Goal: Task Accomplishment & Management: Manage account settings

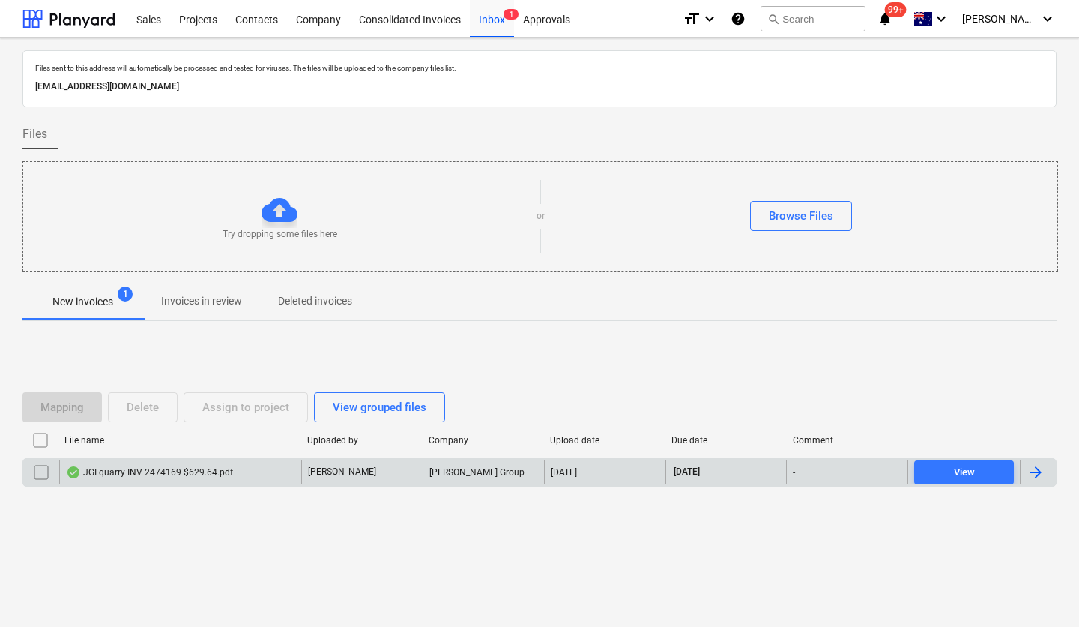
click at [172, 475] on div "JGI quarry INV 2474169 $629.64.pdf" at bounding box center [149, 472] width 167 height 12
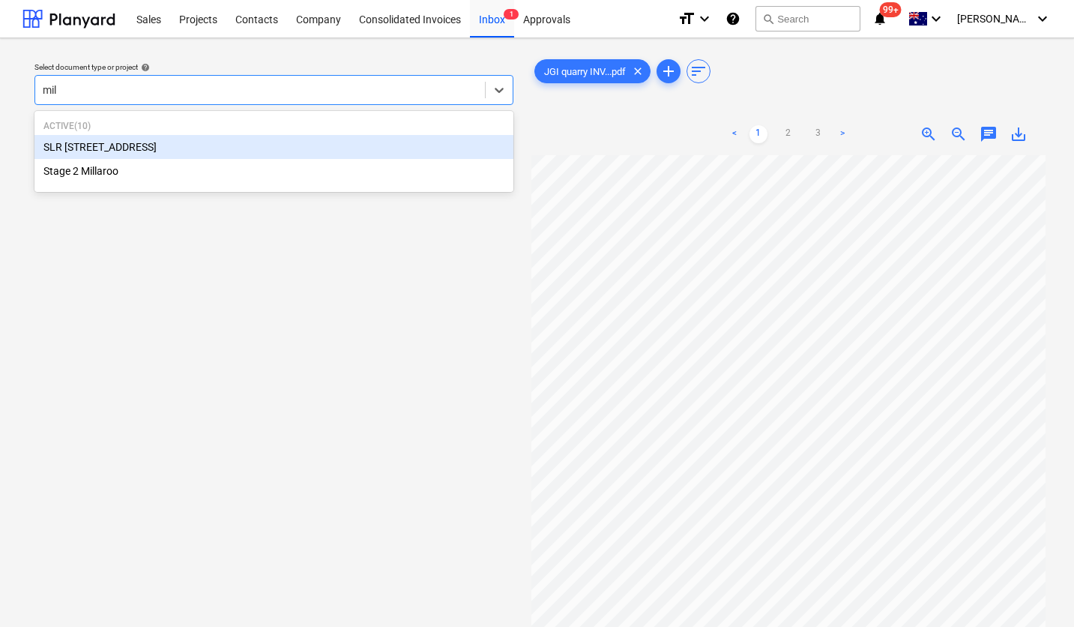
type input "mill"
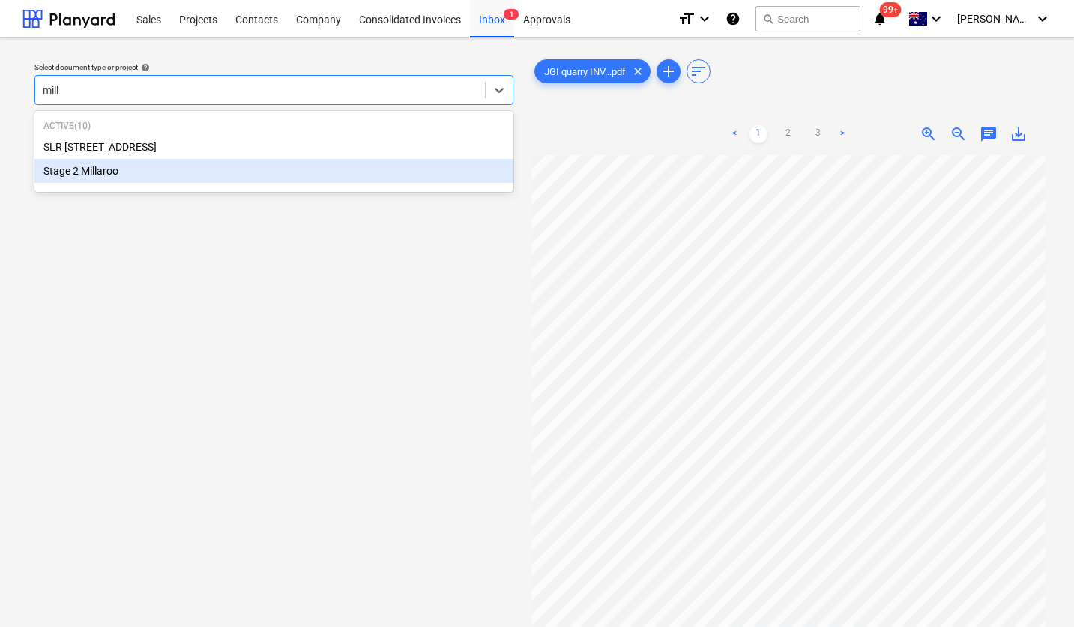
click at [167, 172] on div "Stage 2 Millaroo" at bounding box center [273, 171] width 479 height 24
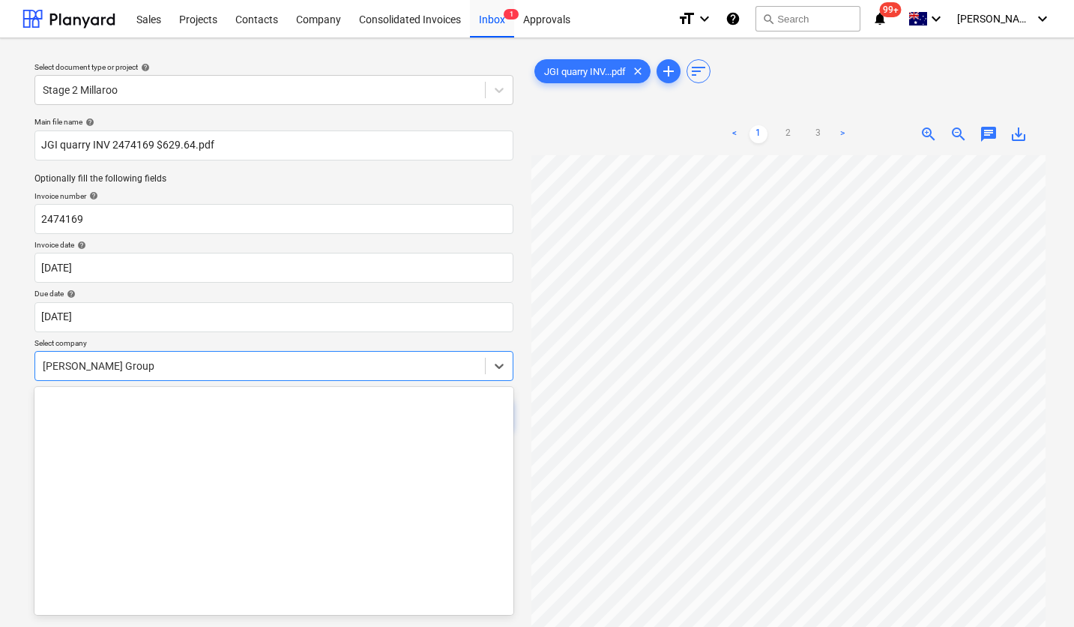
click at [190, 364] on div at bounding box center [260, 365] width 435 height 15
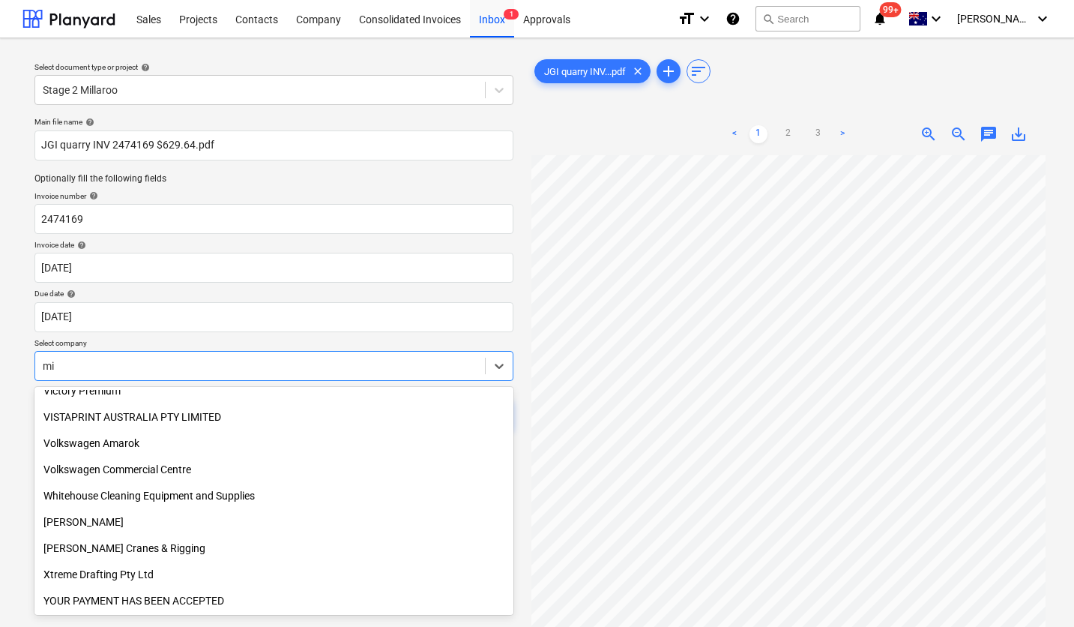
scroll to position [903, 0]
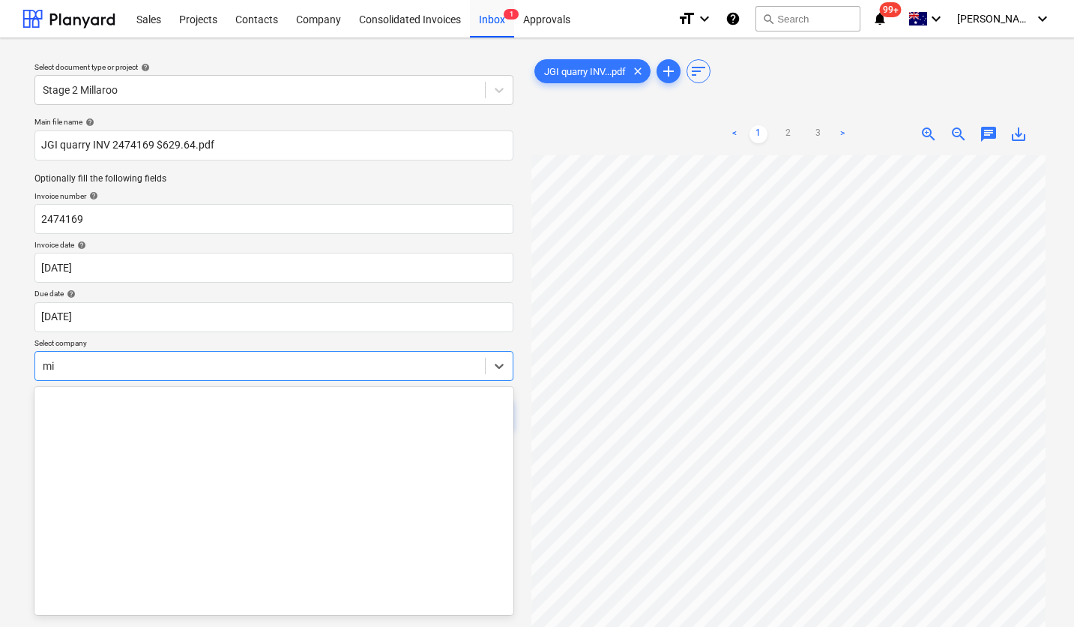
type input "m"
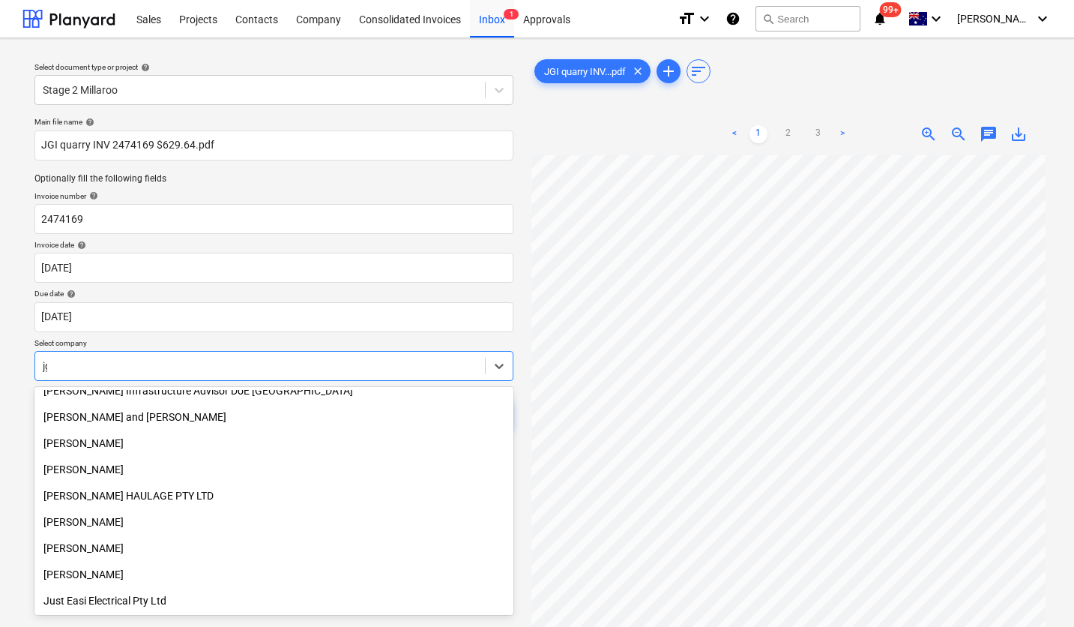
type input "jgi"
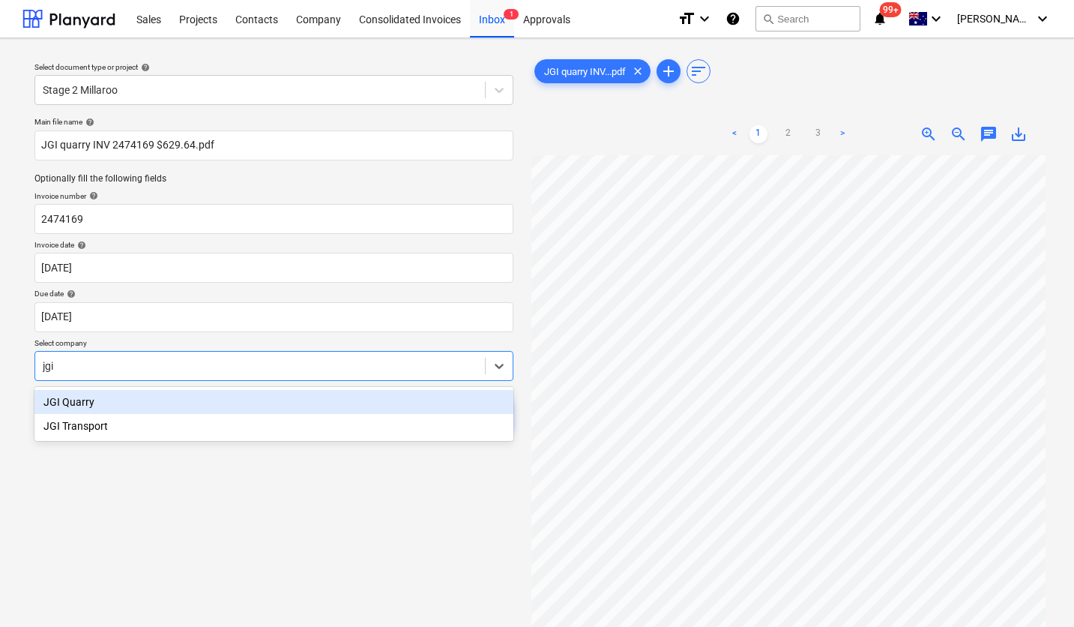
click at [132, 402] on div "JGI Quarry" at bounding box center [273, 402] width 479 height 24
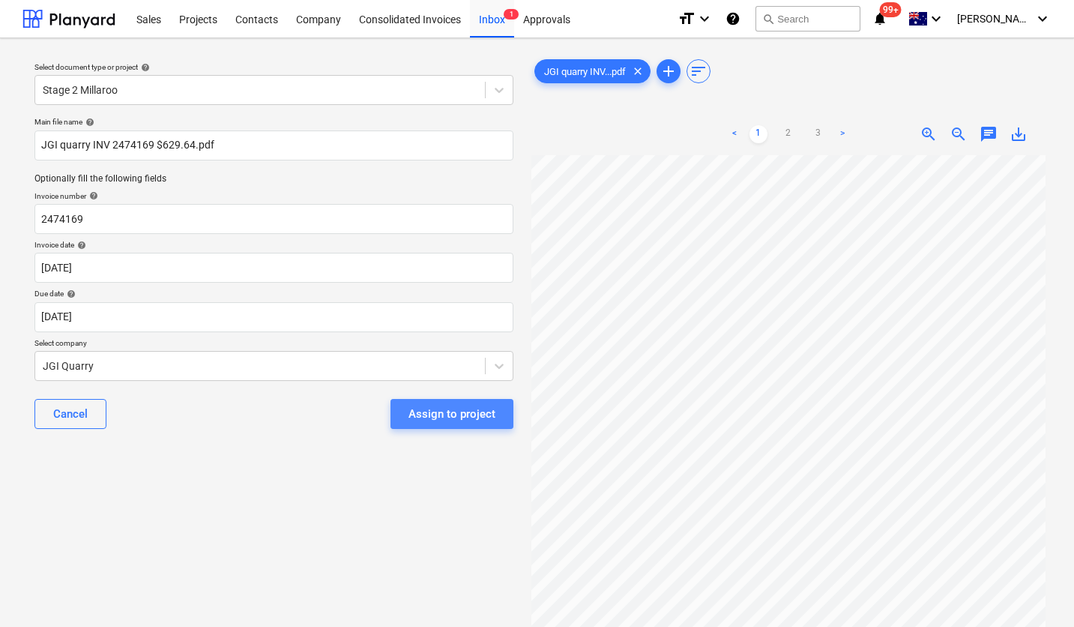
click at [481, 412] on div "Assign to project" at bounding box center [452, 413] width 87 height 19
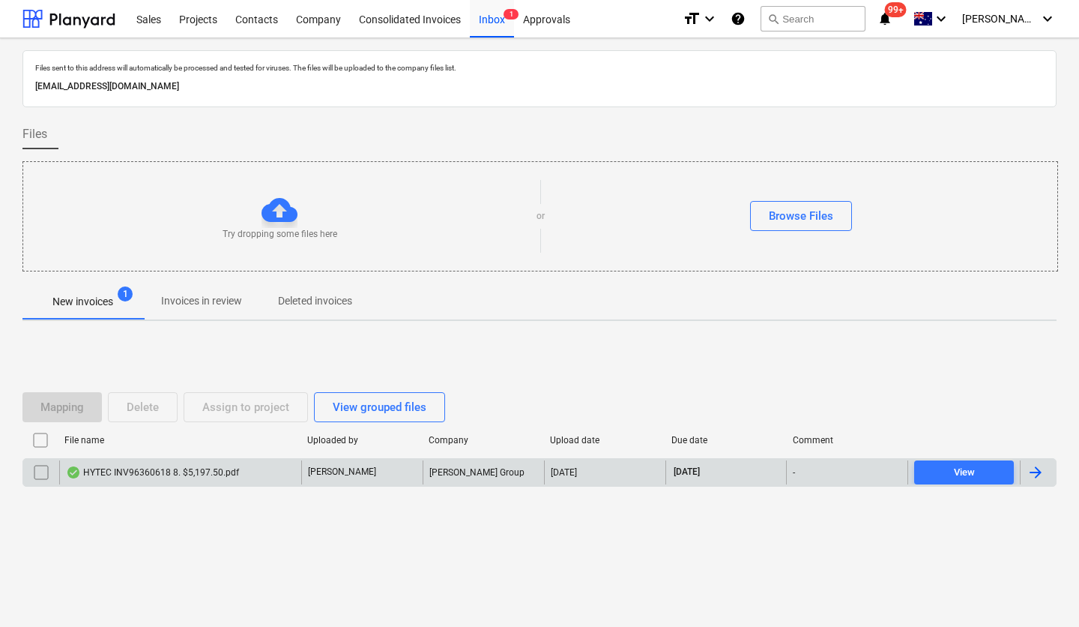
click at [181, 472] on div "HYTEC INV96360618 8. $5,197.50.pdf" at bounding box center [152, 472] width 173 height 12
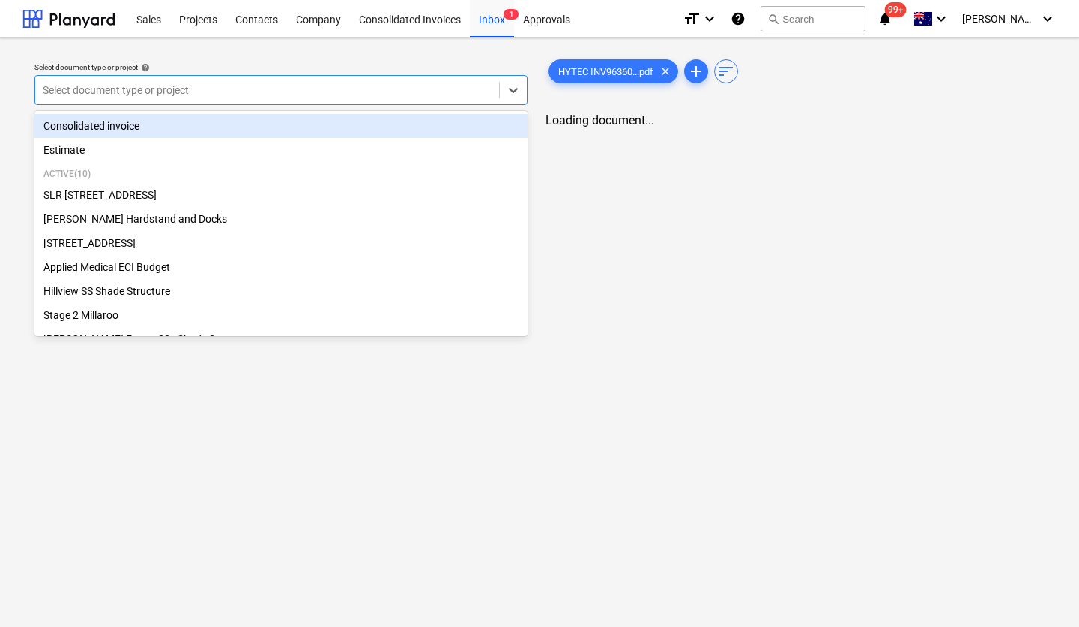
click at [292, 85] on div at bounding box center [267, 89] width 449 height 15
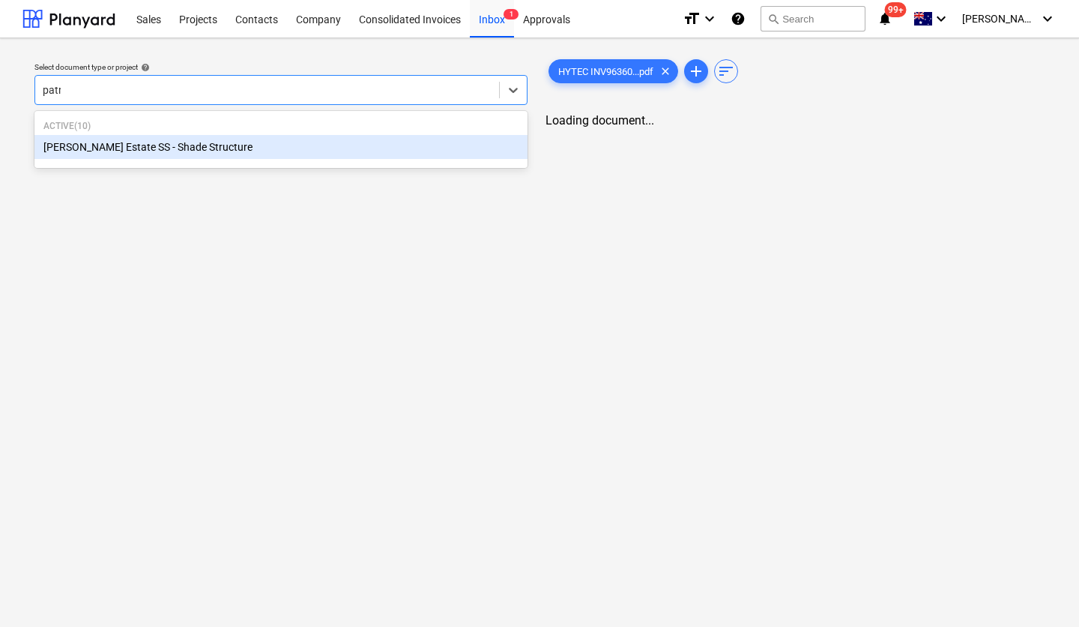
type input "patri"
click at [236, 142] on div "[PERSON_NAME] Estate SS - Shade Structure" at bounding box center [273, 147] width 479 height 24
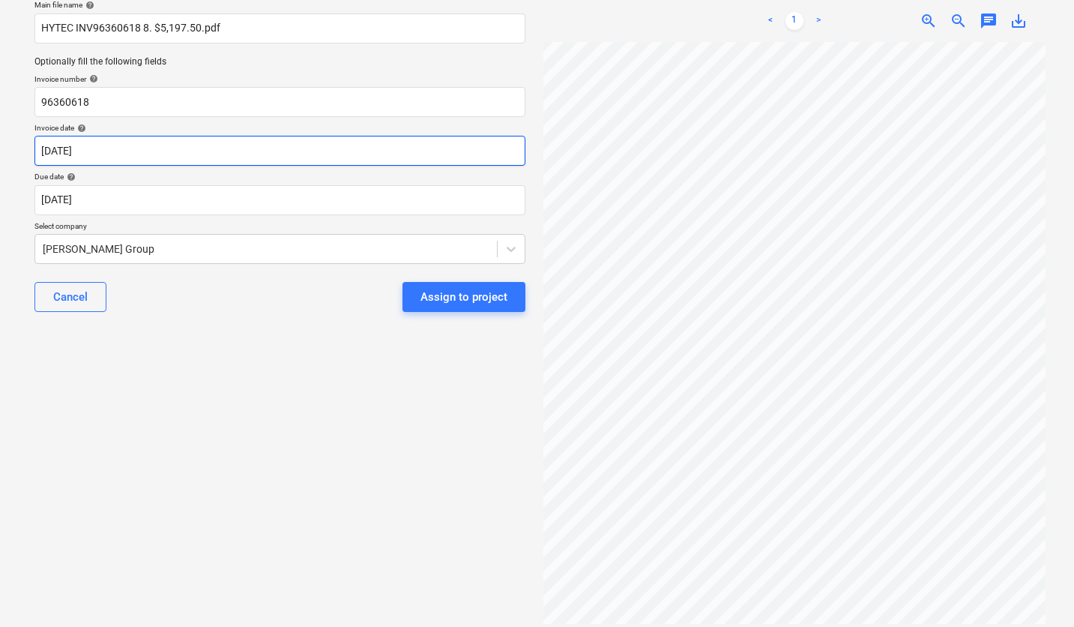
scroll to position [118, 0]
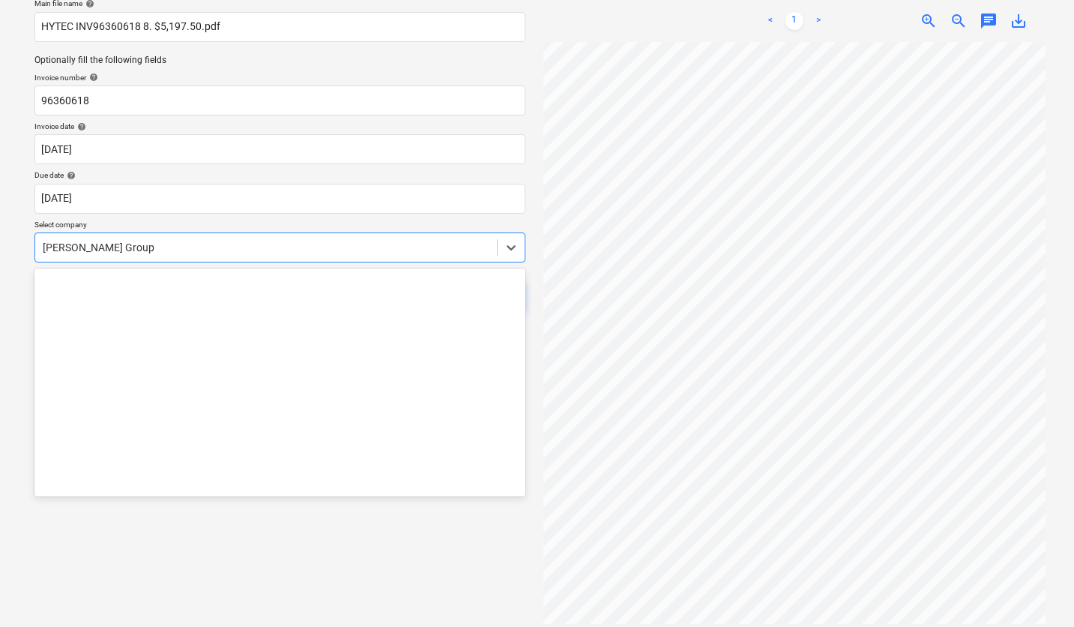
click at [228, 242] on div at bounding box center [266, 247] width 447 height 15
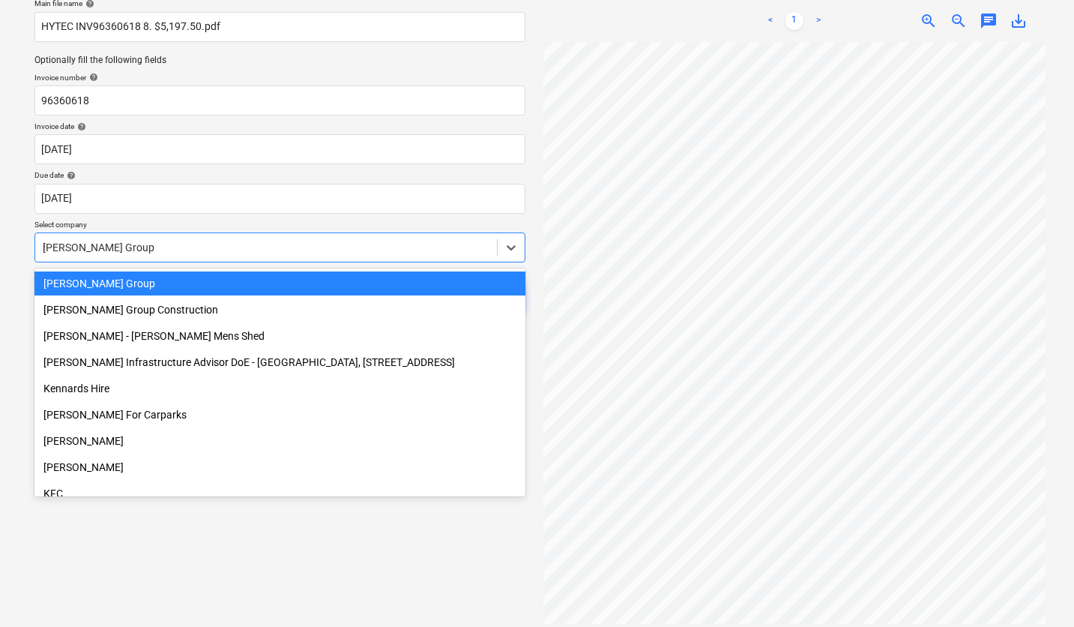
scroll to position [6229, 0]
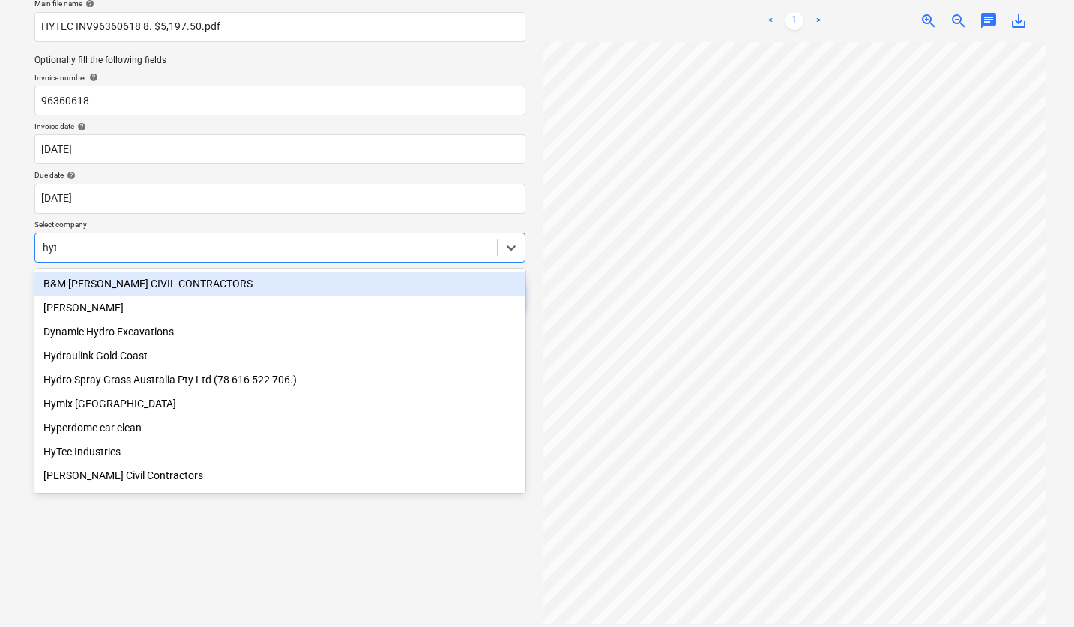
type input "[PERSON_NAME]"
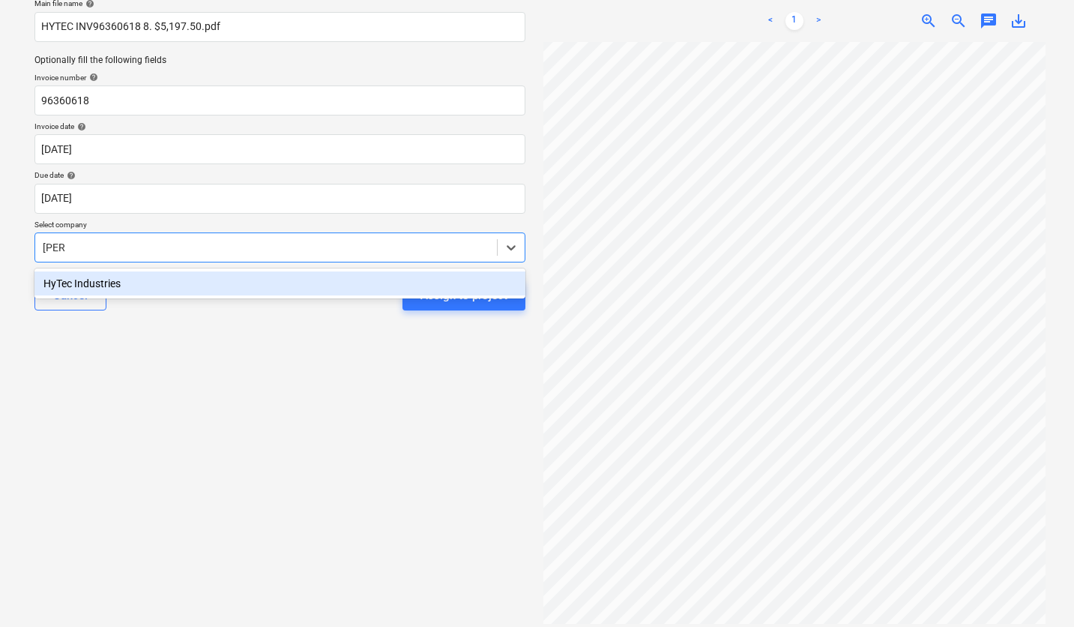
click at [145, 284] on div "HyTec Industries" at bounding box center [279, 283] width 491 height 24
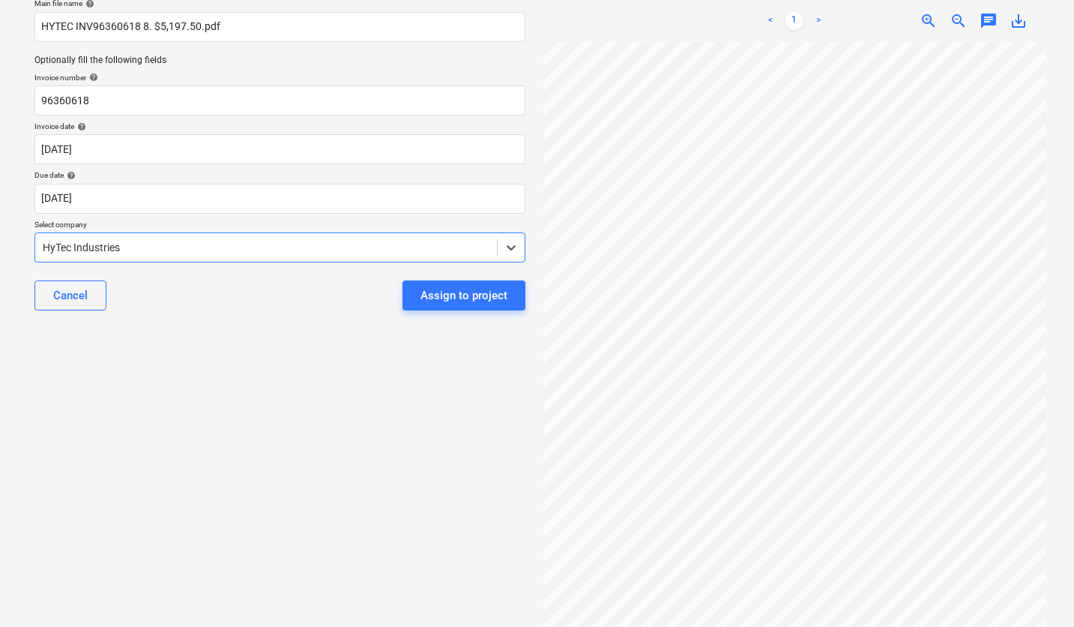
scroll to position [5, 21]
click at [466, 287] on div "Assign to project" at bounding box center [464, 295] width 87 height 19
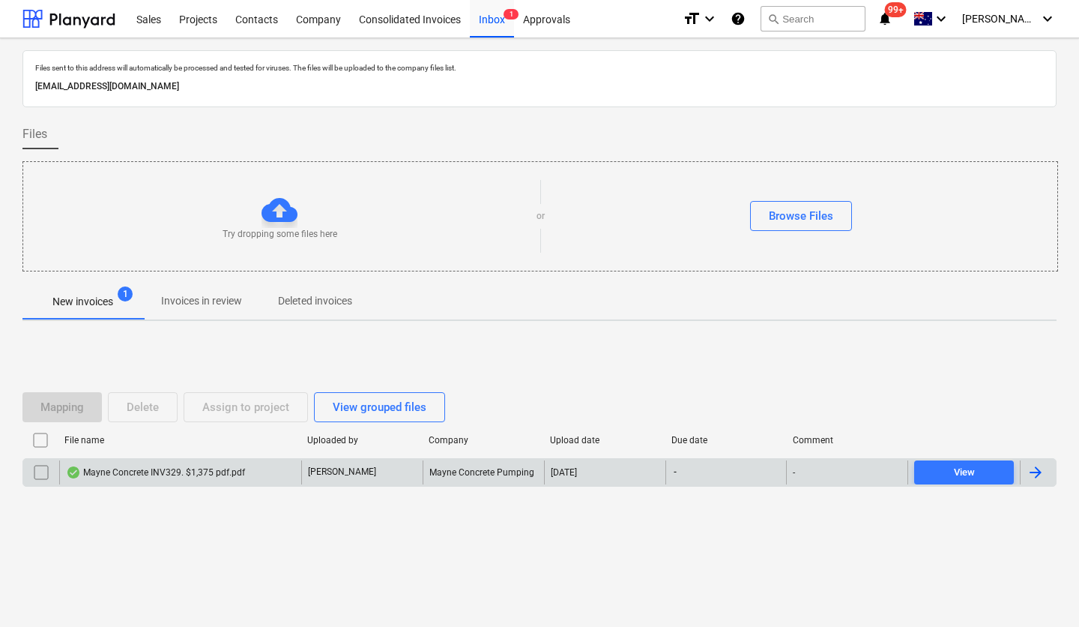
click at [198, 466] on div "Mayne Concrete INV329. $1,375 pdf.pdf" at bounding box center [155, 472] width 179 height 12
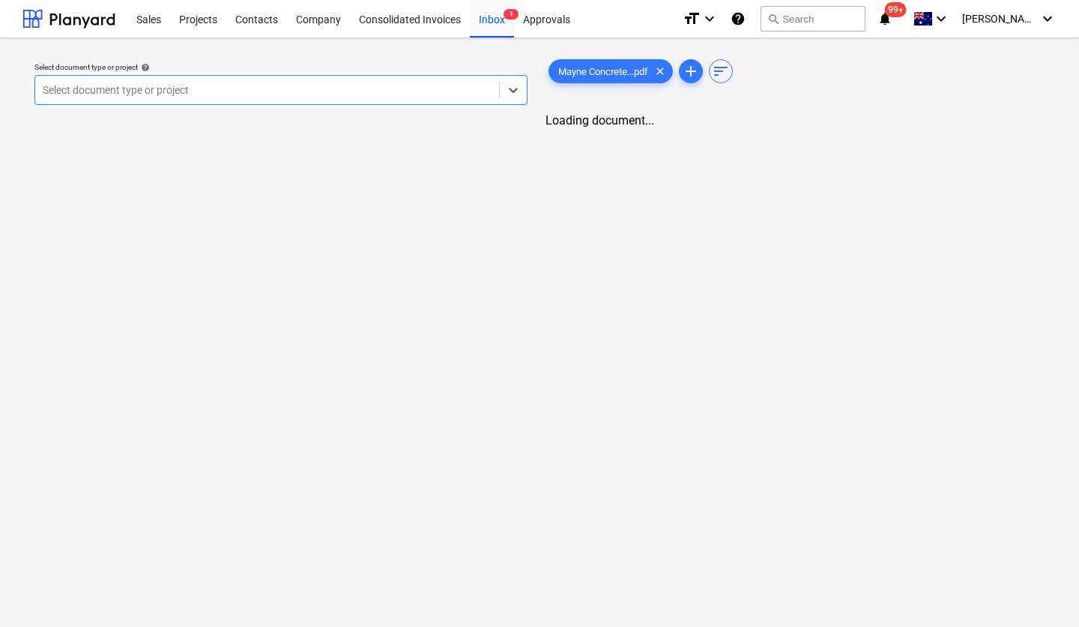
click at [213, 84] on div at bounding box center [267, 89] width 449 height 15
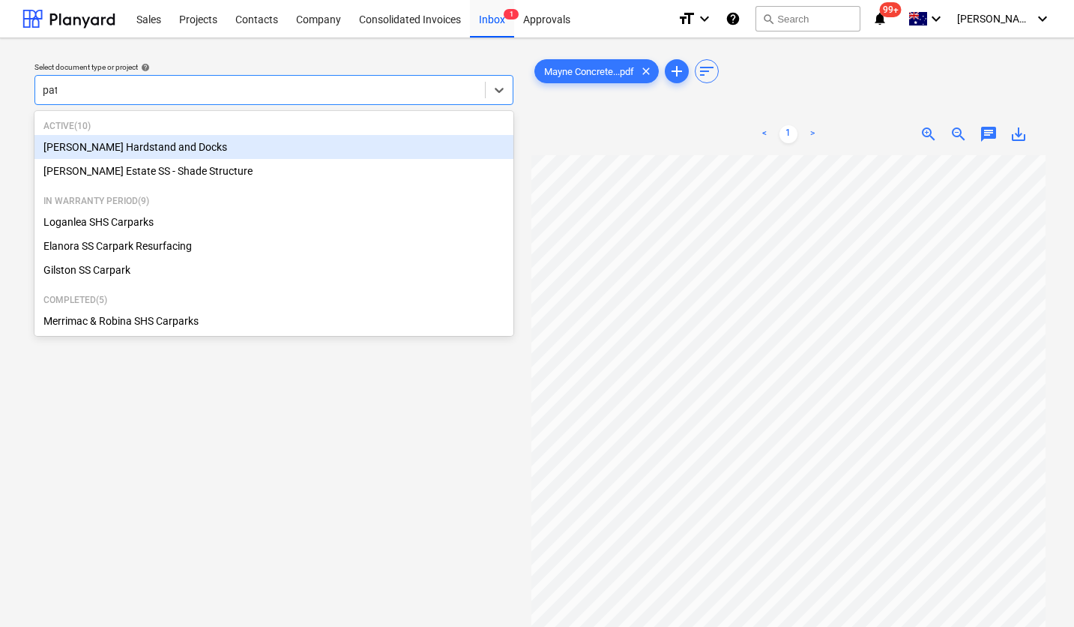
type input "patr"
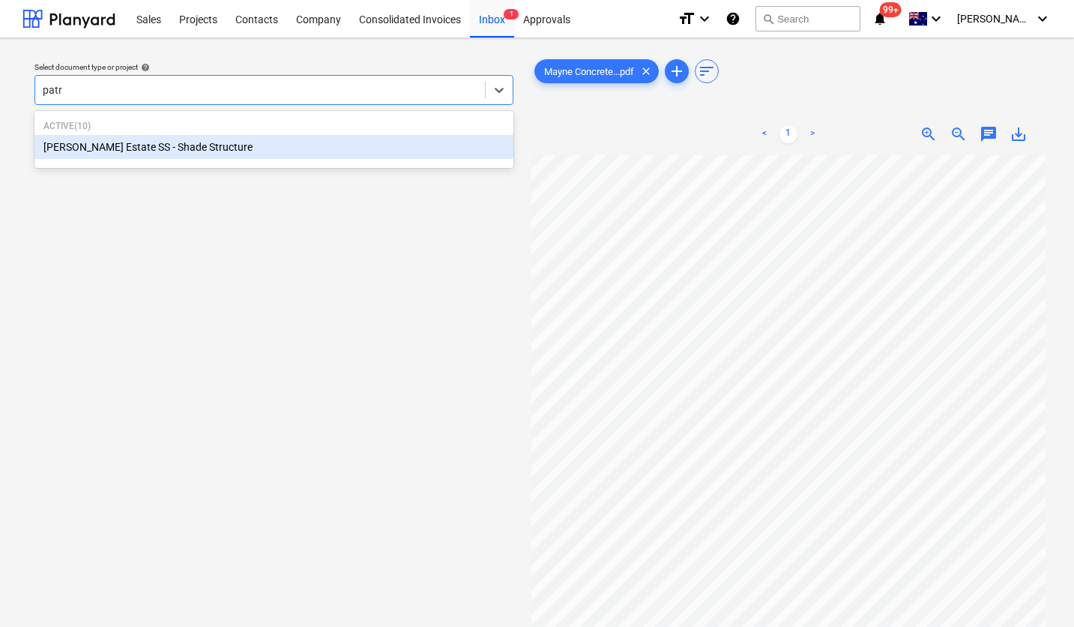
click at [143, 139] on div "[PERSON_NAME] Estate SS - Shade Structure" at bounding box center [273, 147] width 479 height 24
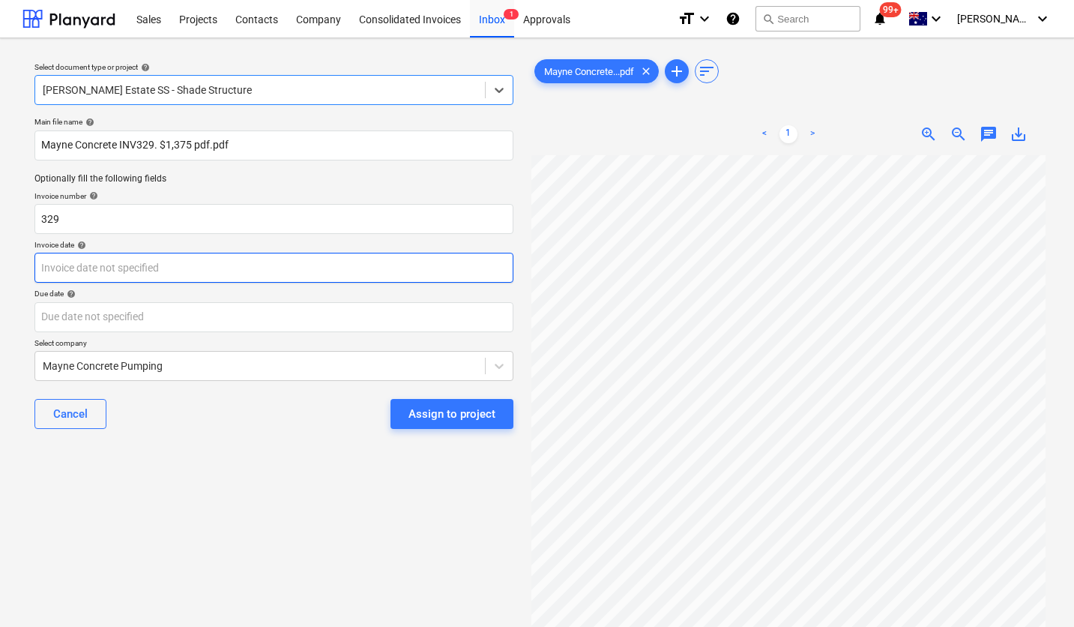
click at [116, 263] on body "Sales Projects Contacts Company Consolidated Invoices Inbox 1 Approvals format_…" at bounding box center [537, 313] width 1074 height 627
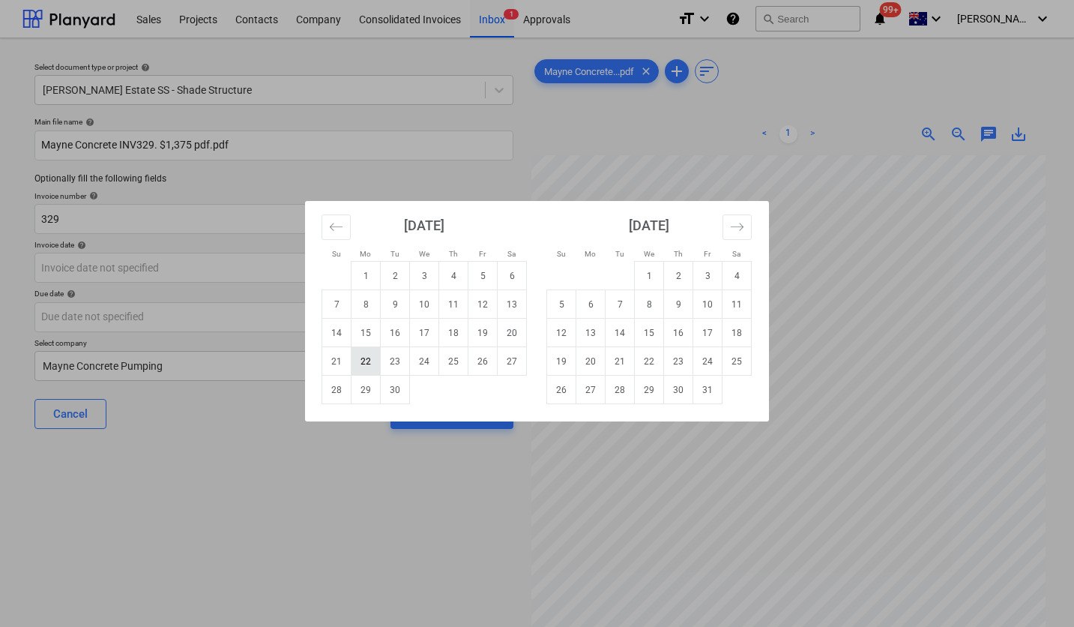
click at [370, 361] on td "22" at bounding box center [366, 361] width 29 height 28
type input "[DATE]"
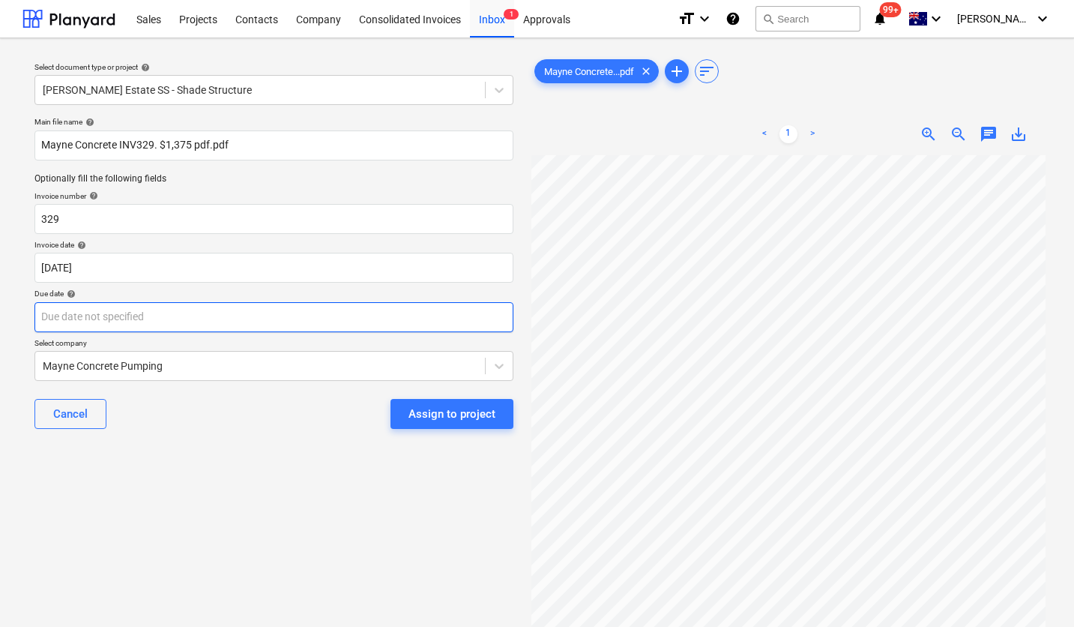
click at [364, 328] on body "Sales Projects Contacts Company Consolidated Invoices Inbox 1 Approvals format_…" at bounding box center [537, 313] width 1074 height 627
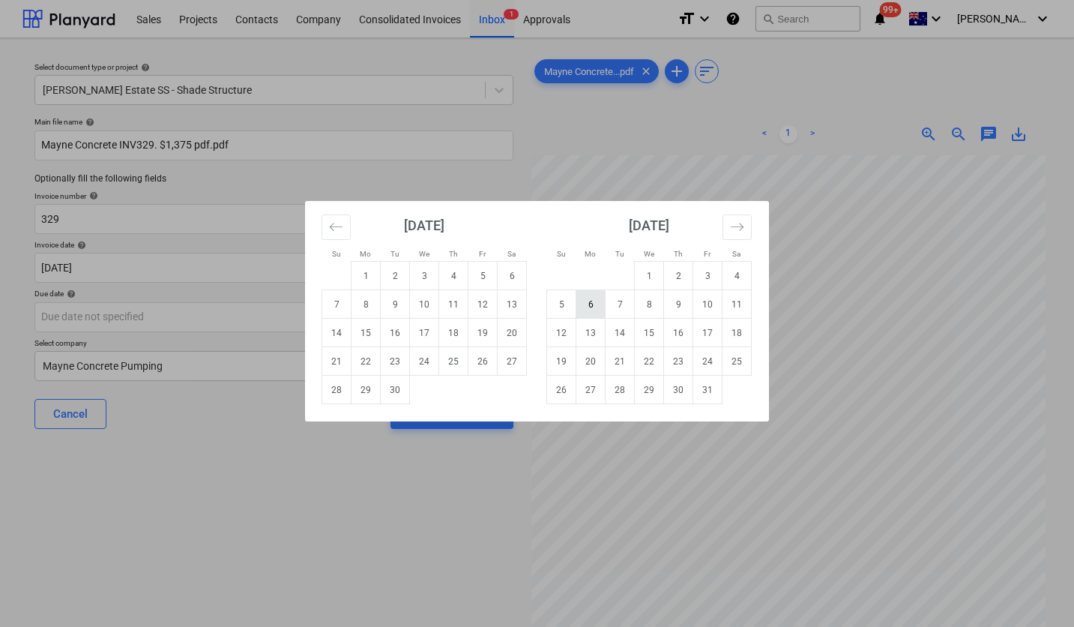
click at [595, 310] on td "6" at bounding box center [590, 304] width 29 height 28
type input "[DATE]"
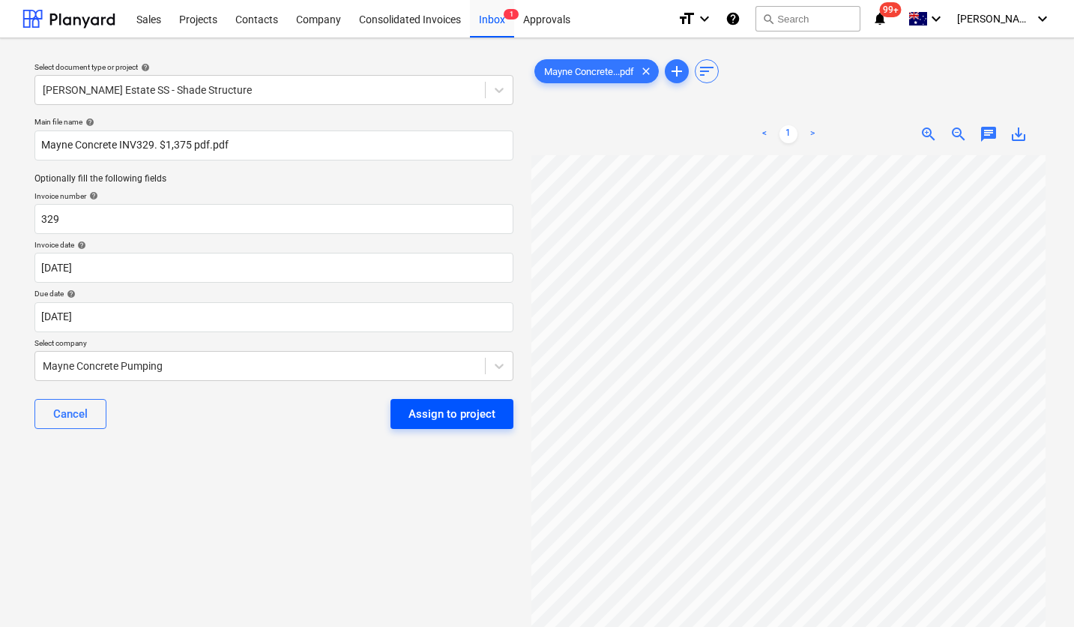
click at [453, 415] on div "Assign to project" at bounding box center [452, 413] width 87 height 19
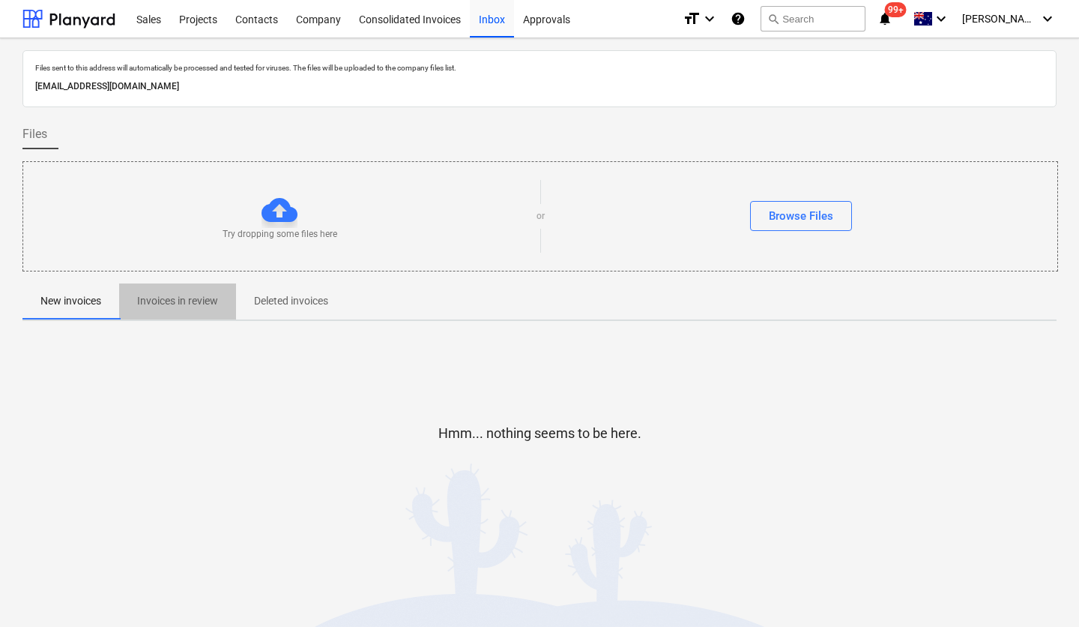
click at [180, 299] on p "Invoices in review" at bounding box center [177, 301] width 81 height 16
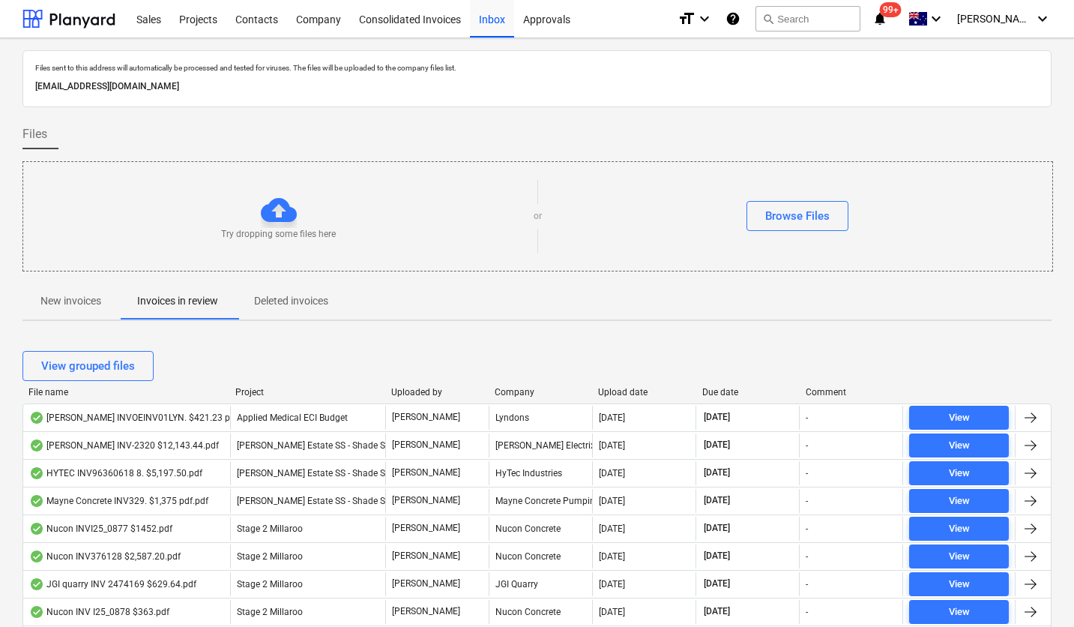
click at [626, 392] on div "Upload date" at bounding box center [643, 392] width 91 height 10
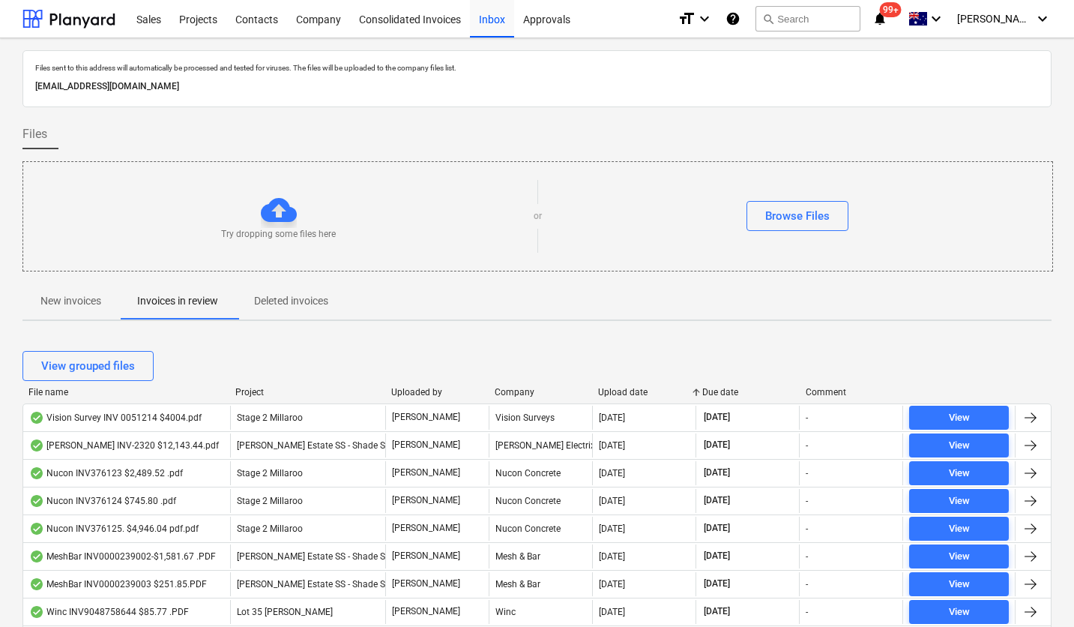
click at [625, 391] on div "Upload date" at bounding box center [643, 392] width 91 height 10
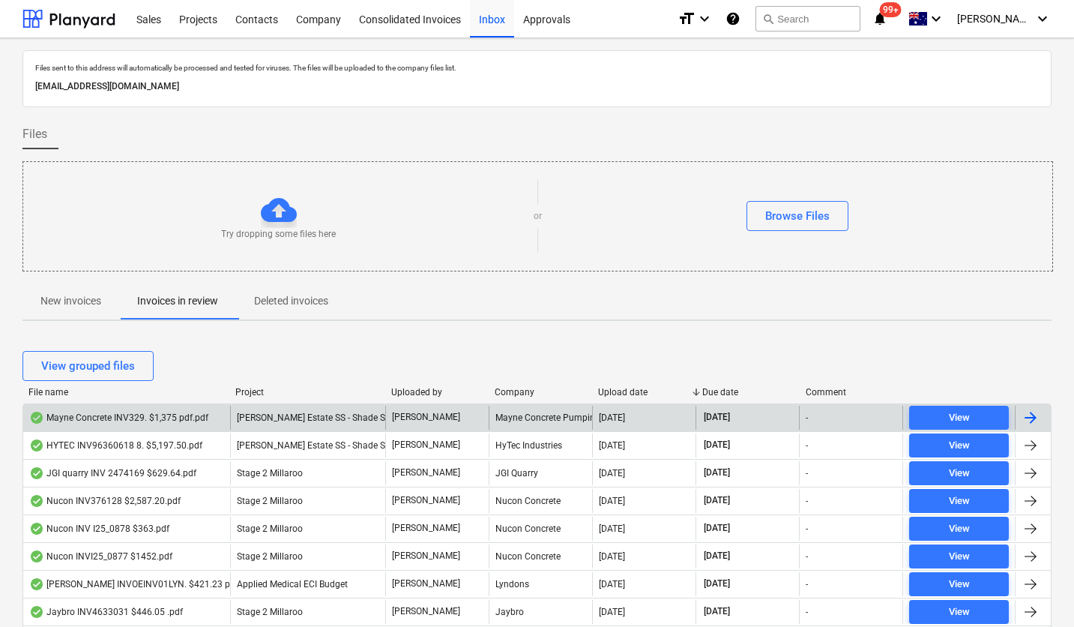
click at [132, 412] on div "Mayne Concrete INV329. $1,375 pdf.pdf" at bounding box center [118, 418] width 179 height 12
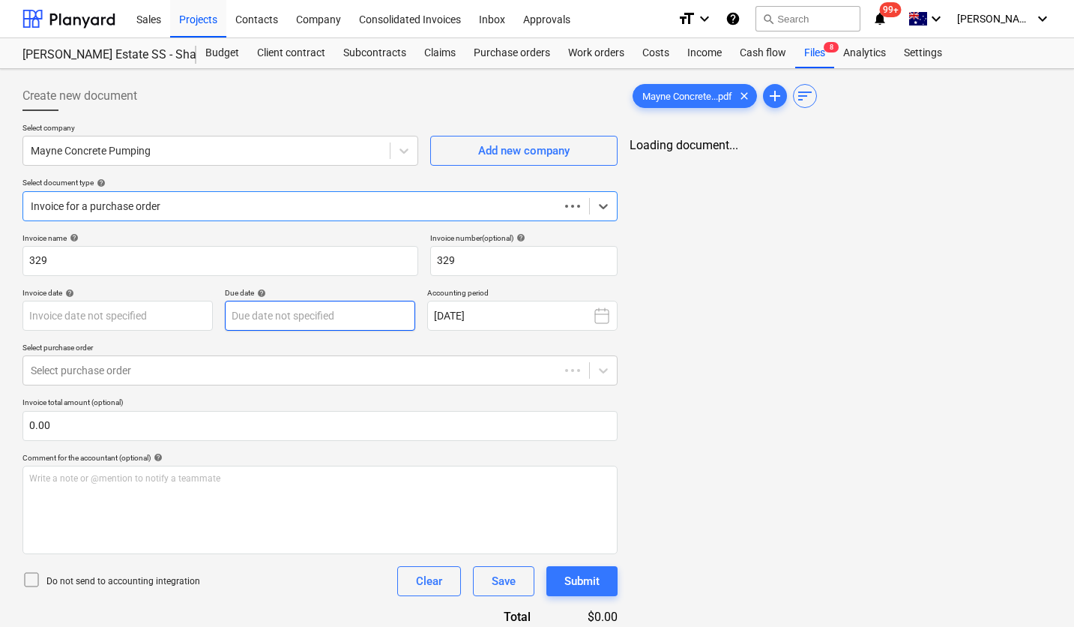
type input "[DATE]"
click at [74, 20] on div at bounding box center [68, 18] width 93 height 37
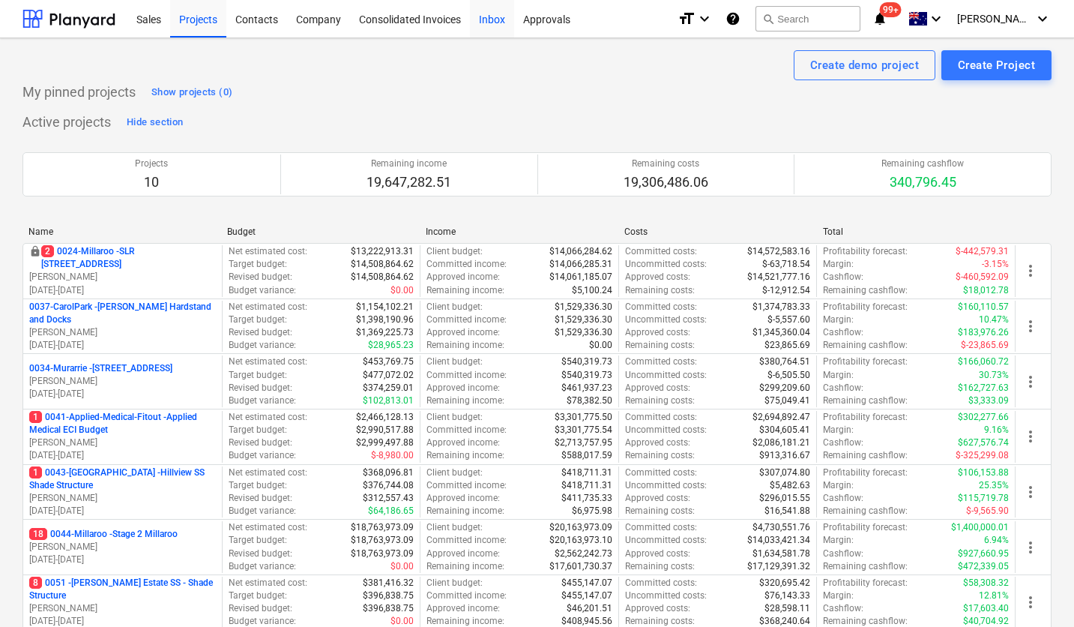
click at [498, 19] on div "Inbox" at bounding box center [492, 18] width 44 height 38
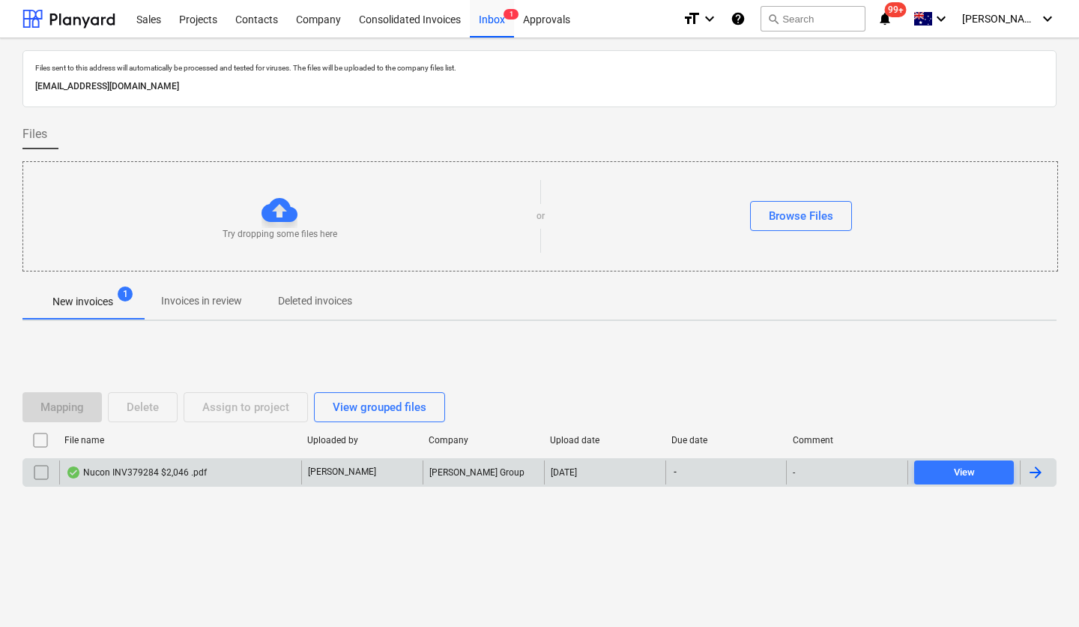
click at [191, 480] on div "Nucon INV379284 $2,046 .pdf" at bounding box center [180, 472] width 242 height 24
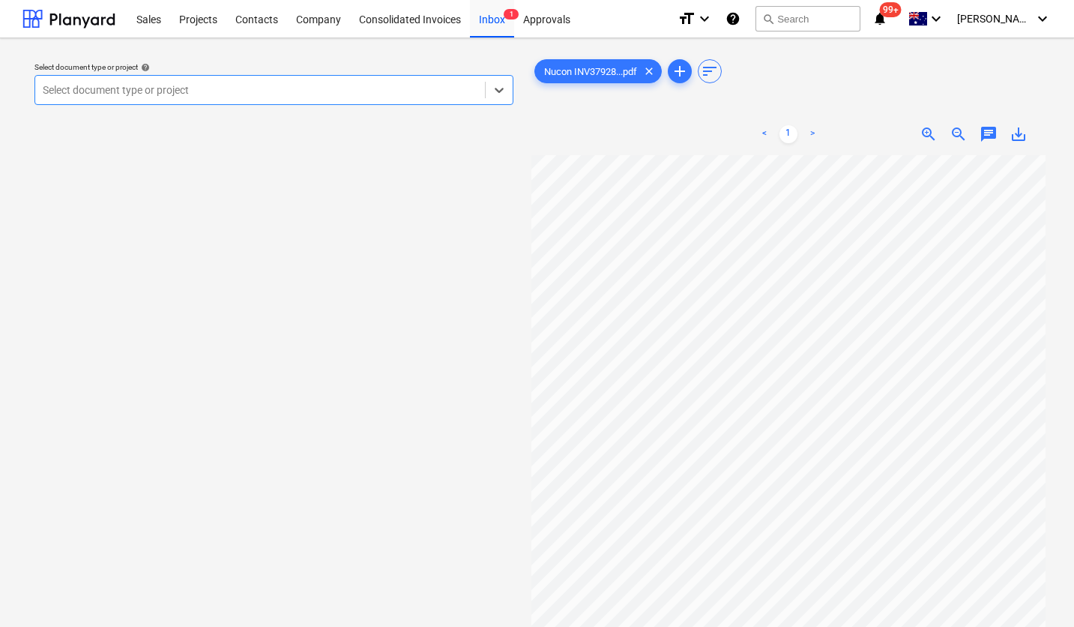
click at [277, 86] on div at bounding box center [260, 89] width 435 height 15
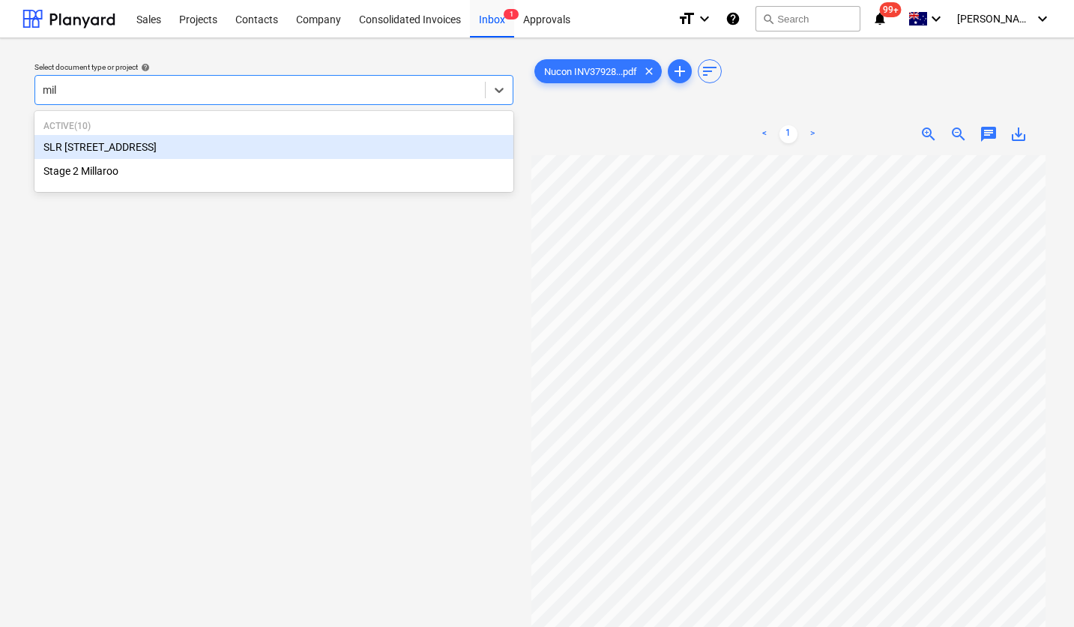
type input "mill"
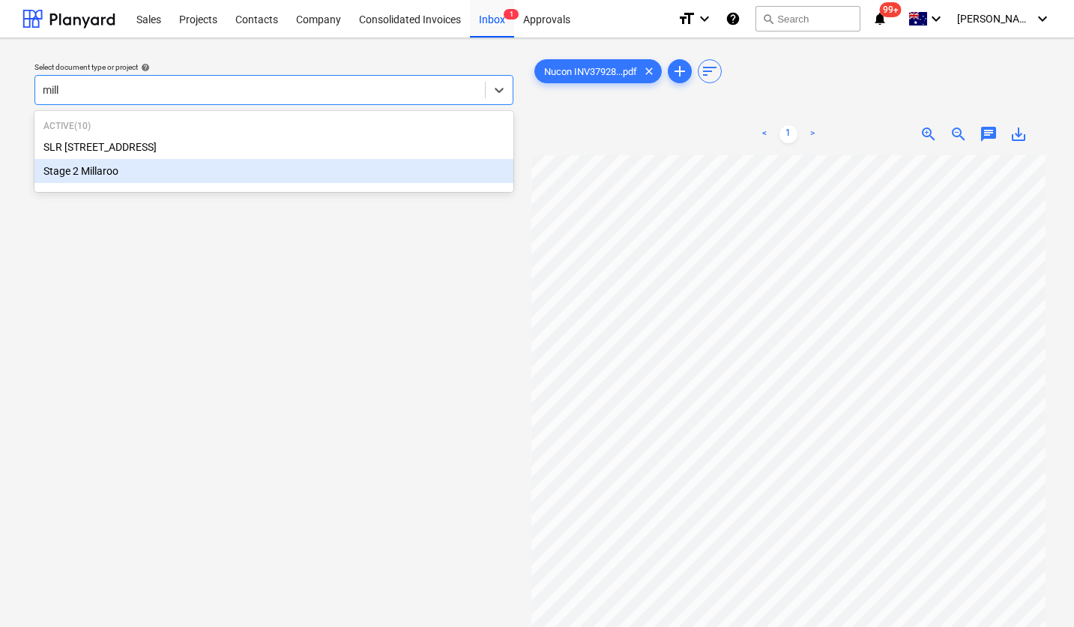
click at [199, 169] on div "Stage 2 Millaroo" at bounding box center [273, 171] width 479 height 24
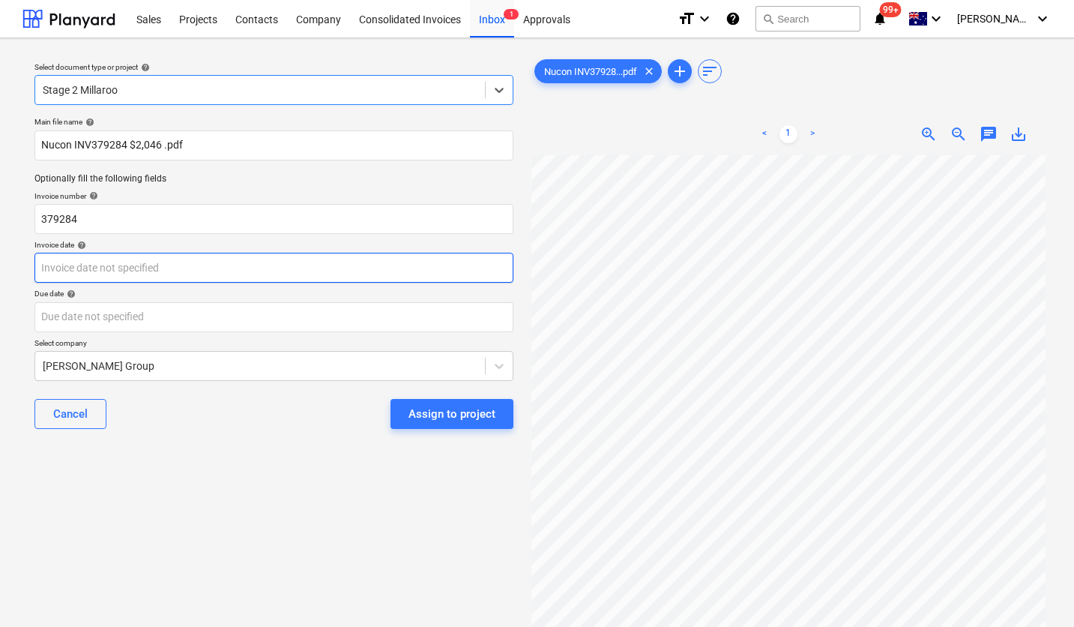
click at [161, 272] on body "Sales Projects Contacts Company Consolidated Invoices Inbox 1 Approvals format_…" at bounding box center [537, 313] width 1074 height 627
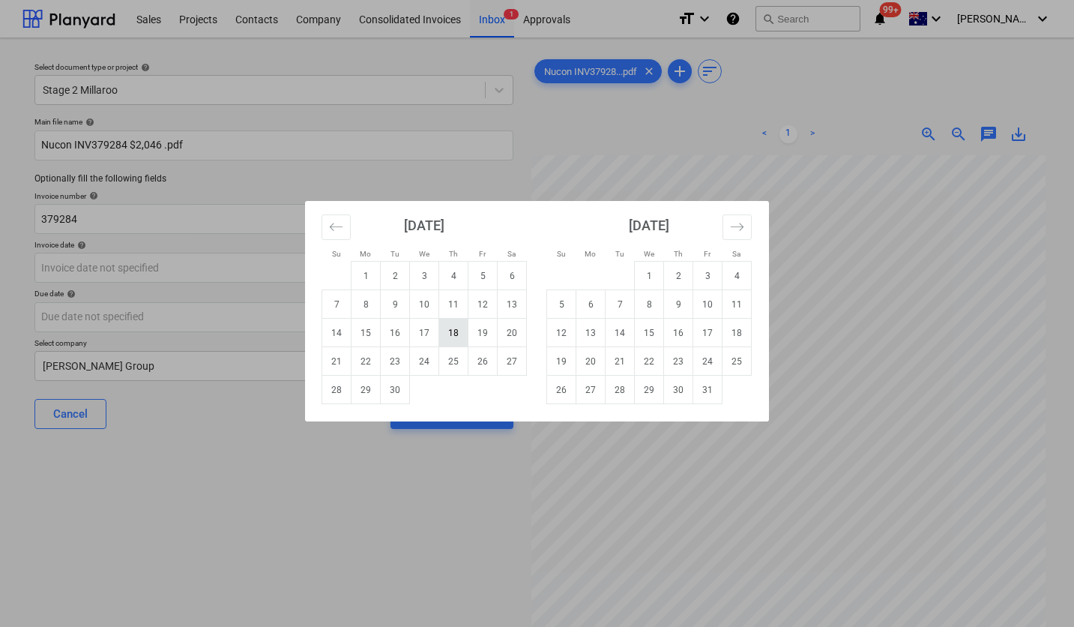
click at [457, 336] on td "18" at bounding box center [453, 333] width 29 height 28
type input "[DATE]"
click at [193, 319] on body "Sales Projects Contacts Company Consolidated Invoices Inbox 1 Approvals format_…" at bounding box center [537, 313] width 1074 height 627
click at [675, 386] on td "30" at bounding box center [678, 390] width 29 height 28
type input "[DATE]"
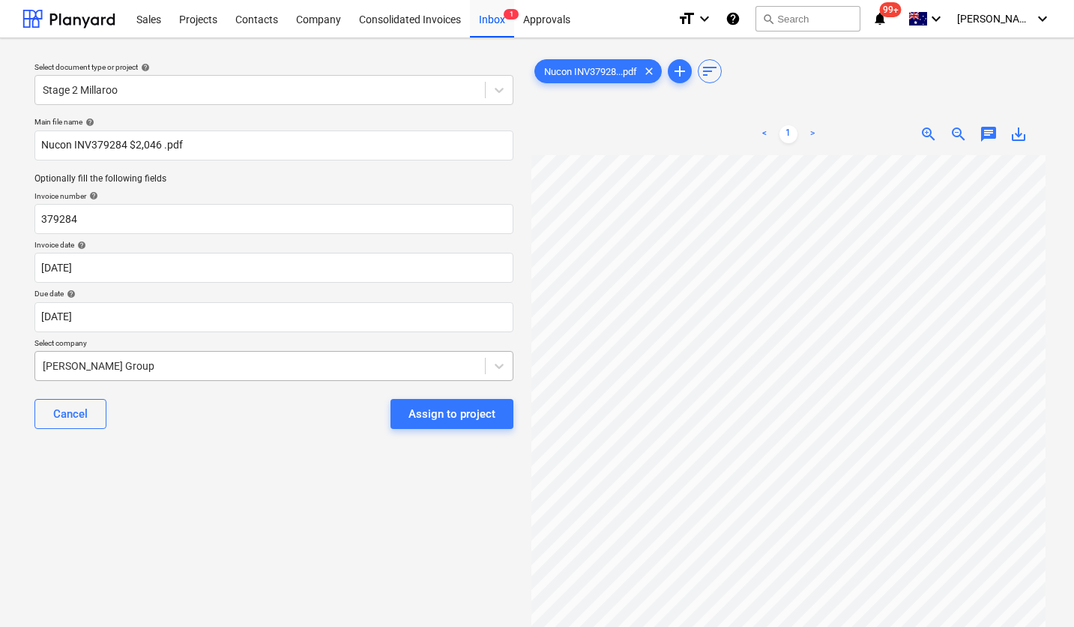
click at [185, 366] on div at bounding box center [260, 365] width 435 height 15
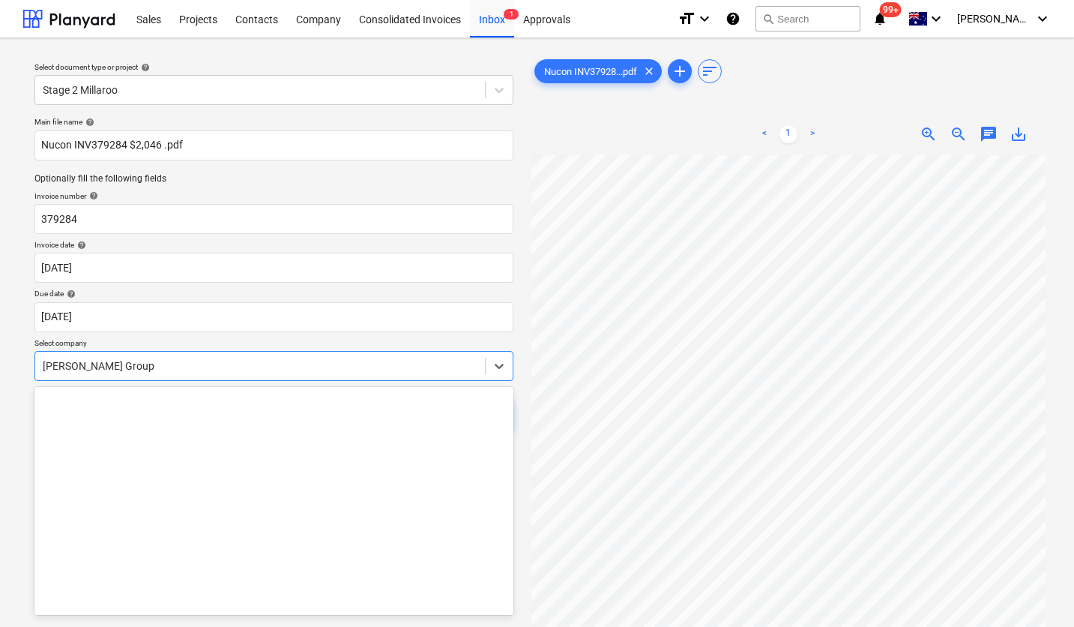
scroll to position [12436, 0]
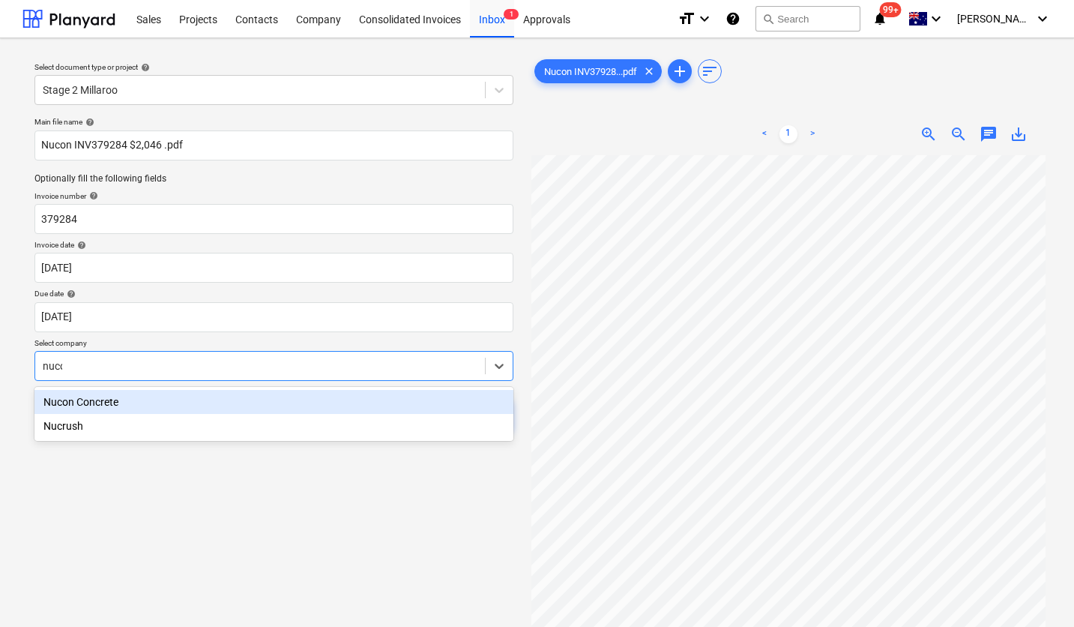
type input "nucon"
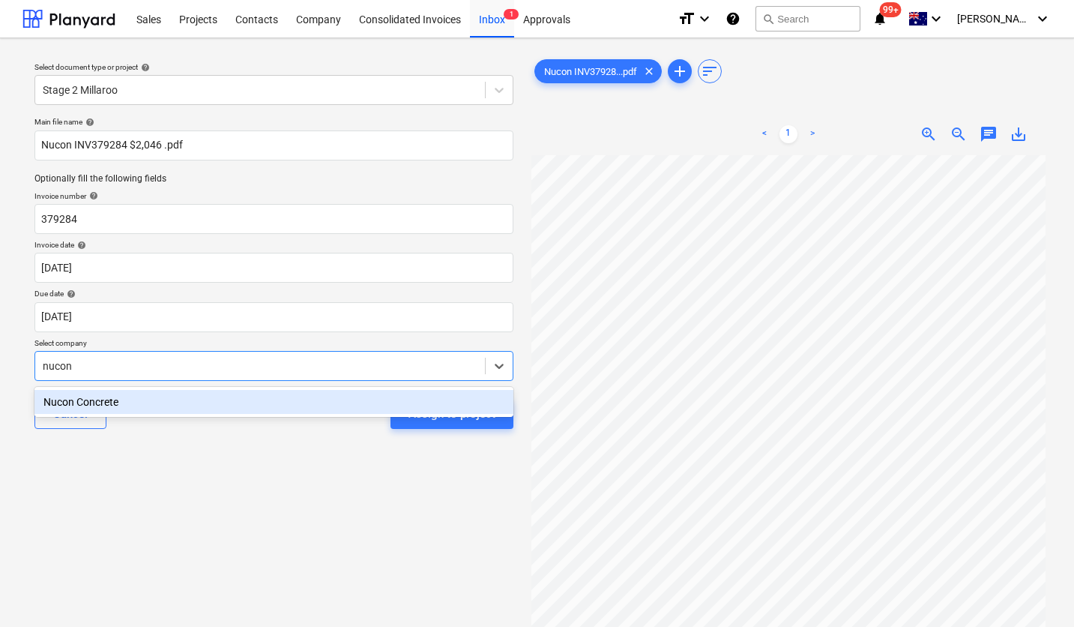
click at [100, 398] on div "Nucon Concrete" at bounding box center [273, 402] width 479 height 24
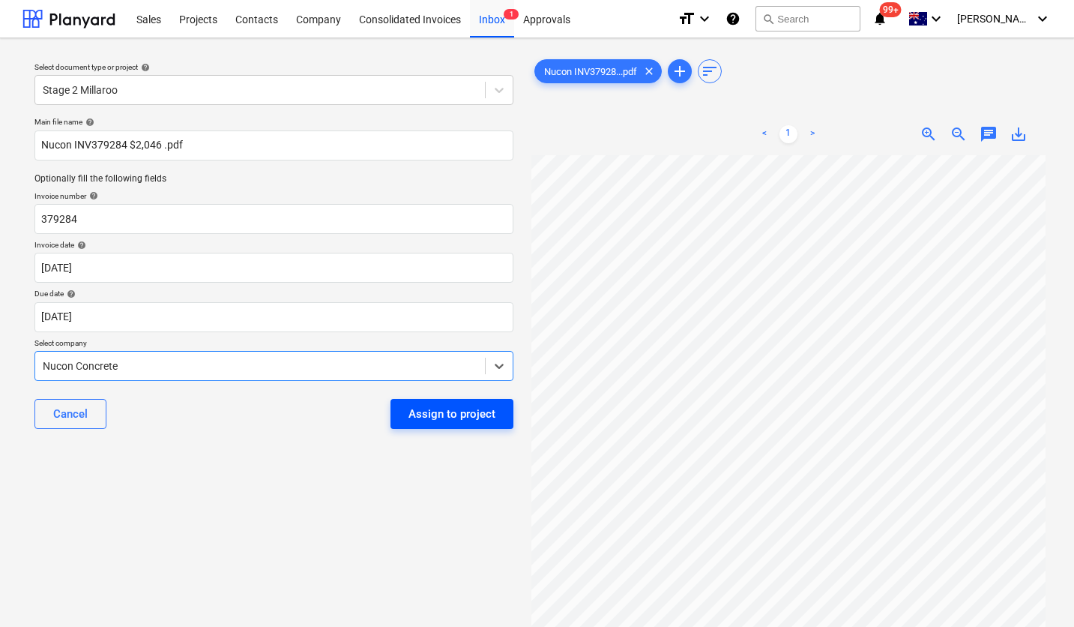
click at [433, 414] on div "Assign to project" at bounding box center [452, 413] width 87 height 19
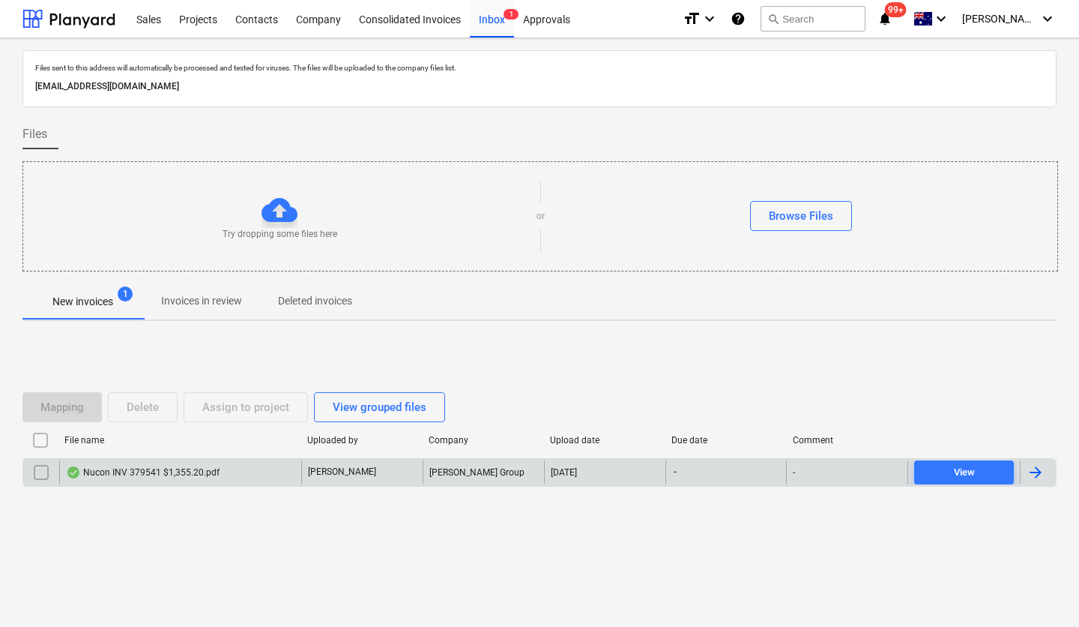
click at [133, 472] on div "Nucon INV 379541 $1,355.20.pdf" at bounding box center [143, 472] width 154 height 12
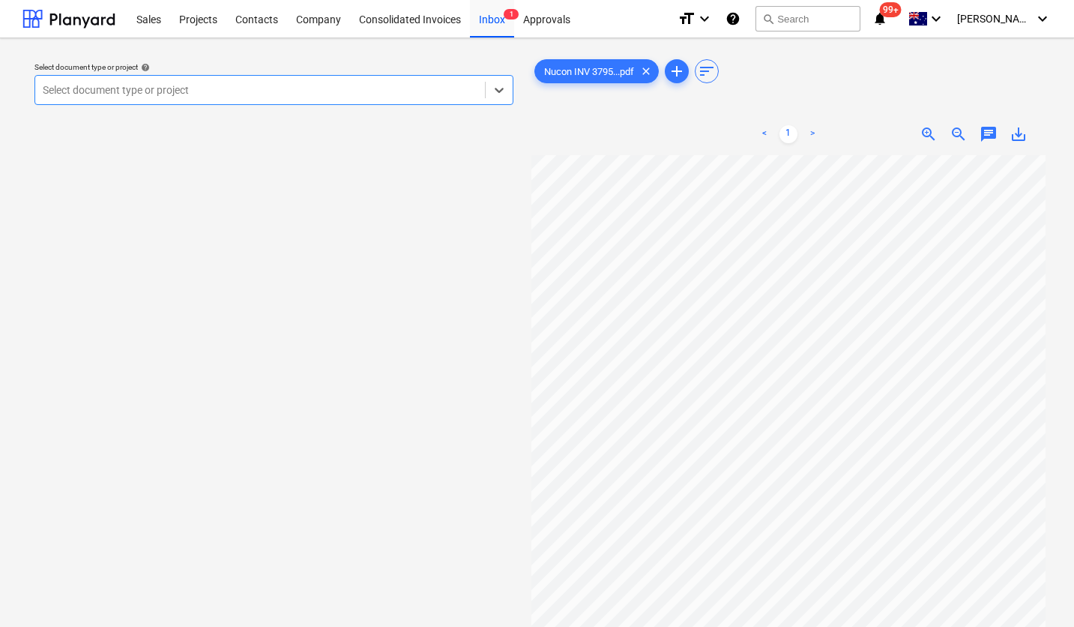
click at [295, 98] on div "Select document type or project" at bounding box center [260, 89] width 450 height 21
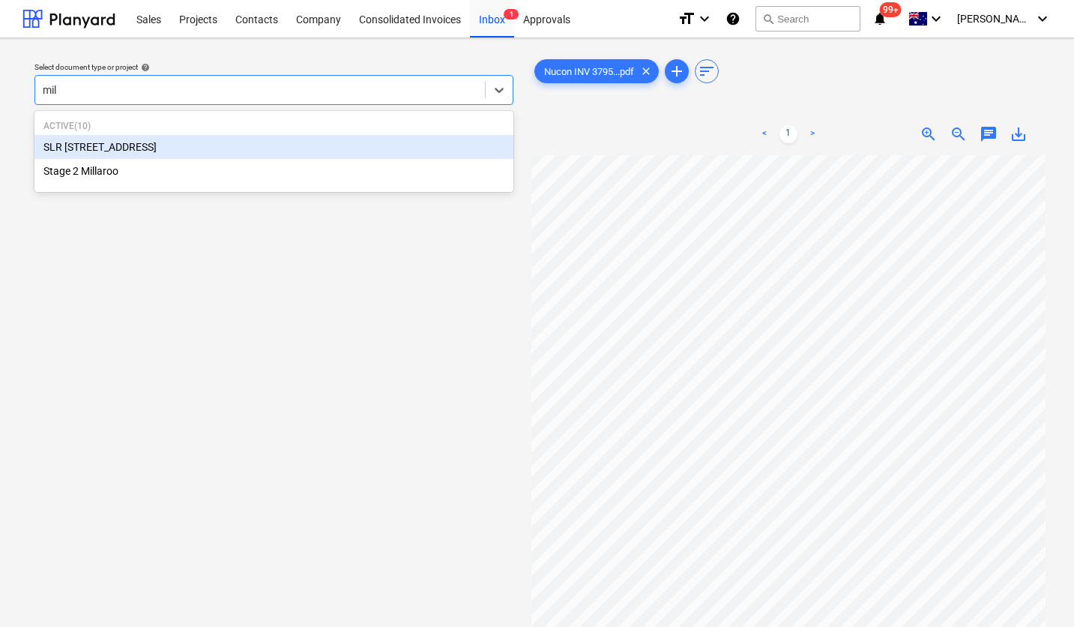
type input "mill"
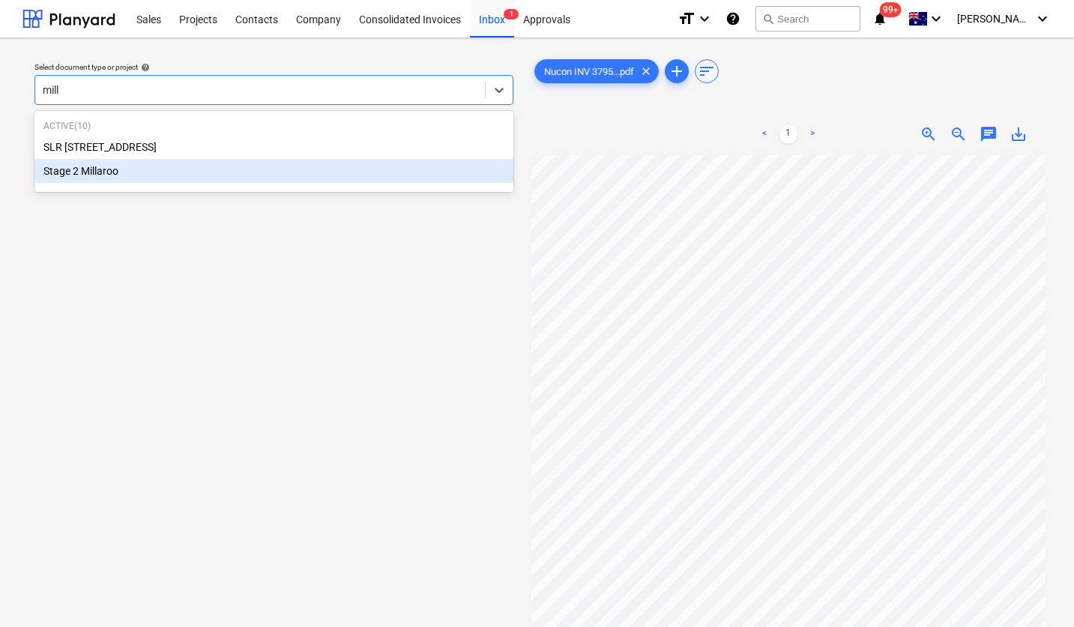
click at [275, 176] on div "Stage 2 Millaroo" at bounding box center [273, 171] width 479 height 24
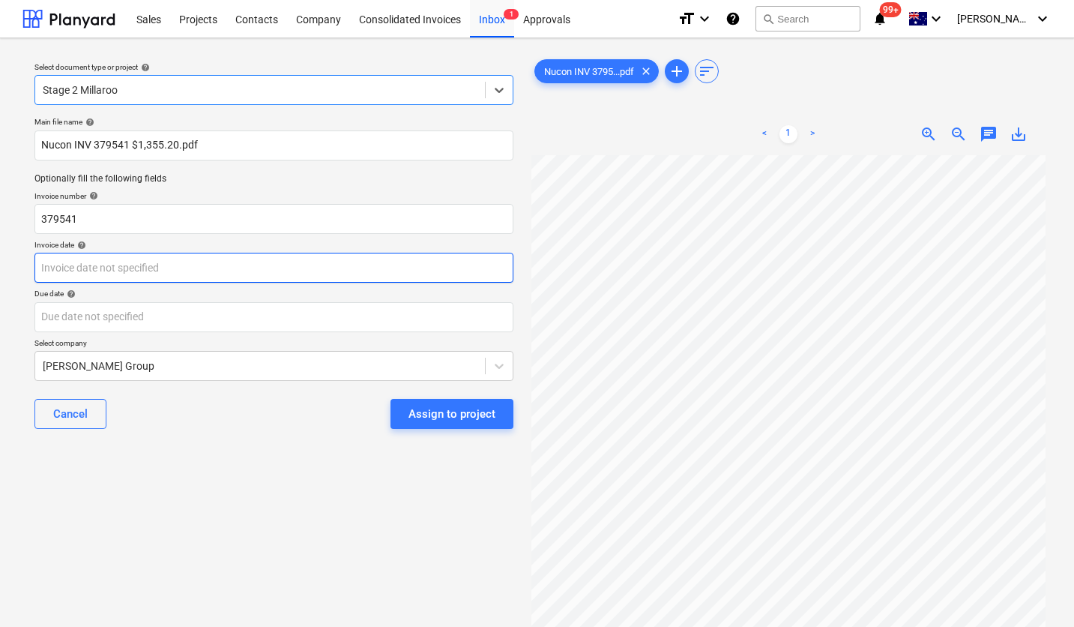
click at [151, 263] on body "Sales Projects Contacts Company Consolidated Invoices Inbox 1 Approvals format_…" at bounding box center [537, 313] width 1074 height 627
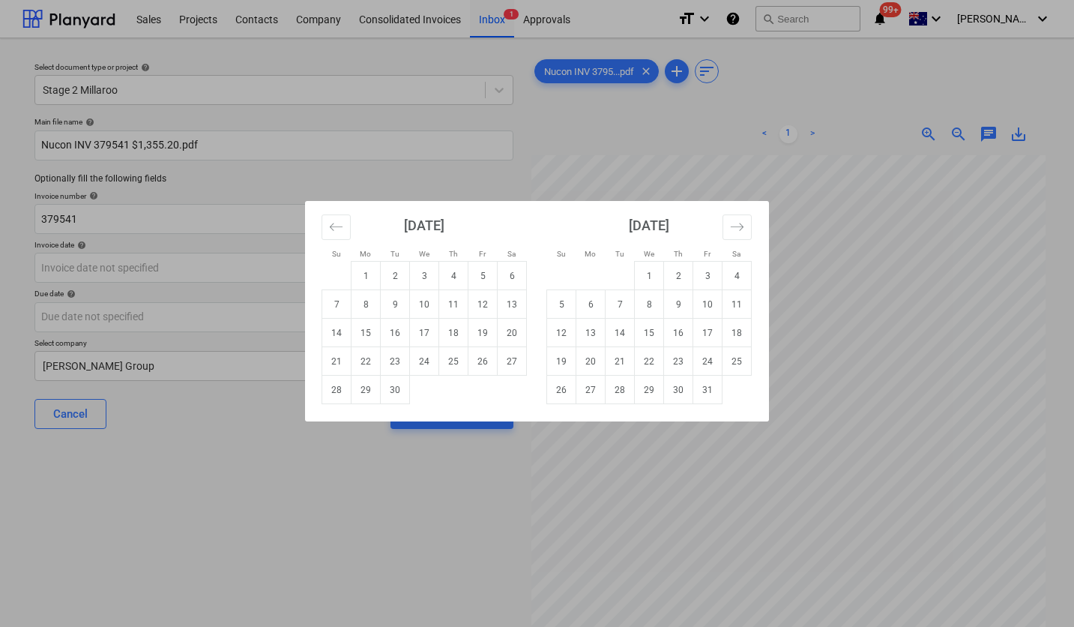
click at [152, 263] on div "Su Mo Tu We Th Fr Sa Su Mo Tu We Th Fr Sa [DATE] 1 2 3 4 5 6 7 8 9 10 11 12 13 …" at bounding box center [537, 313] width 1074 height 627
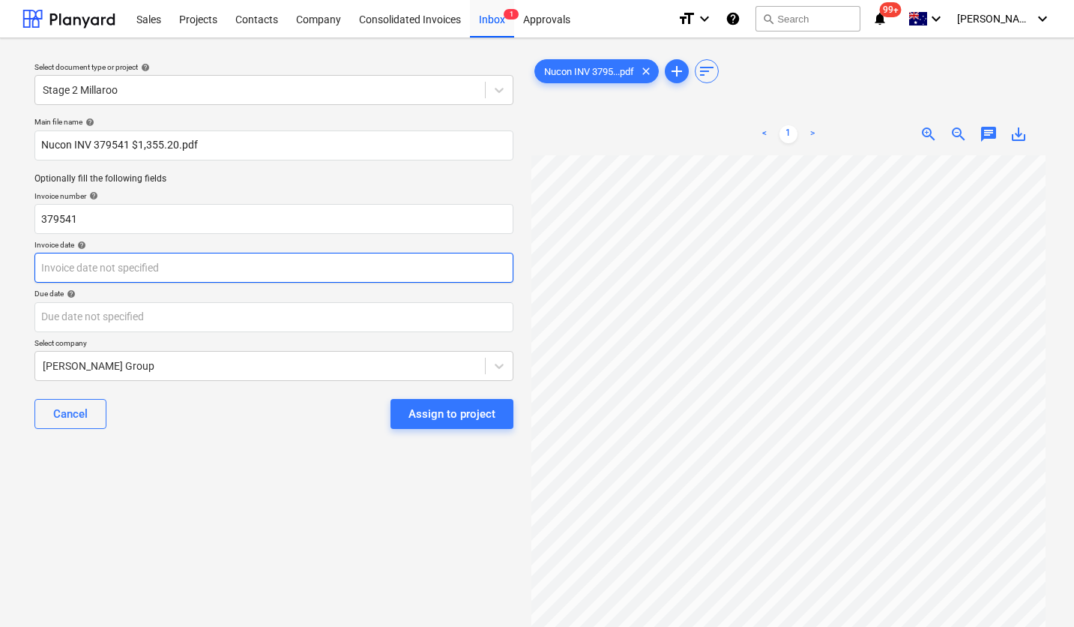
click at [152, 263] on body "Sales Projects Contacts Company Consolidated Invoices Inbox 1 Approvals format_…" at bounding box center [537, 313] width 1074 height 627
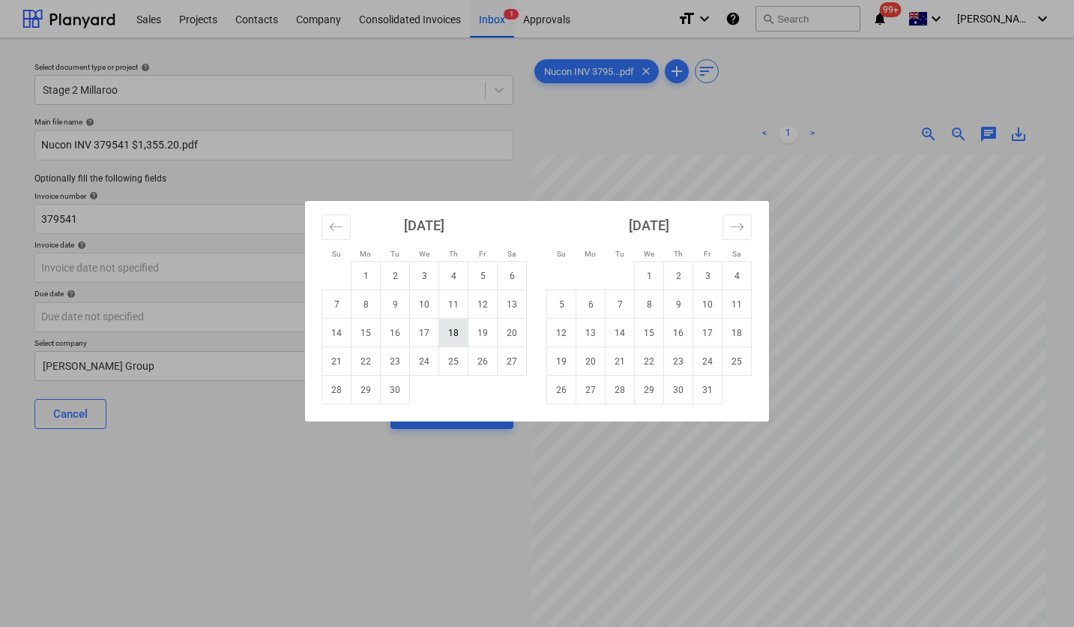
click at [457, 328] on td "18" at bounding box center [453, 333] width 29 height 28
type input "[DATE]"
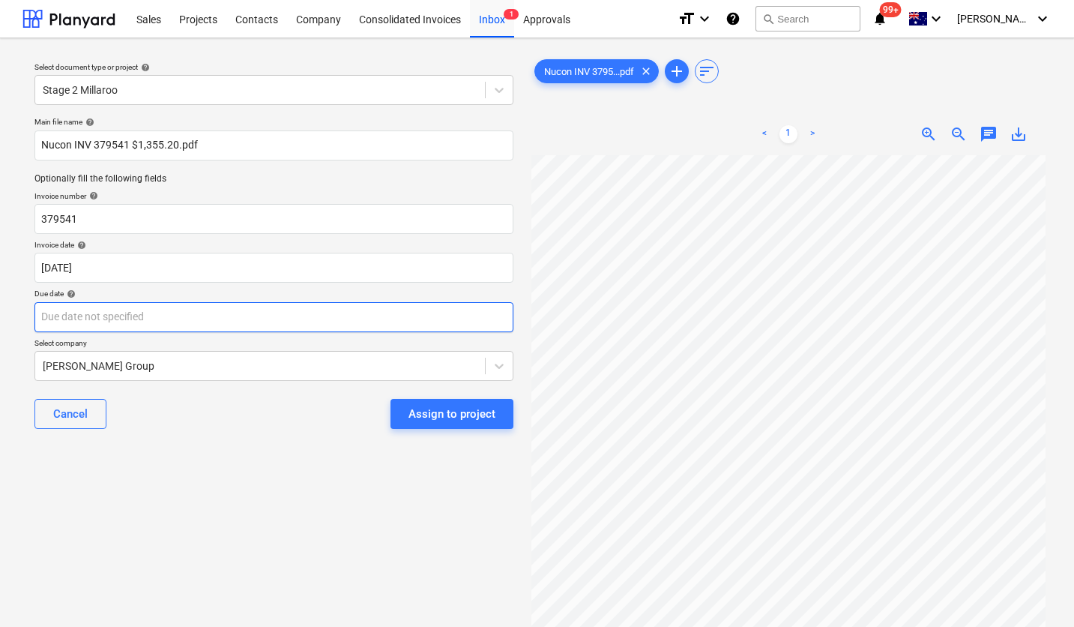
click at [233, 319] on body "Sales Projects Contacts Company Consolidated Invoices Inbox 1 Approvals format_…" at bounding box center [537, 313] width 1074 height 627
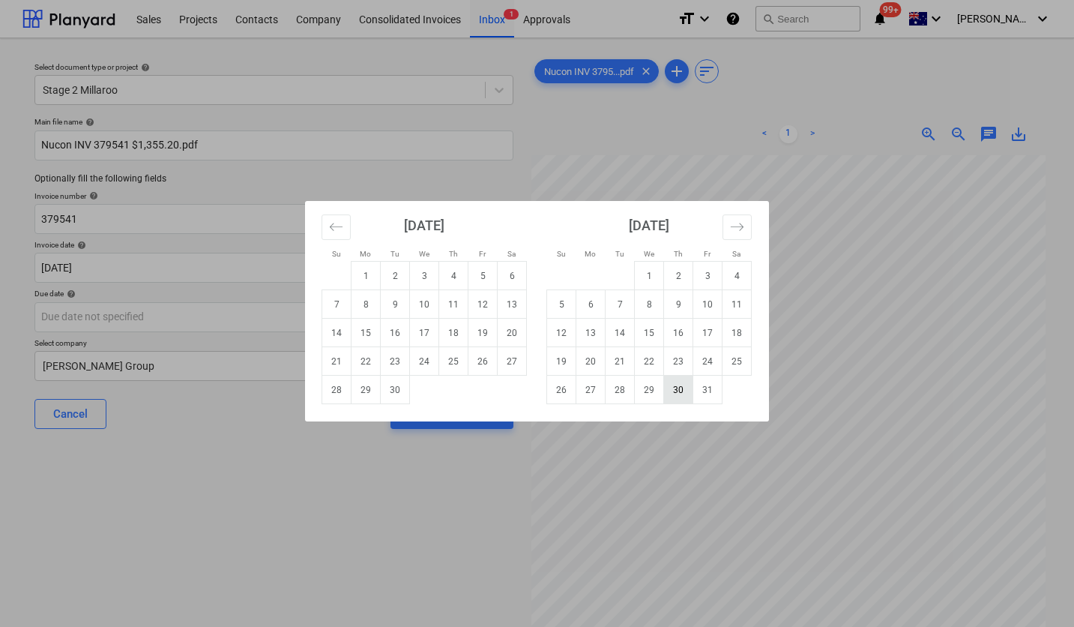
click at [673, 384] on td "30" at bounding box center [678, 390] width 29 height 28
type input "[DATE]"
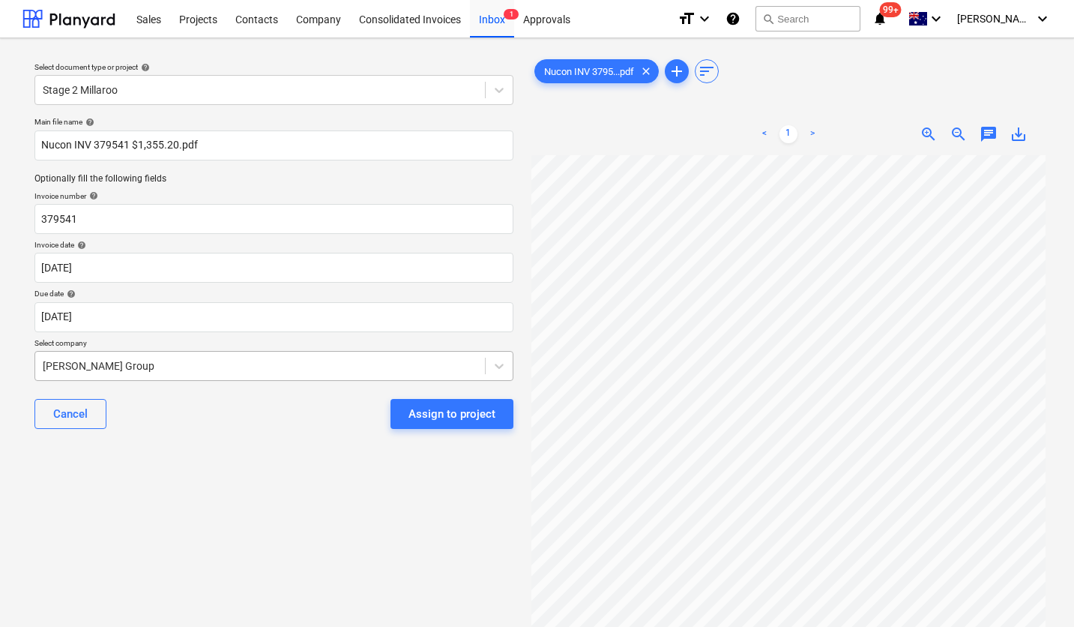
click at [307, 356] on div "[PERSON_NAME] Group" at bounding box center [260, 365] width 450 height 21
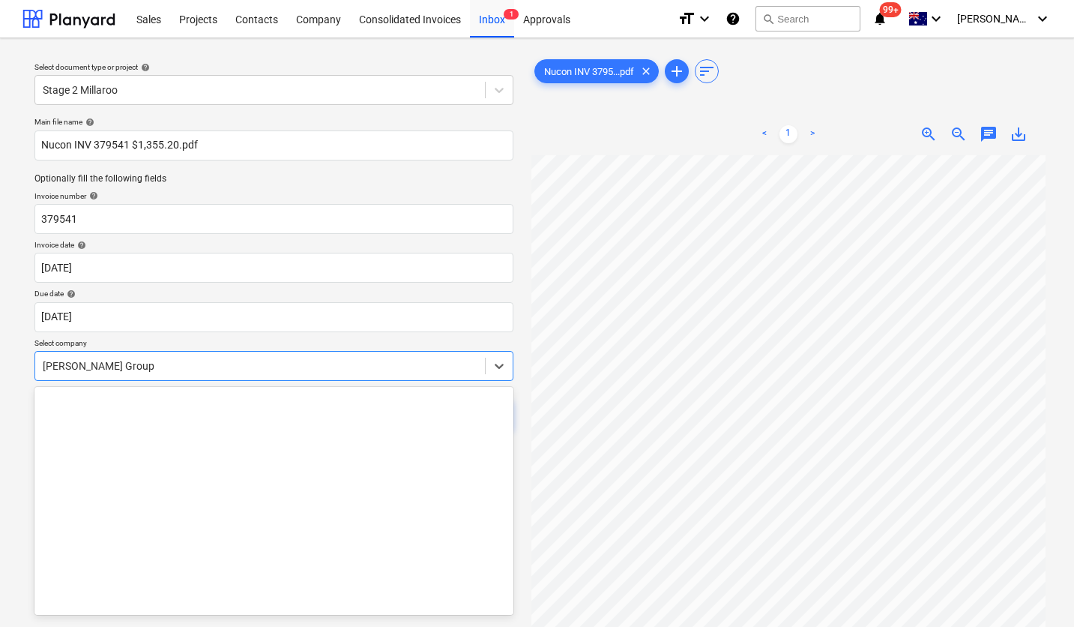
scroll to position [12436, 0]
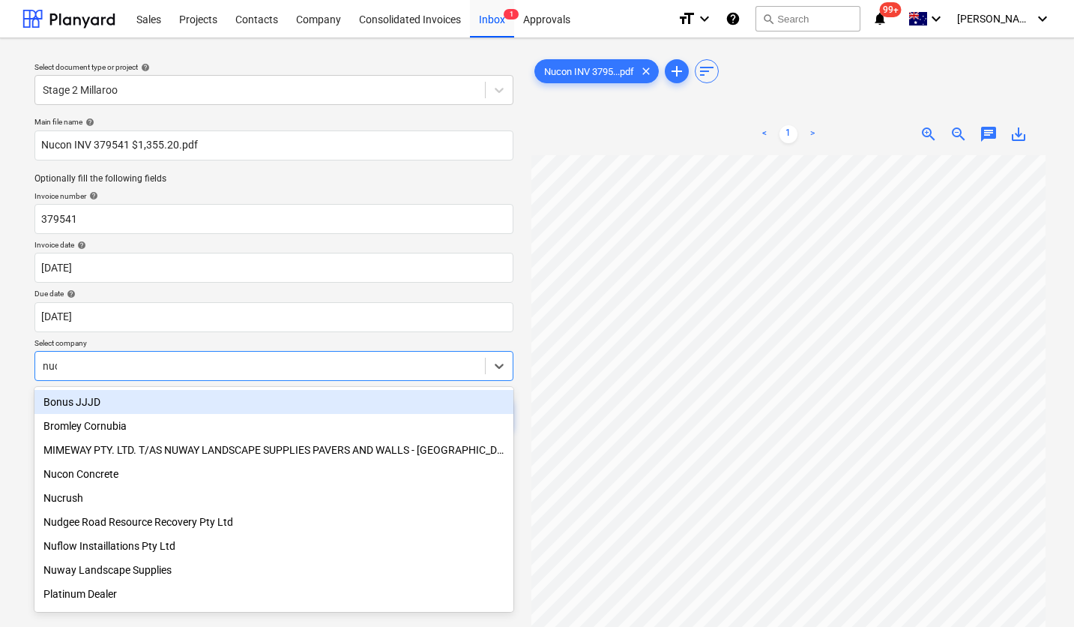
type input "nuco"
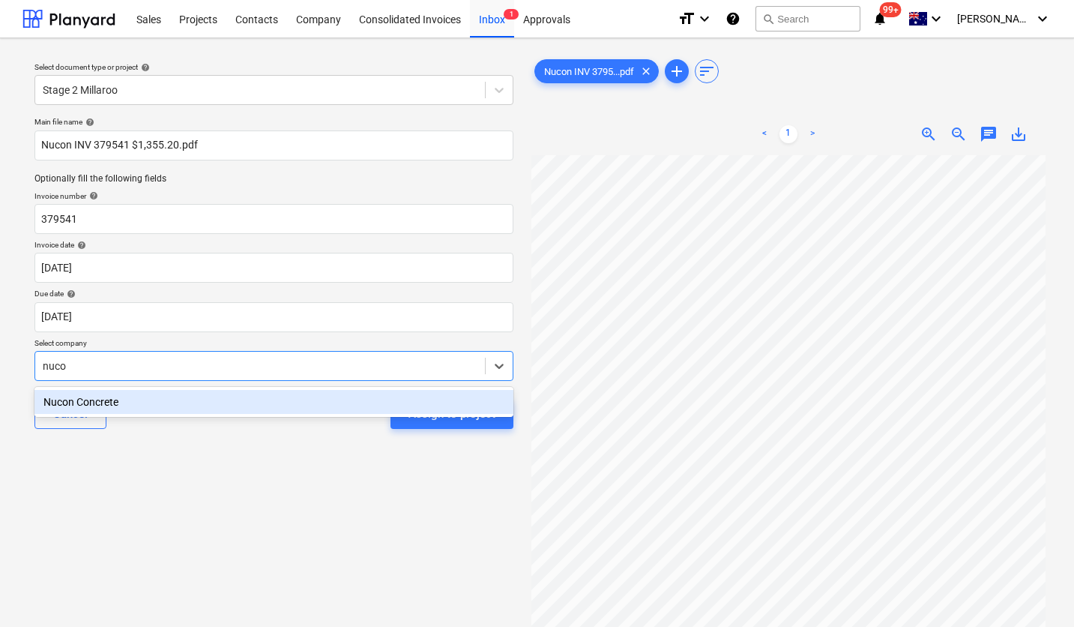
click at [206, 412] on div "Nucon Concrete" at bounding box center [273, 402] width 479 height 24
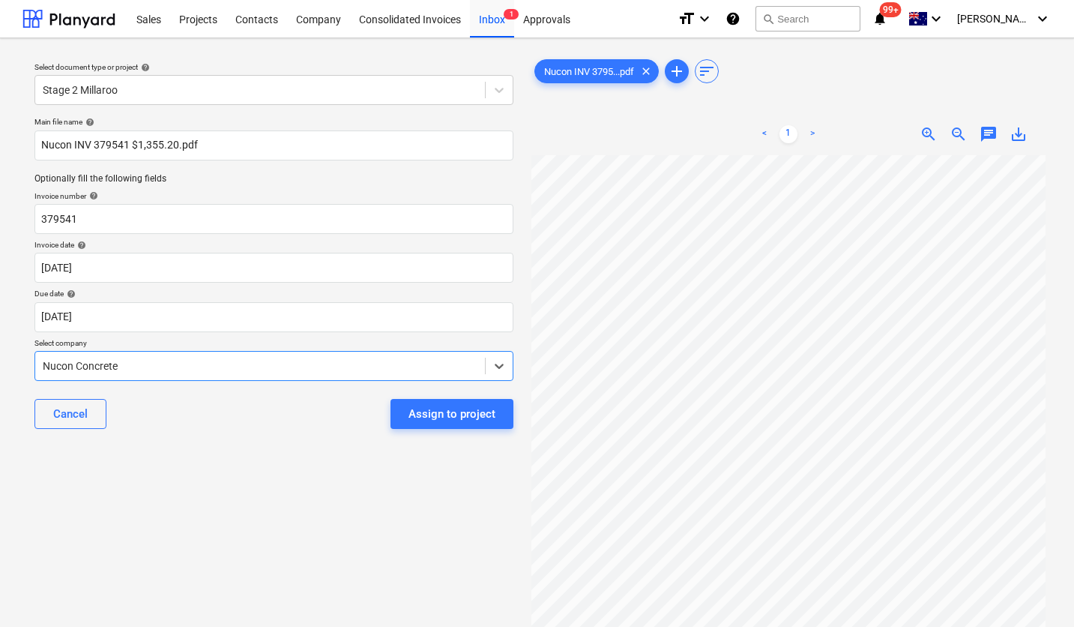
click at [433, 431] on div "Cancel Assign to project" at bounding box center [273, 414] width 479 height 54
click at [427, 410] on div "Assign to project" at bounding box center [452, 413] width 87 height 19
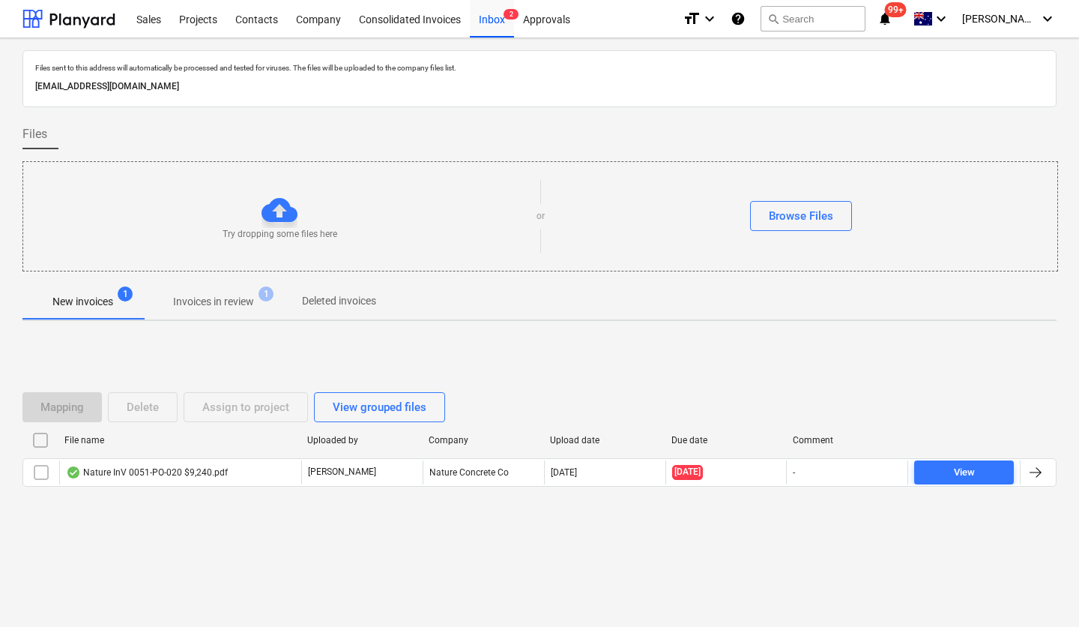
click at [355, 582] on div "Files sent to this address will automatically be processed and tested for virus…" at bounding box center [539, 332] width 1079 height 588
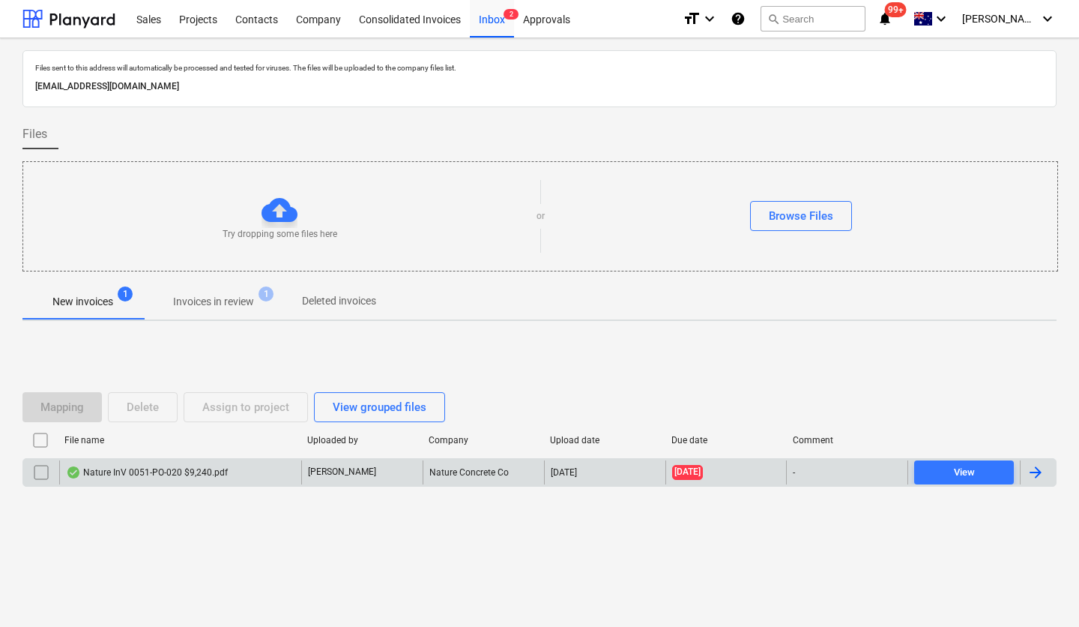
click at [215, 474] on div "Nature InV 0051-PO-020 $9,240.pdf" at bounding box center [147, 472] width 162 height 12
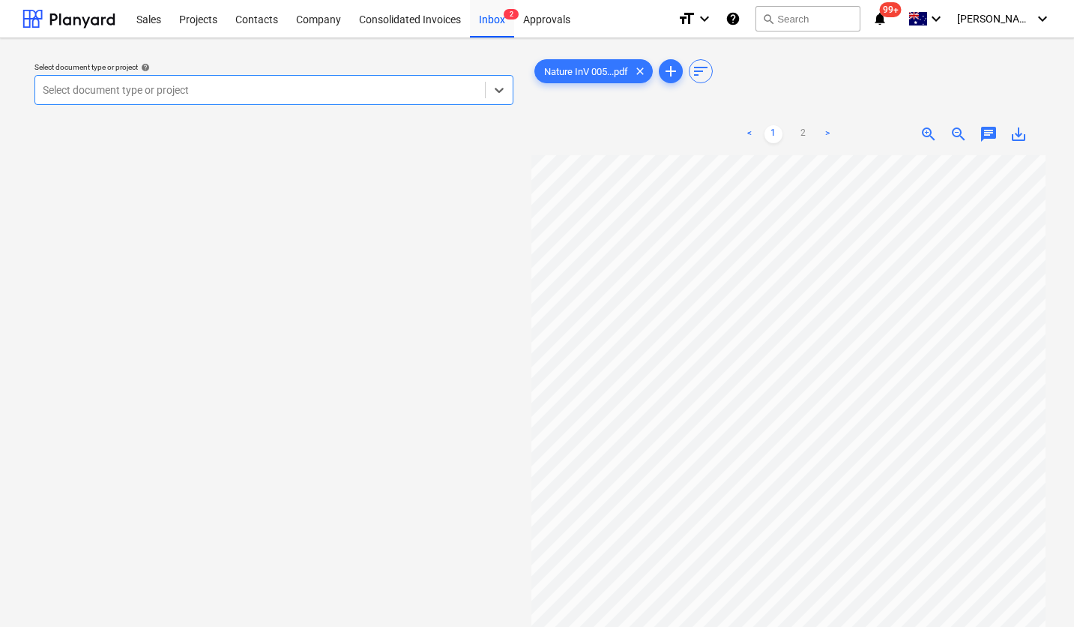
click at [238, 90] on div at bounding box center [260, 89] width 435 height 15
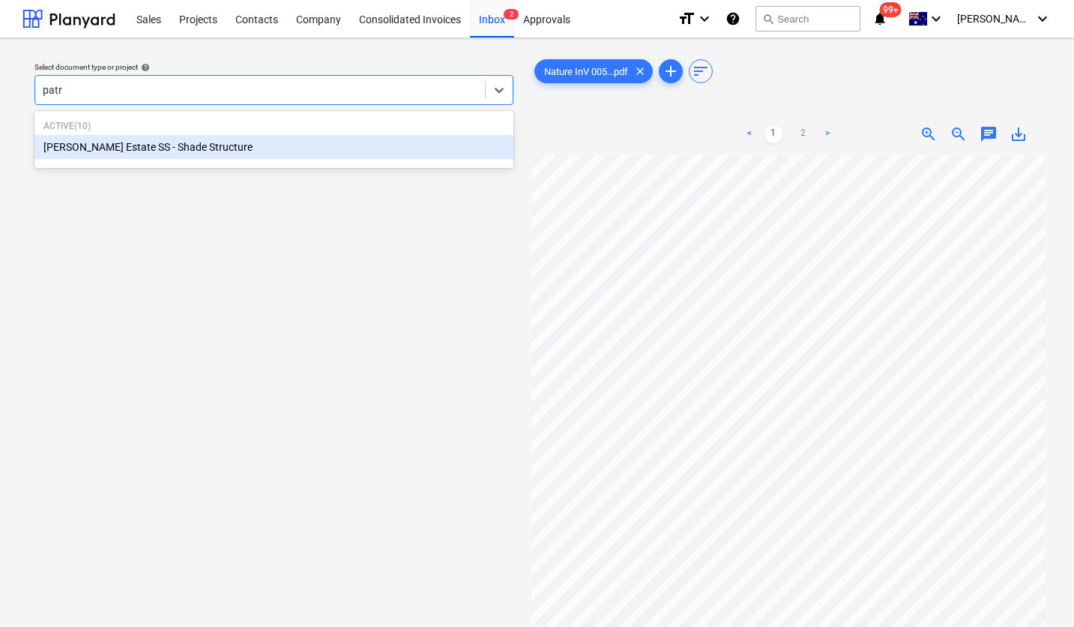
type input "patri"
click at [190, 143] on div "[PERSON_NAME] Estate SS - Shade Structure" at bounding box center [273, 147] width 479 height 24
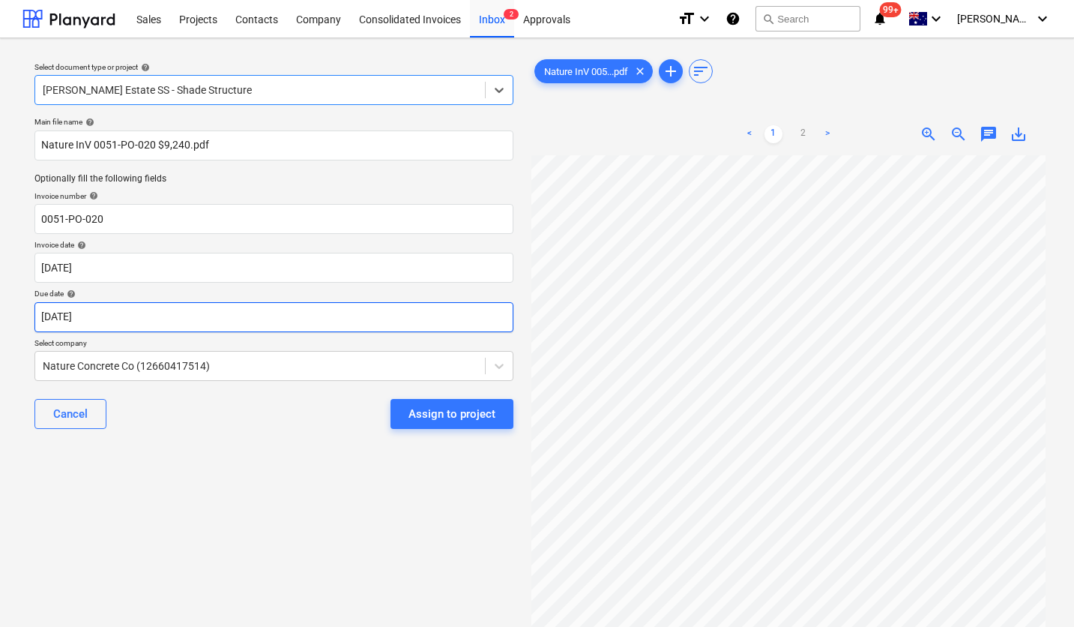
click at [91, 319] on body "Sales Projects Contacts Company Consolidated Invoices Inbox 2 Approvals format_…" at bounding box center [537, 313] width 1074 height 627
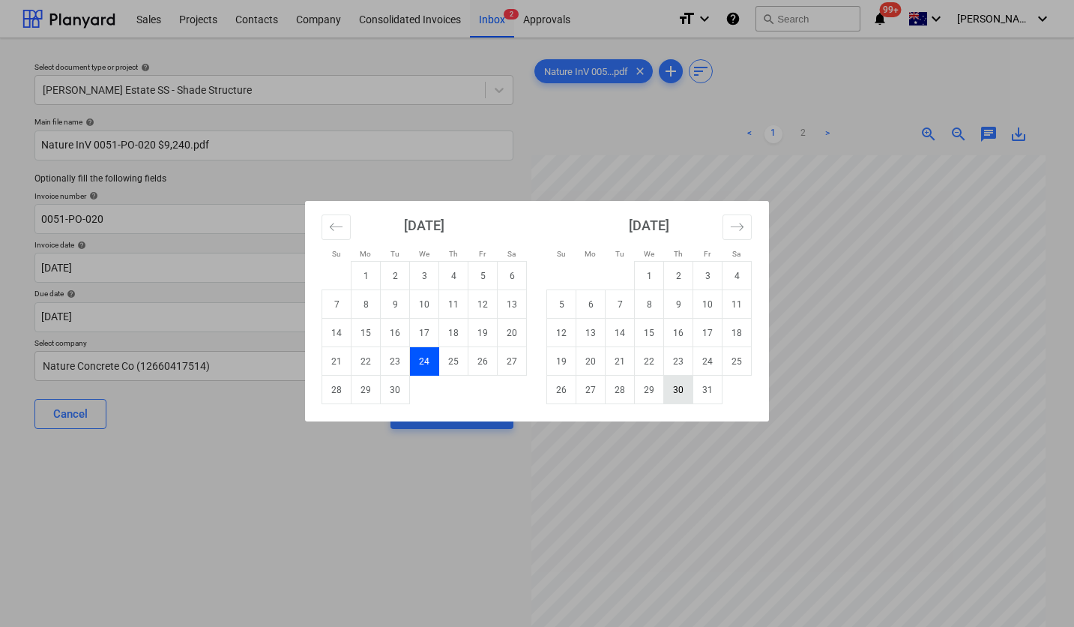
click at [678, 386] on td "30" at bounding box center [678, 390] width 29 height 28
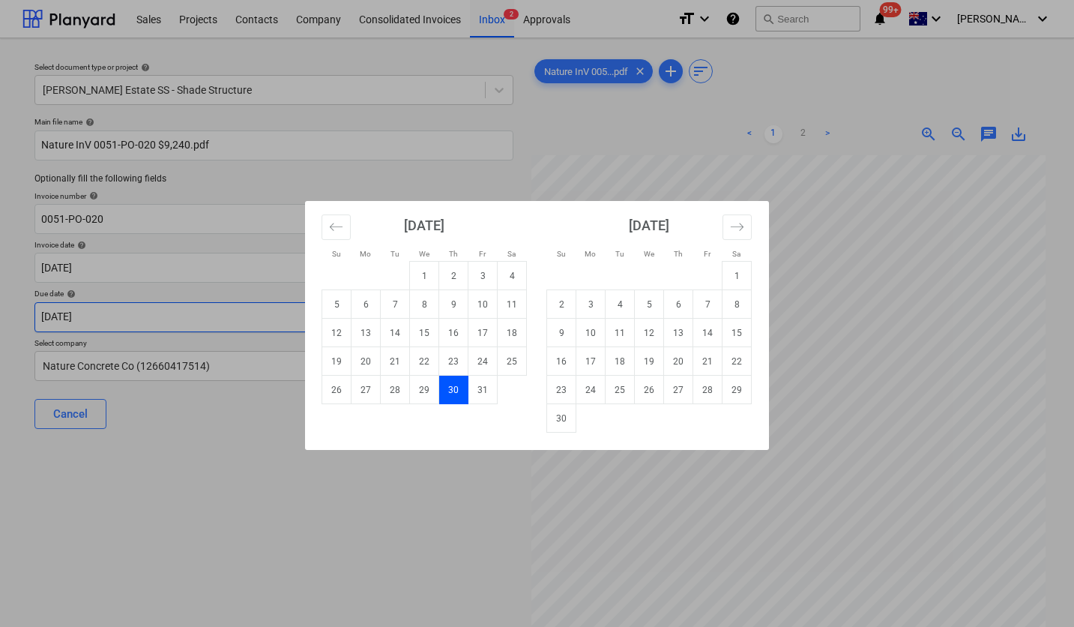
click at [312, 306] on body "Sales Projects Contacts Company Consolidated Invoices Inbox 2 Approvals format_…" at bounding box center [537, 313] width 1074 height 627
click at [460, 484] on div "Su Mo Tu We Th Fr Sa Su Mo Tu We Th Fr Sa [DATE] 1 2 3 4 5 6 7 8 9 10 11 12 13 …" at bounding box center [537, 313] width 1074 height 627
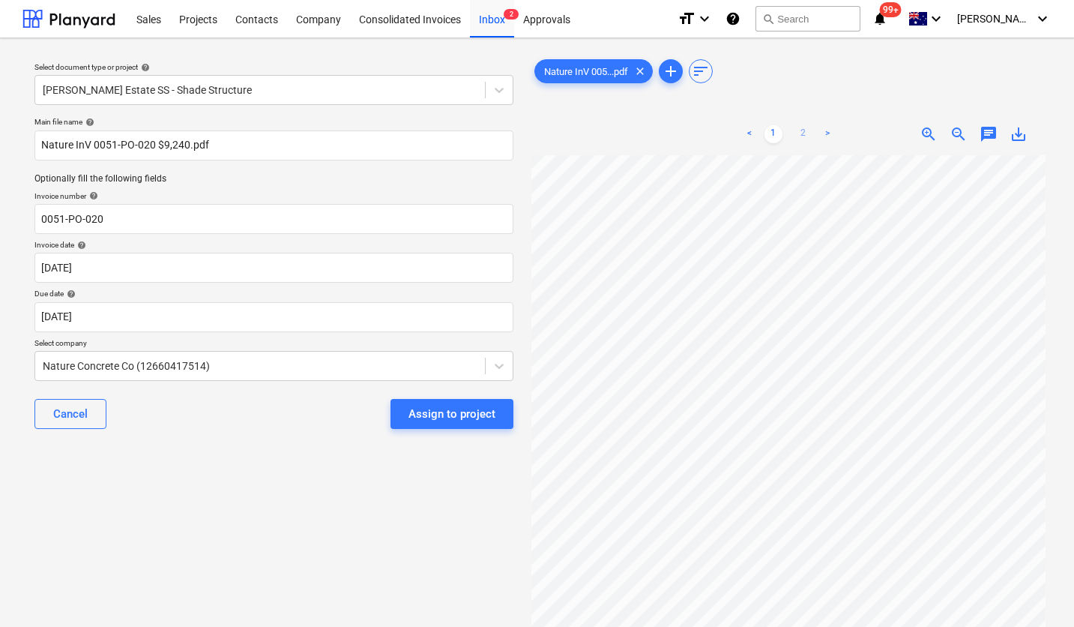
click at [803, 134] on link "2" at bounding box center [804, 134] width 18 height 18
click at [110, 313] on body "Sales Projects Contacts Company Consolidated Invoices Inbox 2 Approvals format_…" at bounding box center [537, 313] width 1074 height 627
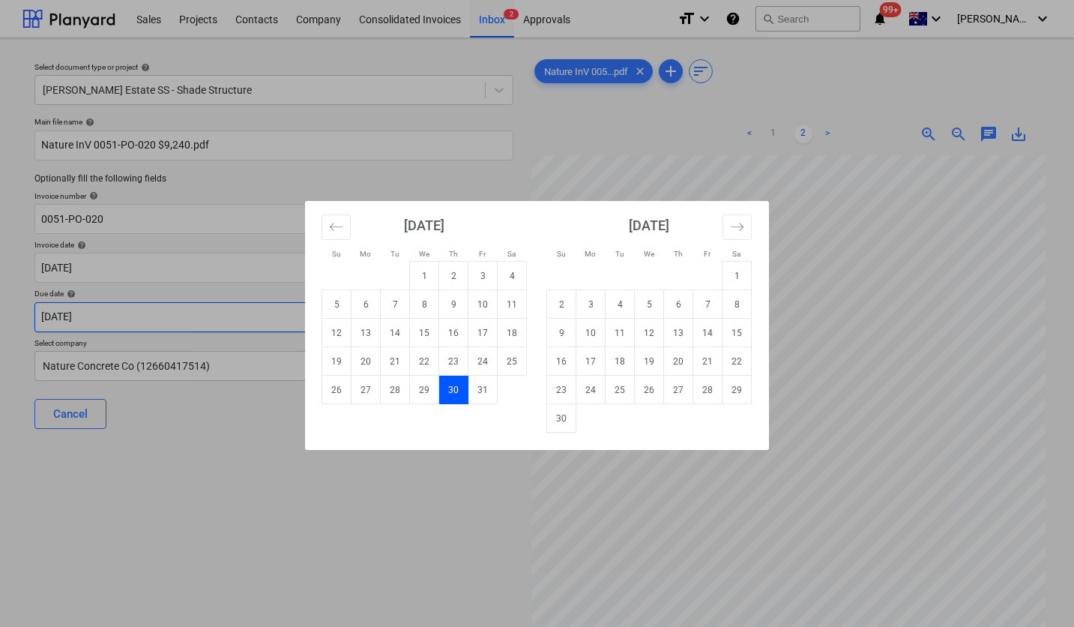
click at [424, 307] on td "8" at bounding box center [424, 304] width 29 height 28
type input "[DATE]"
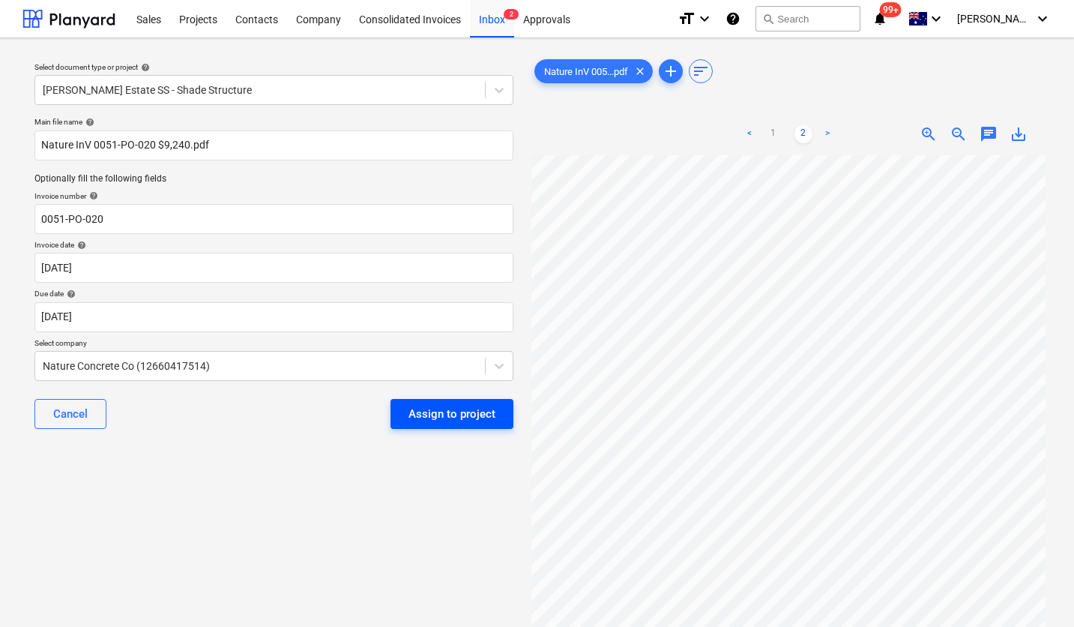
click at [444, 417] on div "Assign to project" at bounding box center [452, 413] width 87 height 19
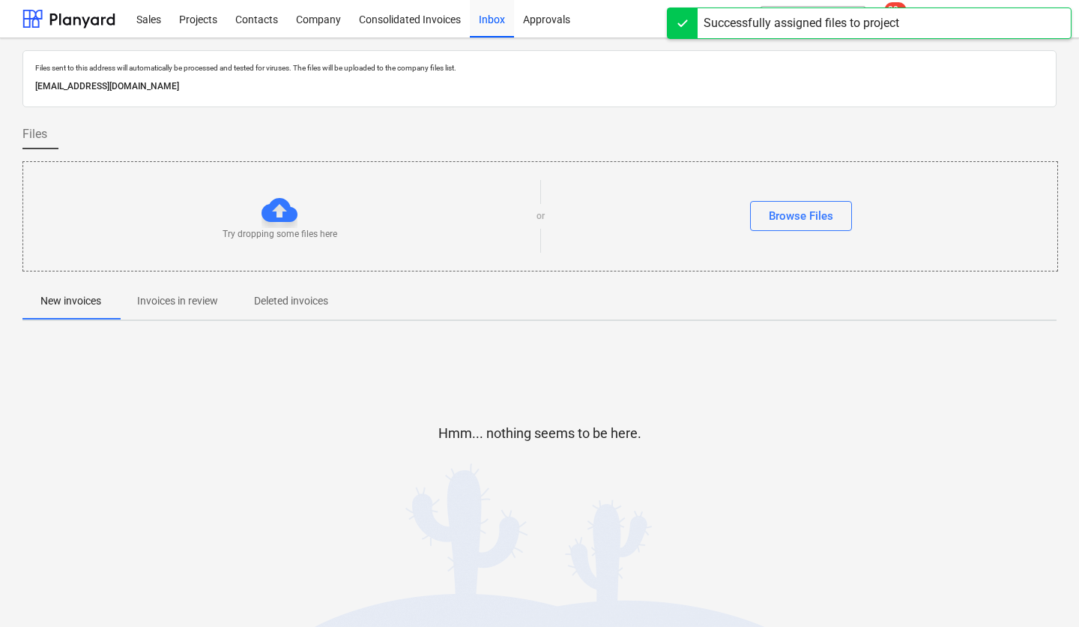
click at [321, 457] on div at bounding box center [539, 457] width 1034 height 30
click at [184, 300] on p "Invoices in review" at bounding box center [177, 301] width 81 height 16
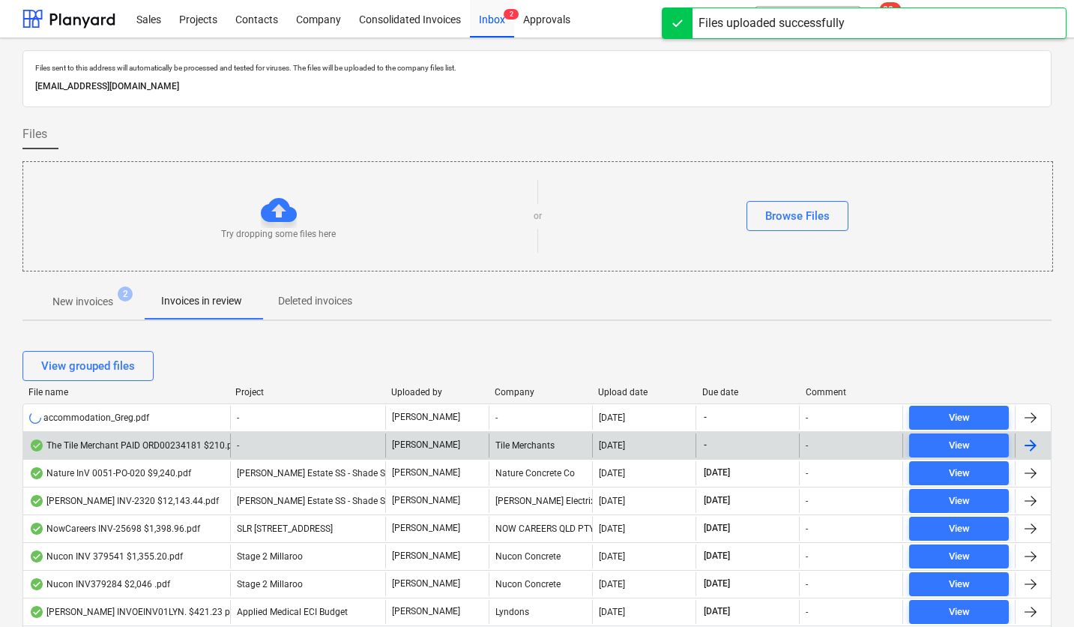
click at [161, 447] on div "The Tile Merchant PAID ORD00234181 $210.pdf" at bounding box center [134, 445] width 211 height 12
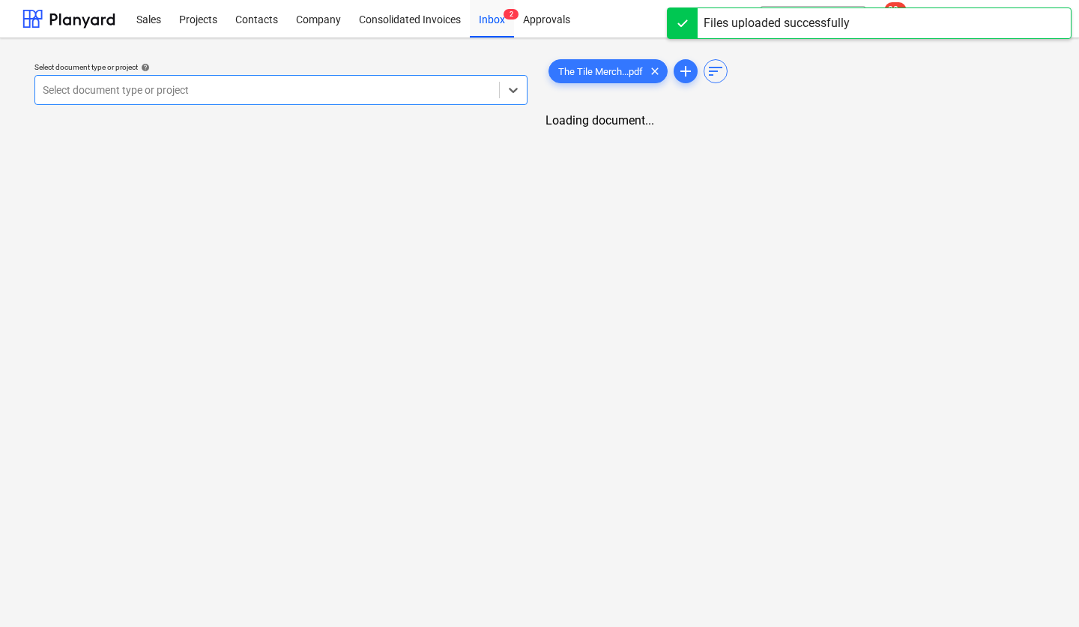
click at [269, 88] on div at bounding box center [267, 89] width 449 height 15
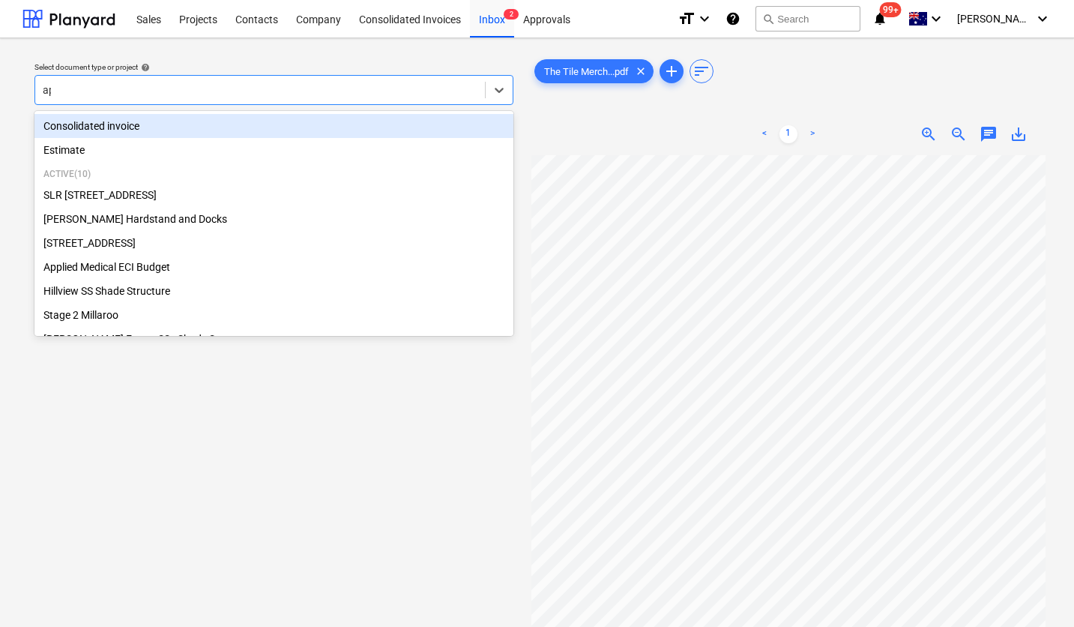
type input "app"
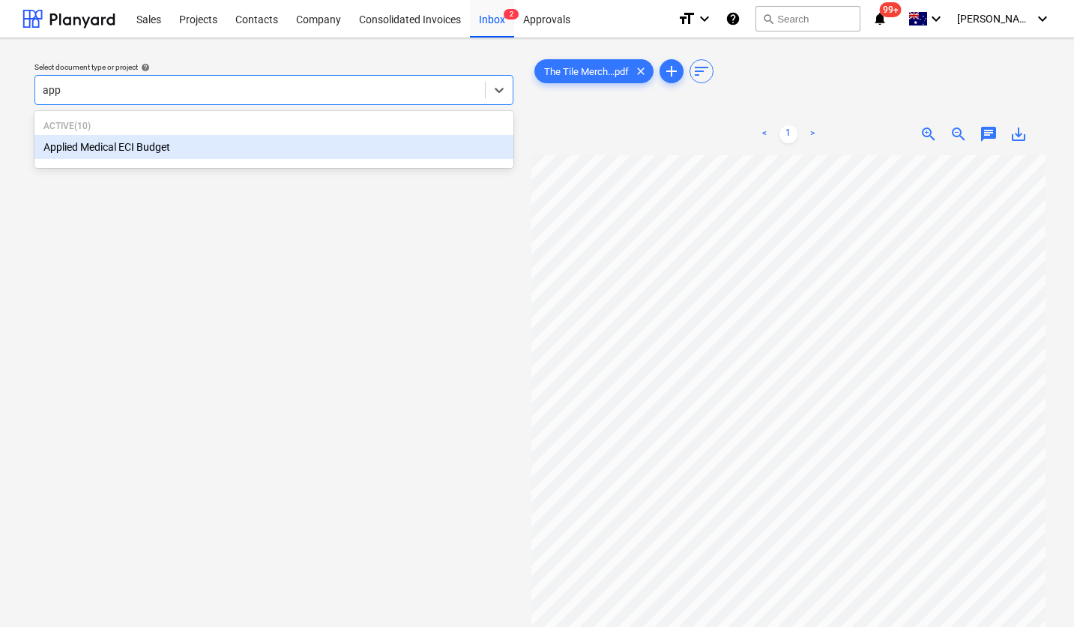
click at [217, 154] on div "Applied Medical ECI Budget" at bounding box center [273, 147] width 479 height 24
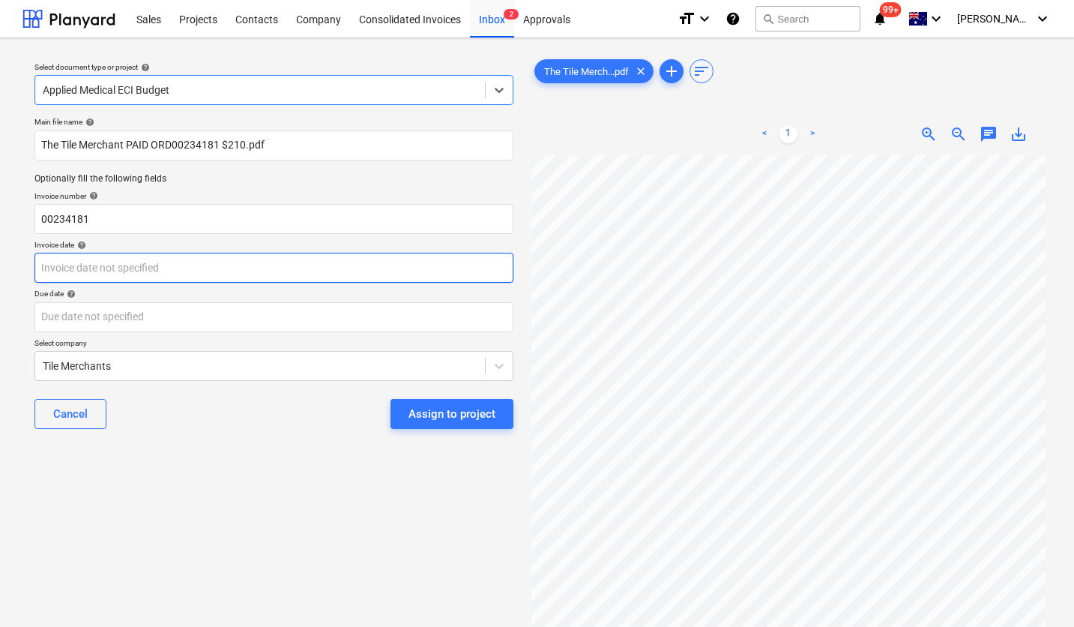
click at [145, 267] on body "Sales Projects Contacts Company Consolidated Invoices Inbox 2 Approvals format_…" at bounding box center [537, 313] width 1074 height 627
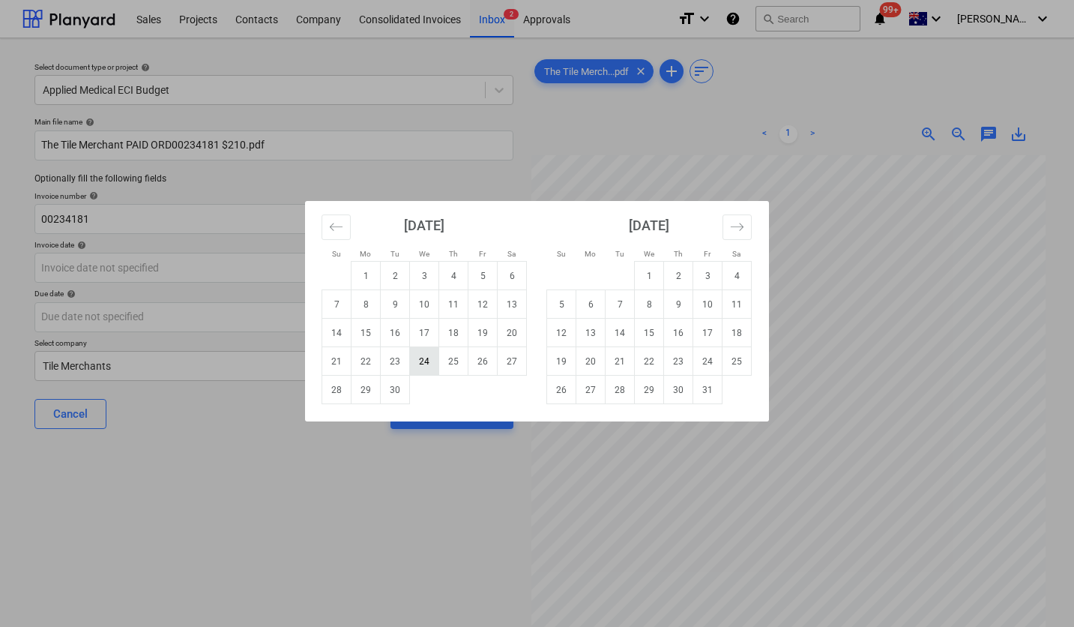
click at [427, 354] on td "24" at bounding box center [424, 361] width 29 height 28
type input "[DATE]"
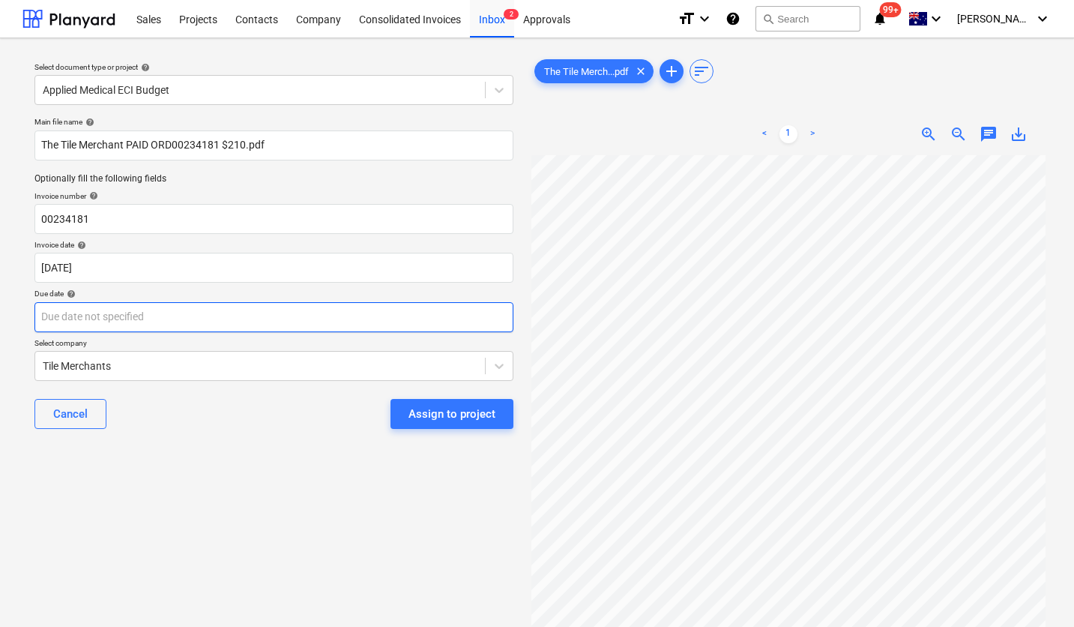
click at [244, 315] on body "Sales Projects Contacts Company Consolidated Invoices Inbox 2 Approvals format_…" at bounding box center [537, 313] width 1074 height 627
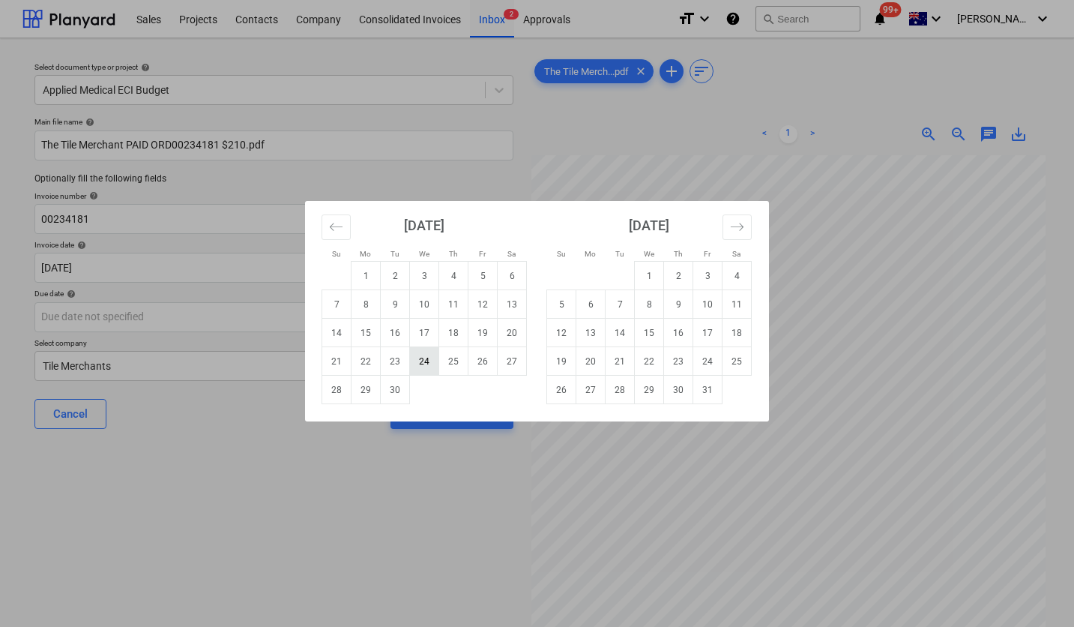
click at [426, 361] on td "24" at bounding box center [424, 361] width 29 height 28
type input "[DATE]"
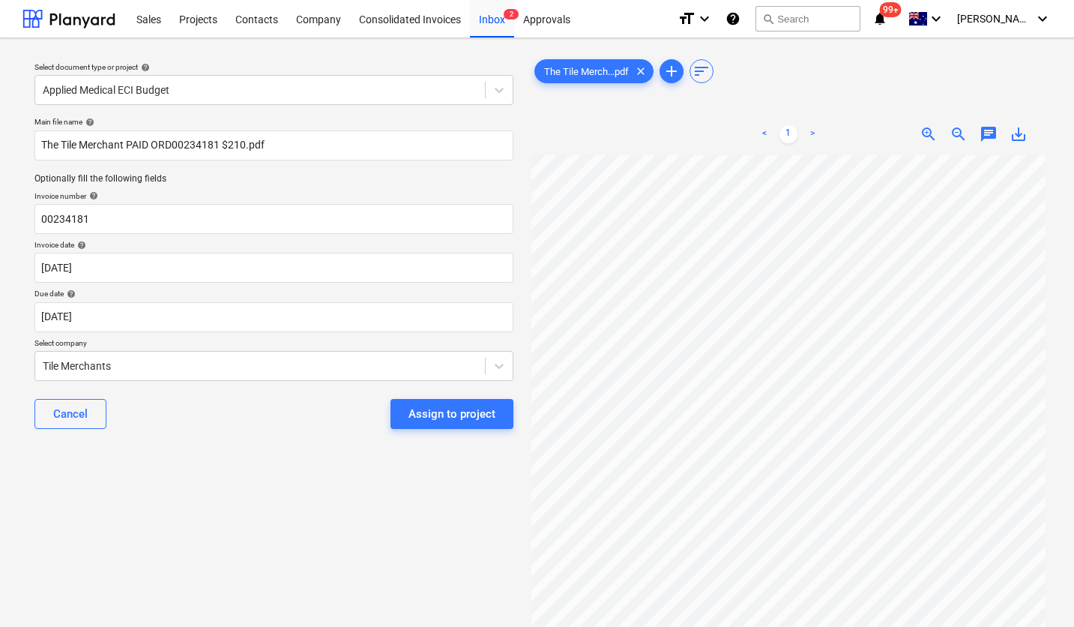
click at [981, 137] on span "chat" at bounding box center [989, 134] width 18 height 18
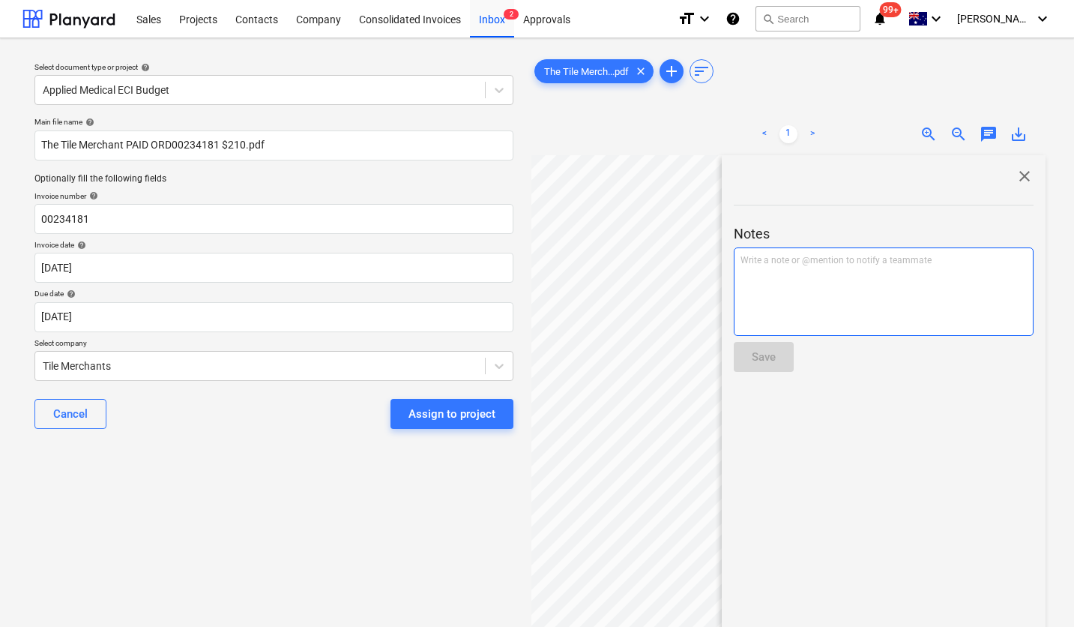
click at [826, 268] on div "Write a note or @mention to notify a teammate [PERSON_NAME]" at bounding box center [884, 291] width 300 height 88
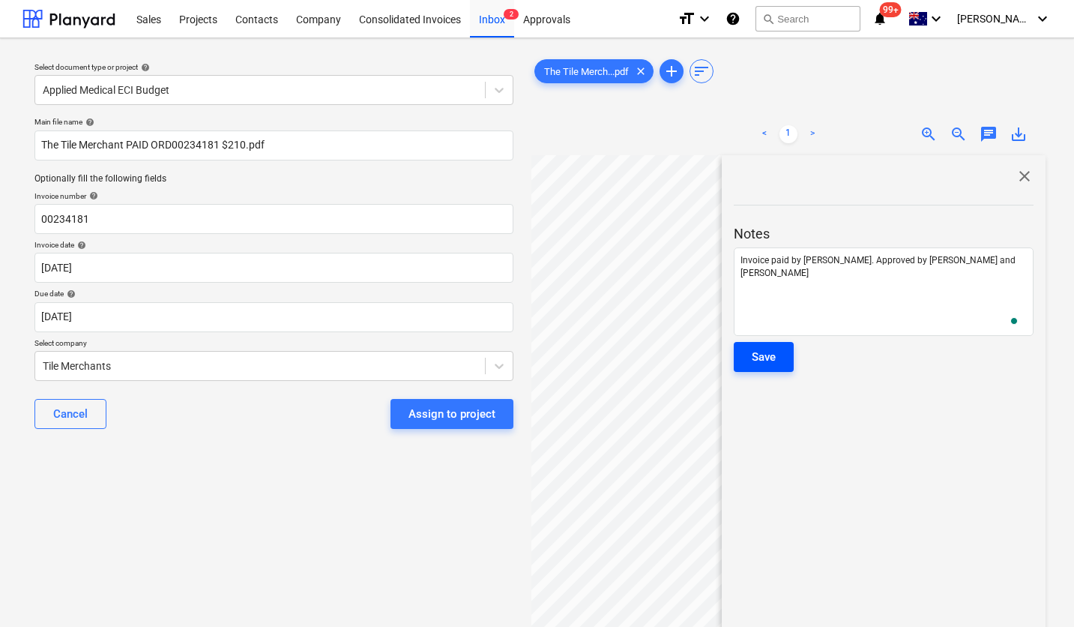
click at [770, 353] on div "Save" at bounding box center [764, 356] width 24 height 19
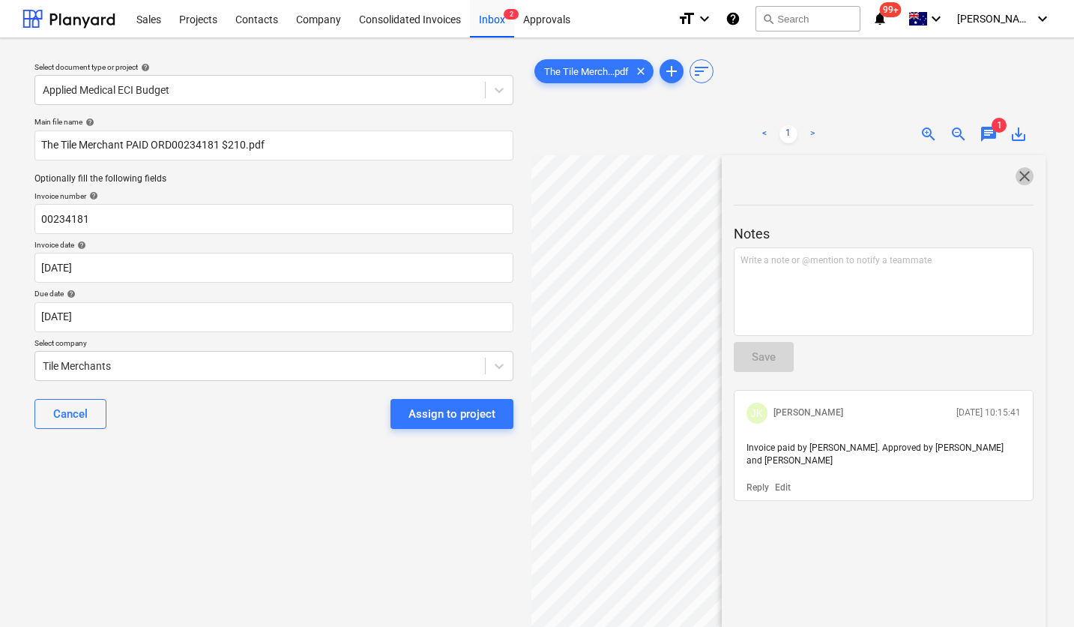
click at [1016, 172] on span "close" at bounding box center [1025, 176] width 18 height 18
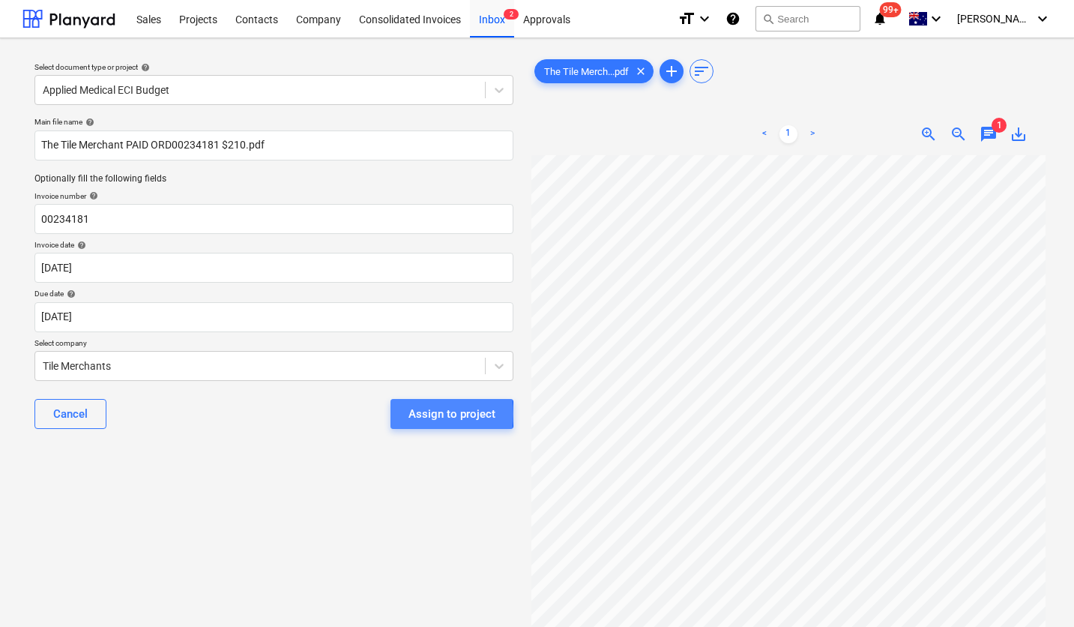
click at [410, 414] on div "Assign to project" at bounding box center [452, 413] width 87 height 19
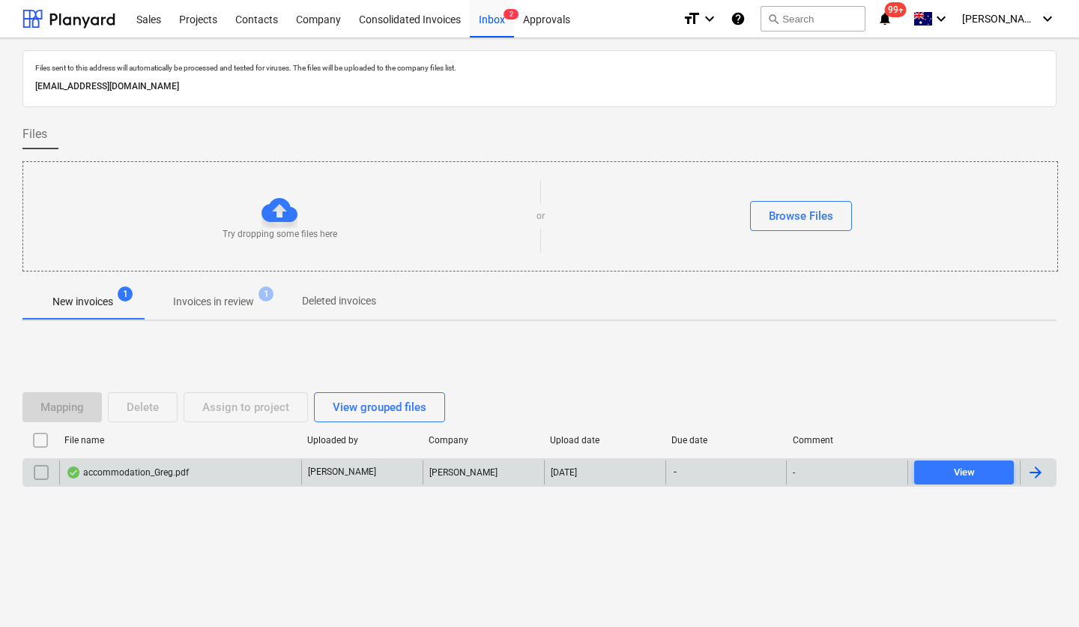
click at [175, 479] on div "accommodation_Greg.pdf" at bounding box center [180, 472] width 242 height 24
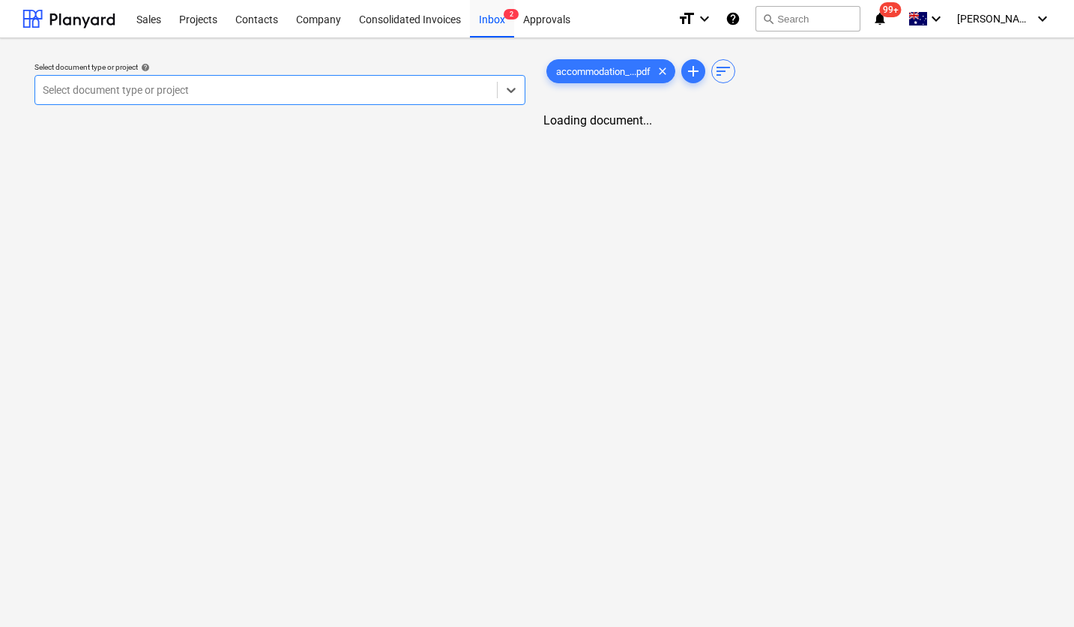
click at [218, 94] on div at bounding box center [266, 89] width 447 height 15
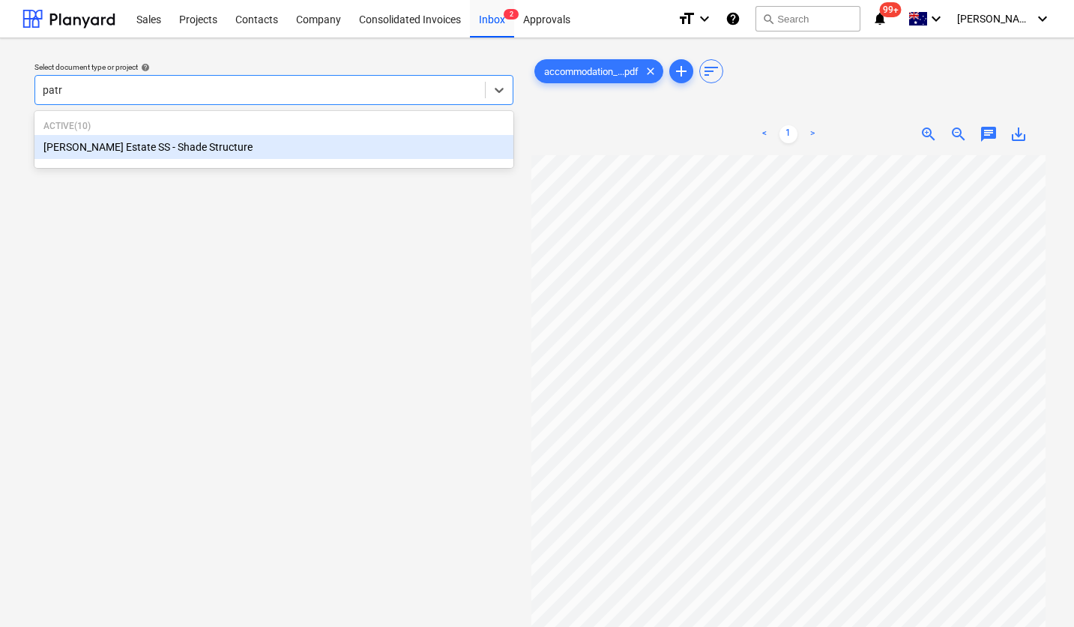
type input "patri"
click at [169, 147] on div "[PERSON_NAME] Estate SS - Shade Structure" at bounding box center [273, 147] width 479 height 24
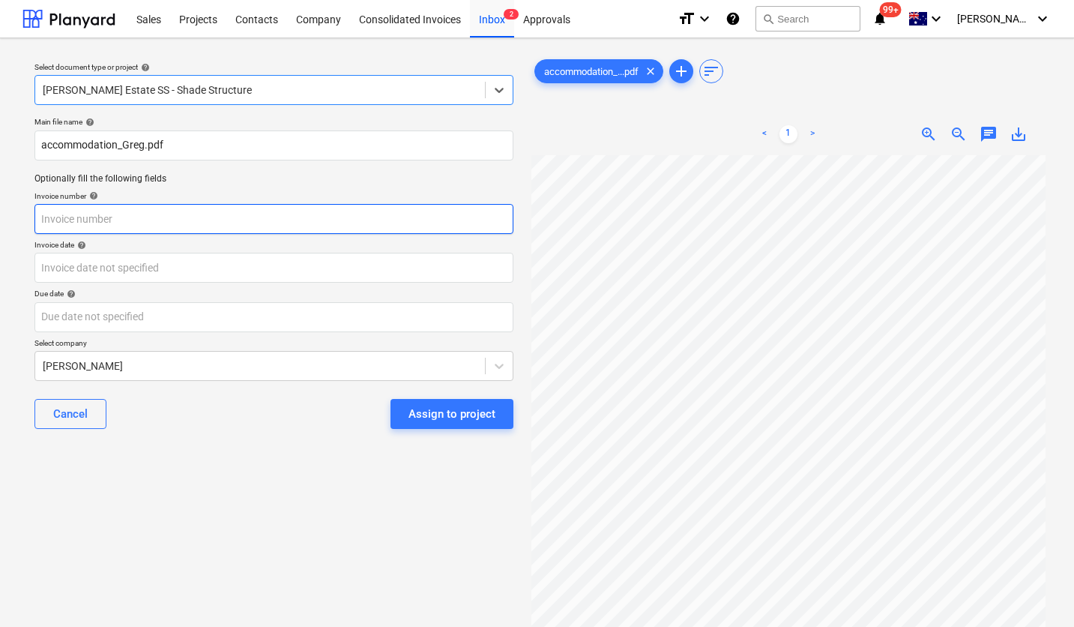
click at [187, 229] on input "text" at bounding box center [273, 219] width 479 height 30
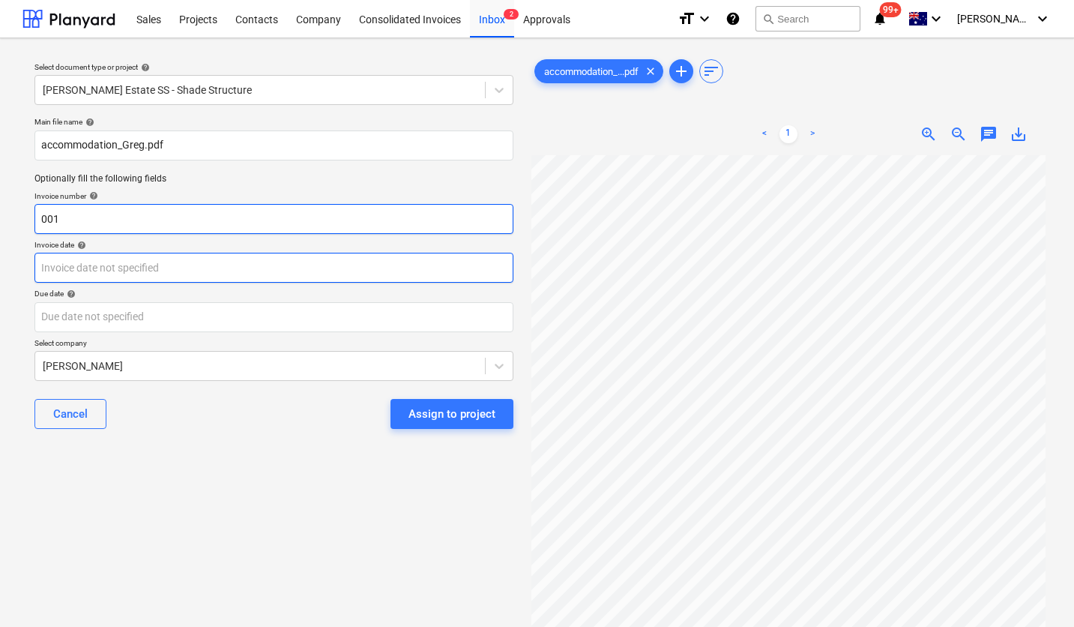
type input "001"
click at [165, 267] on body "Sales Projects Contacts Company Consolidated Invoices Inbox 2 Approvals format_…" at bounding box center [537, 313] width 1074 height 627
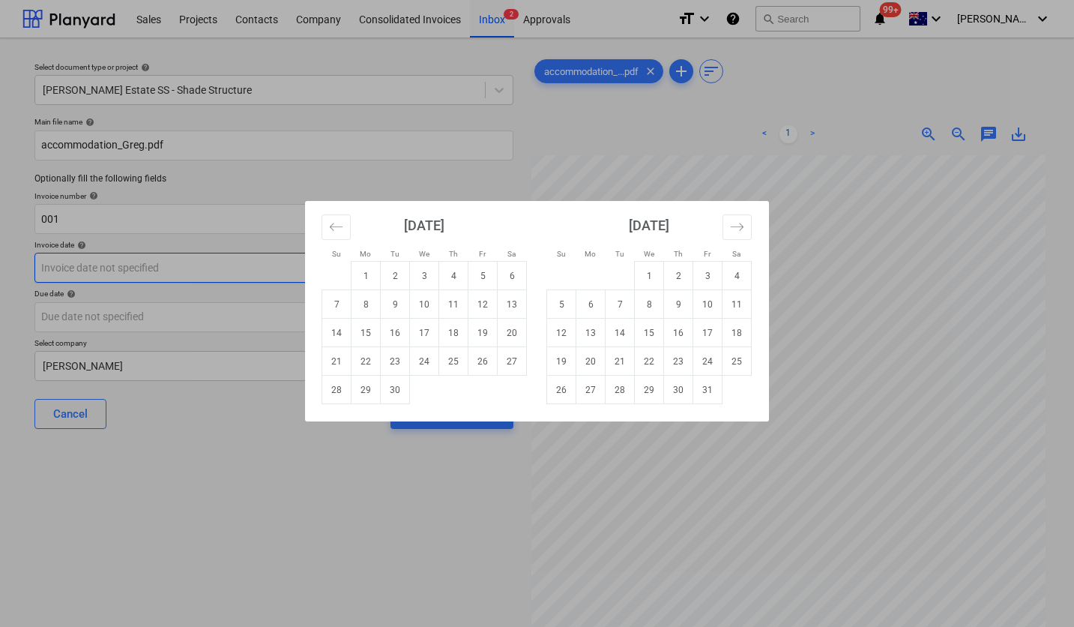
click at [165, 267] on div "Su Mo Tu We Th Fr Sa Su Mo Tu We Th Fr Sa [DATE] 1 2 3 4 5 6 7 8 9 10 11 12 13 …" at bounding box center [537, 313] width 1074 height 627
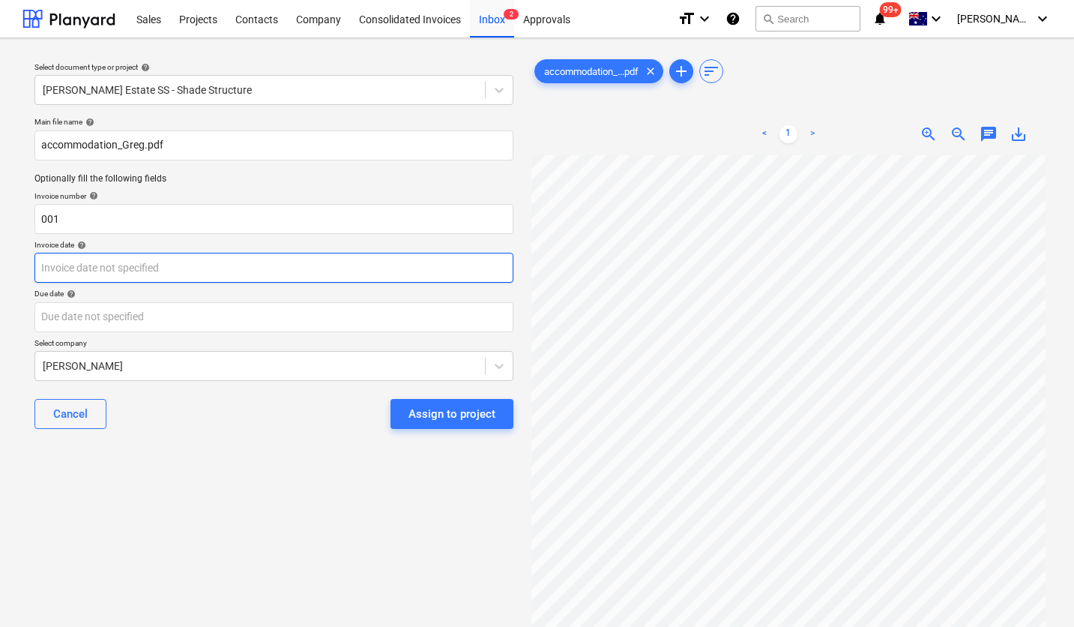
click at [165, 267] on body "Sales Projects Contacts Company Consolidated Invoices Inbox 2 Approvals format_…" at bounding box center [537, 313] width 1074 height 627
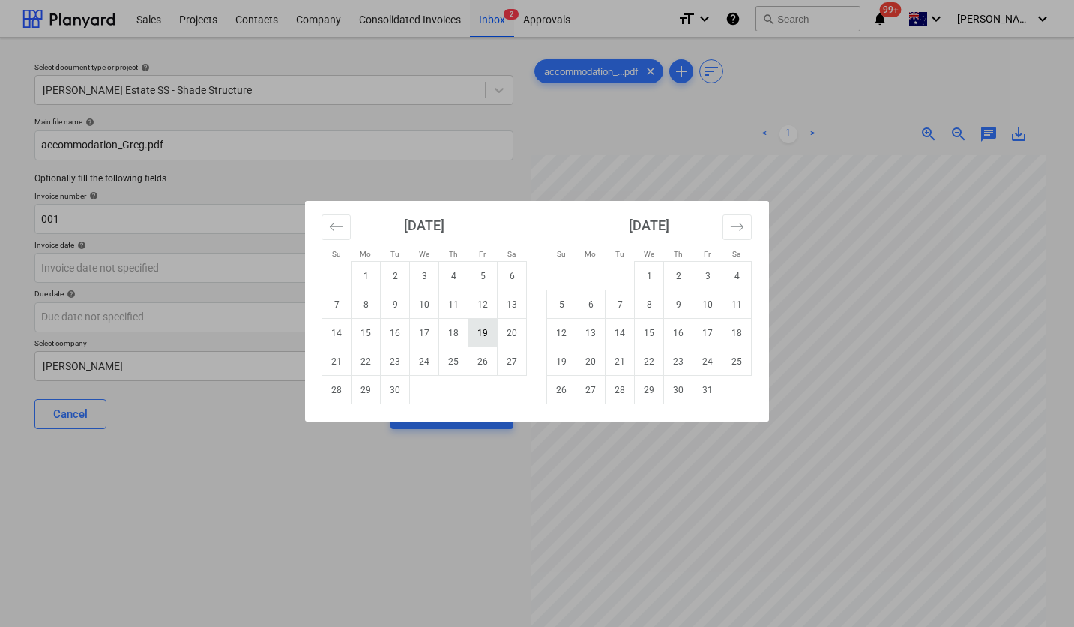
click at [476, 333] on td "19" at bounding box center [483, 333] width 29 height 28
type input "[DATE]"
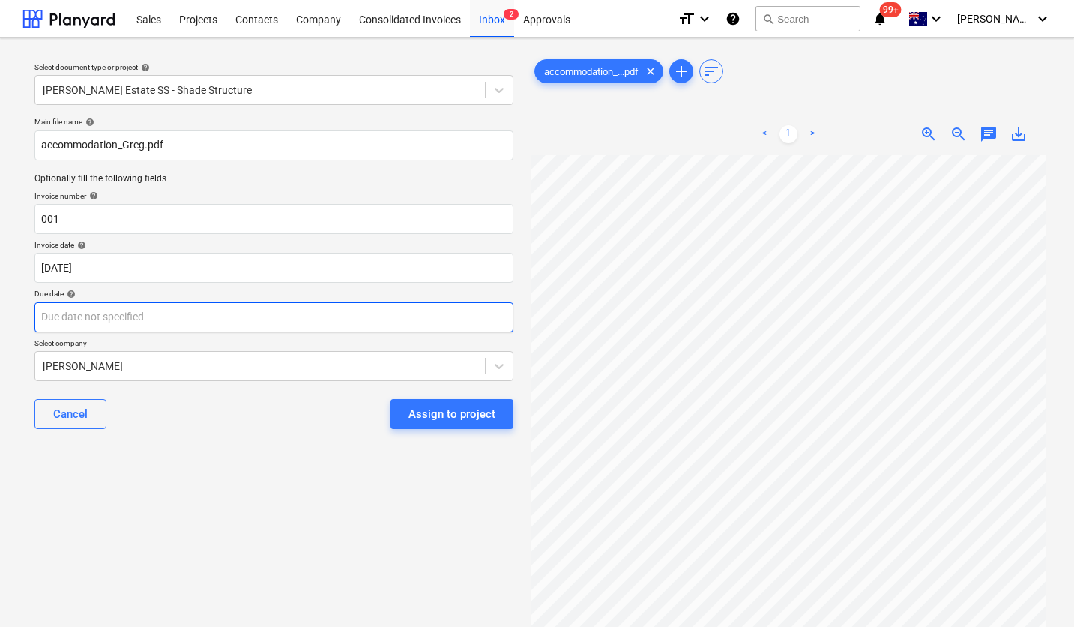
click at [211, 322] on body "Sales Projects Contacts Company Consolidated Invoices Inbox 2 Approvals format_…" at bounding box center [537, 313] width 1074 height 627
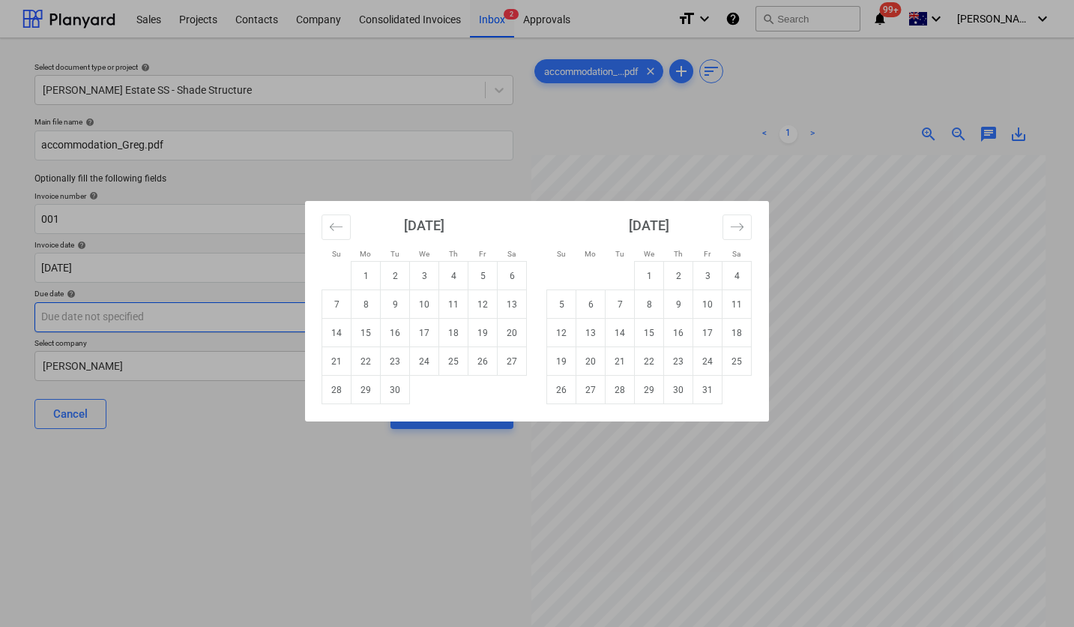
click at [485, 330] on td "19" at bounding box center [483, 333] width 29 height 28
type input "[DATE]"
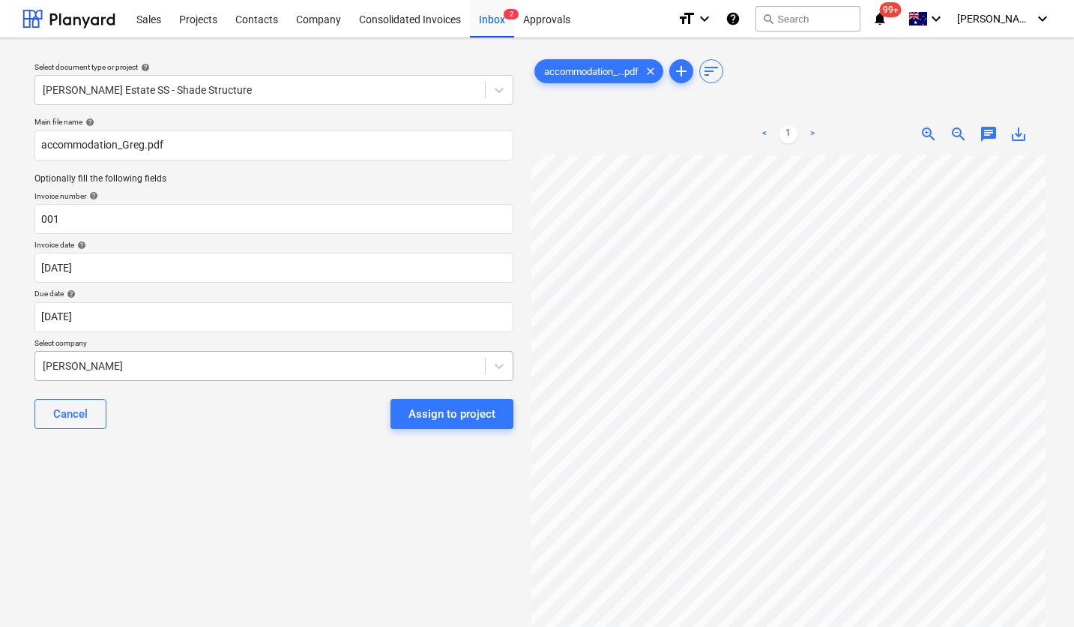
click at [209, 356] on div "[PERSON_NAME]" at bounding box center [260, 365] width 450 height 21
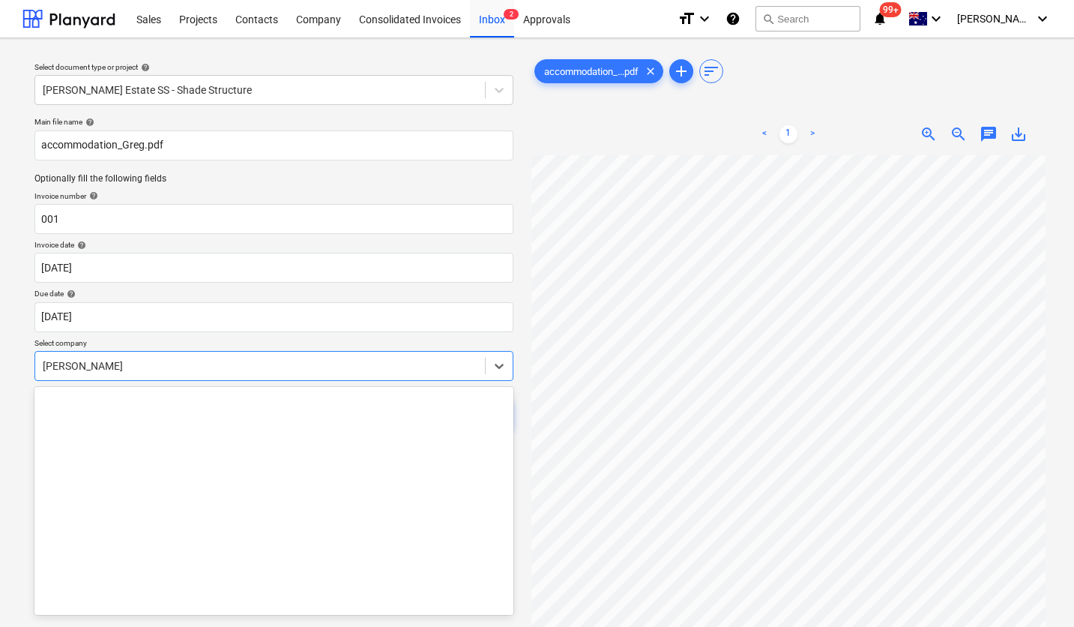
scroll to position [10285, 0]
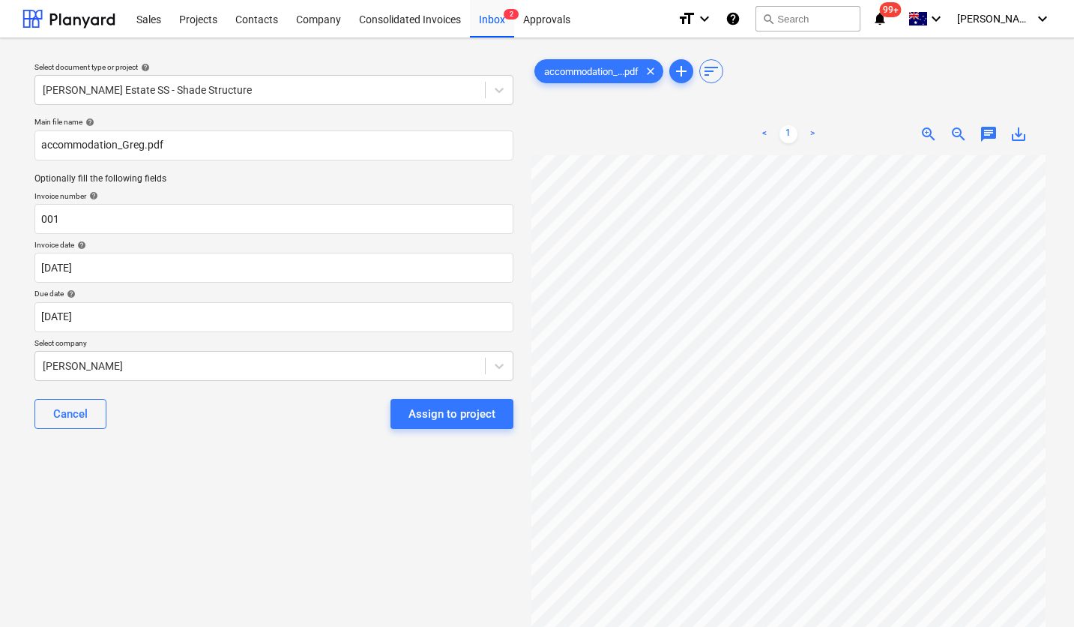
click at [218, 341] on p "Select company" at bounding box center [273, 344] width 479 height 13
click at [990, 134] on span "chat" at bounding box center [989, 134] width 18 height 18
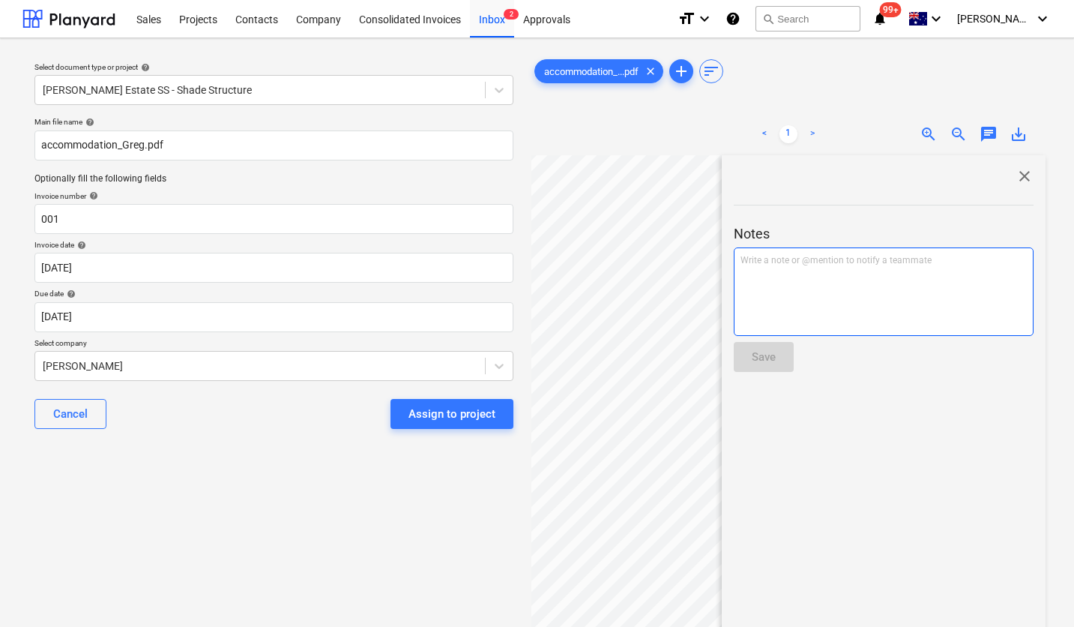
click at [826, 262] on p "Write a note or @mention to notify a teammate [PERSON_NAME]" at bounding box center [884, 260] width 286 height 13
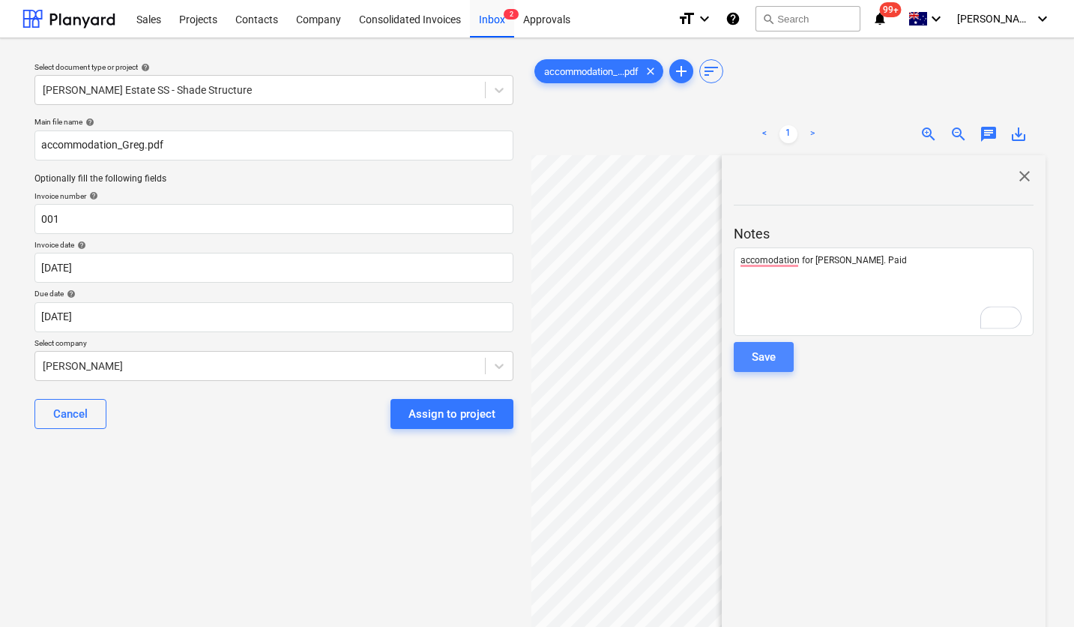
click at [765, 359] on div "Save" at bounding box center [764, 356] width 24 height 19
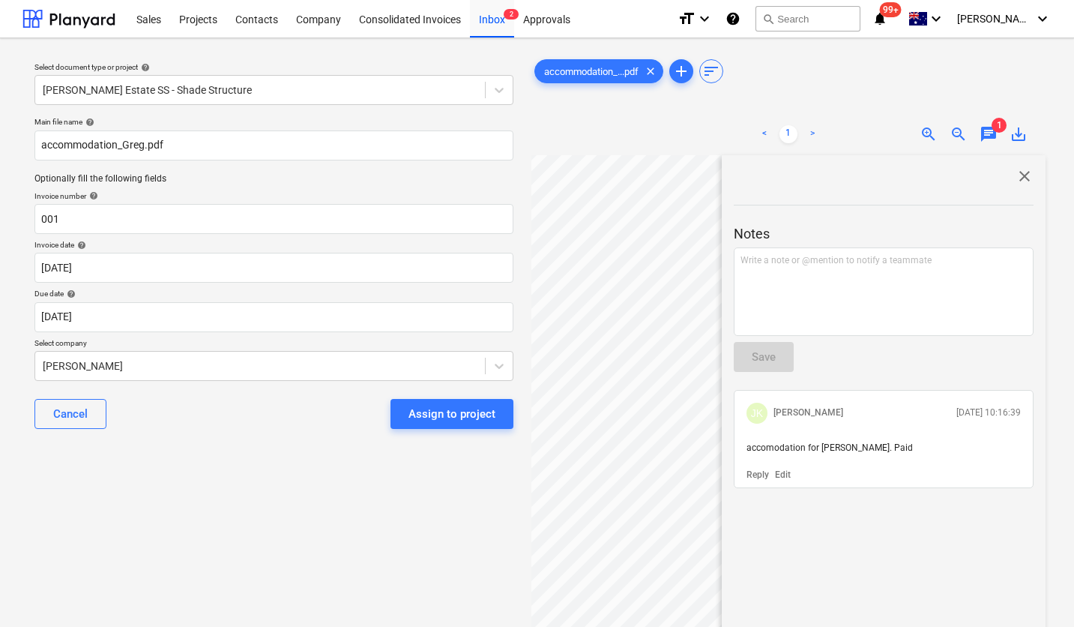
click at [484, 532] on div "Select document type or project help [PERSON_NAME] Estate SS - Shade Structure …" at bounding box center [273, 398] width 503 height 696
click at [1016, 184] on span "close" at bounding box center [1025, 176] width 18 height 18
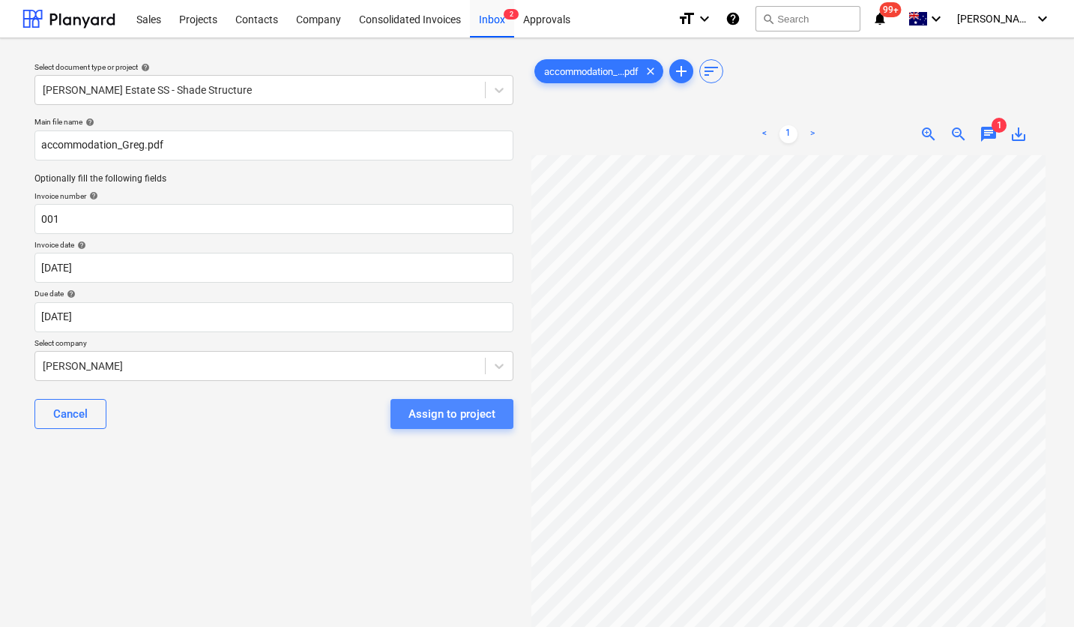
click at [451, 419] on div "Assign to project" at bounding box center [452, 413] width 87 height 19
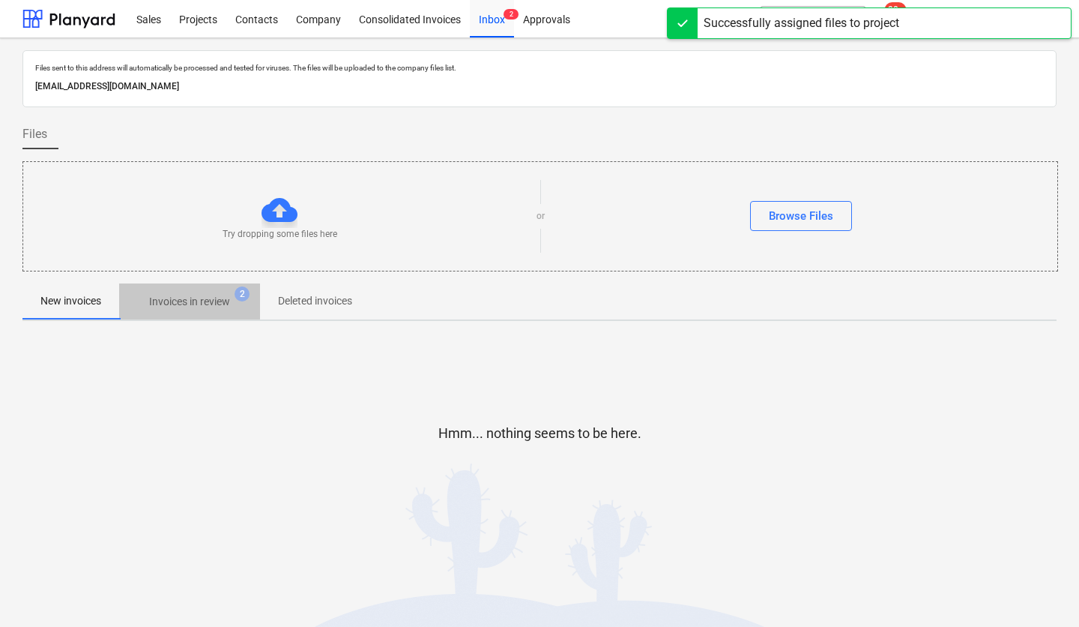
click at [226, 314] on span "Invoices in review 2" at bounding box center [189, 301] width 141 height 27
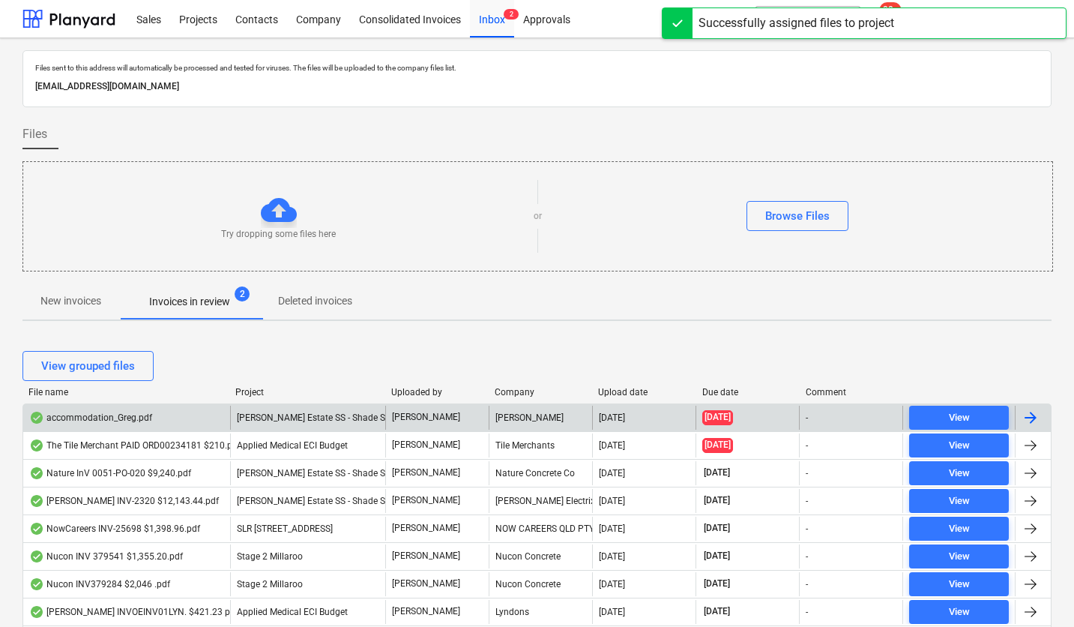
click at [124, 412] on div "accommodation_Greg.pdf" at bounding box center [90, 418] width 123 height 12
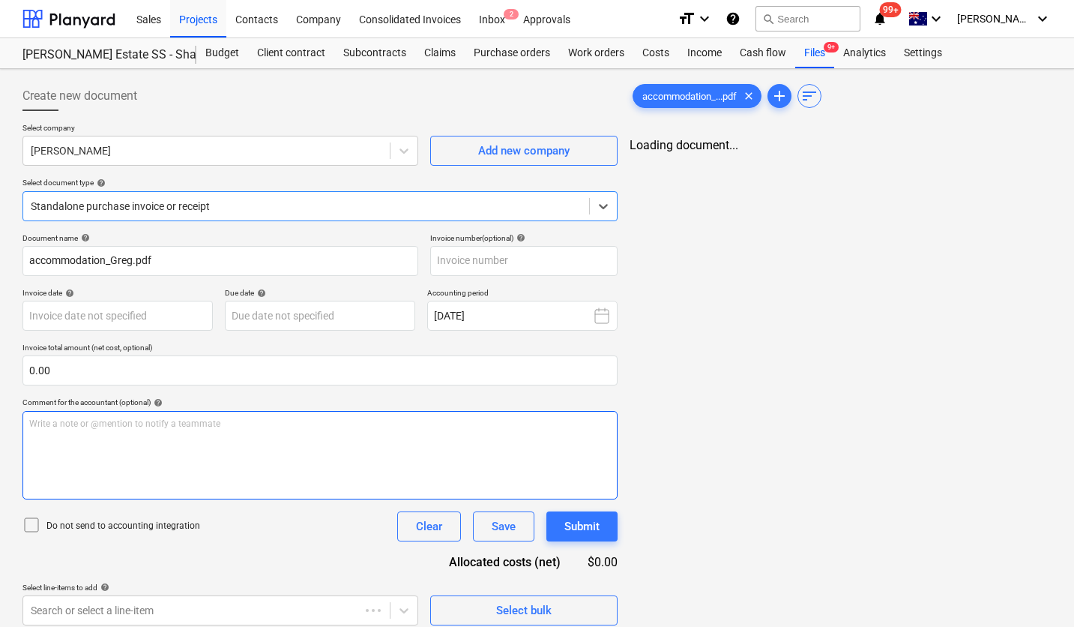
type input "001"
type input "[DATE]"
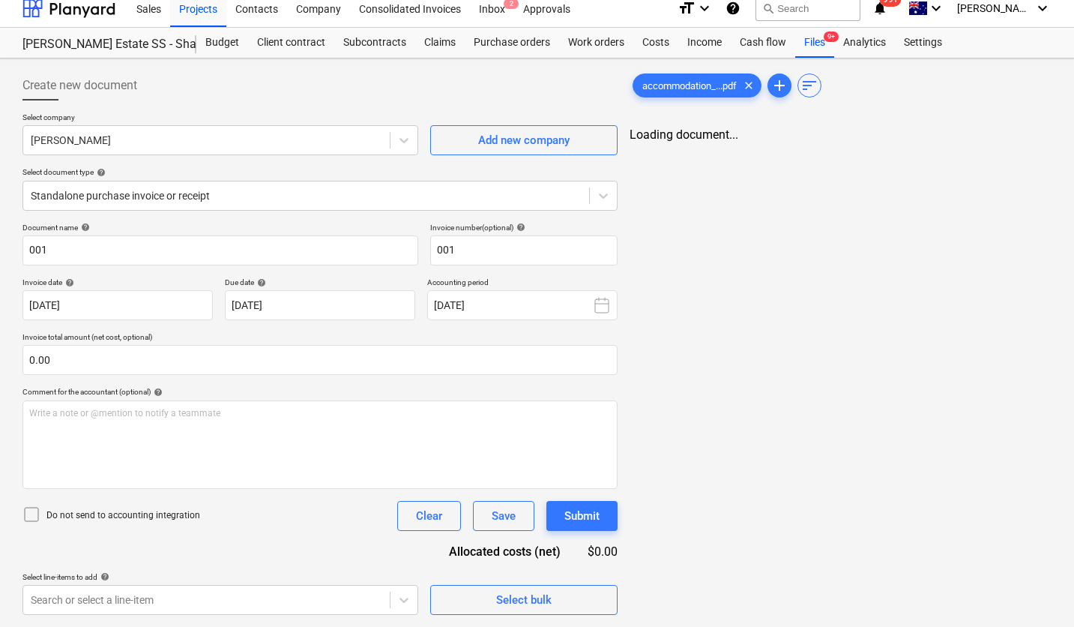
click at [35, 510] on icon at bounding box center [31, 514] width 18 height 18
click at [502, 519] on div "Save" at bounding box center [504, 515] width 24 height 19
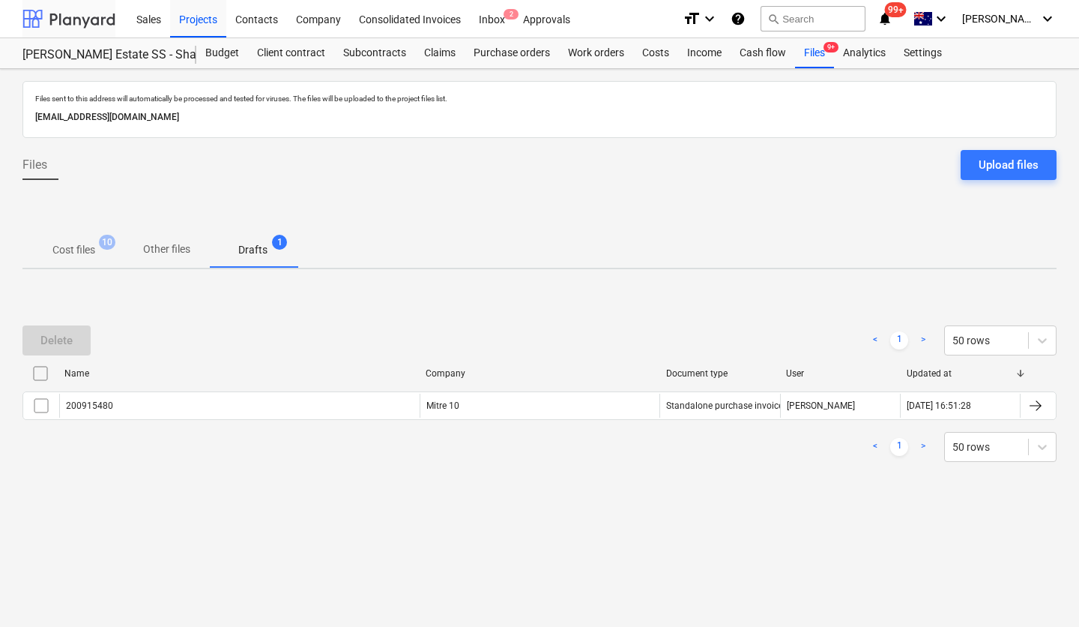
click at [73, 16] on div at bounding box center [68, 18] width 93 height 37
